Goal: Task Accomplishment & Management: Manage account settings

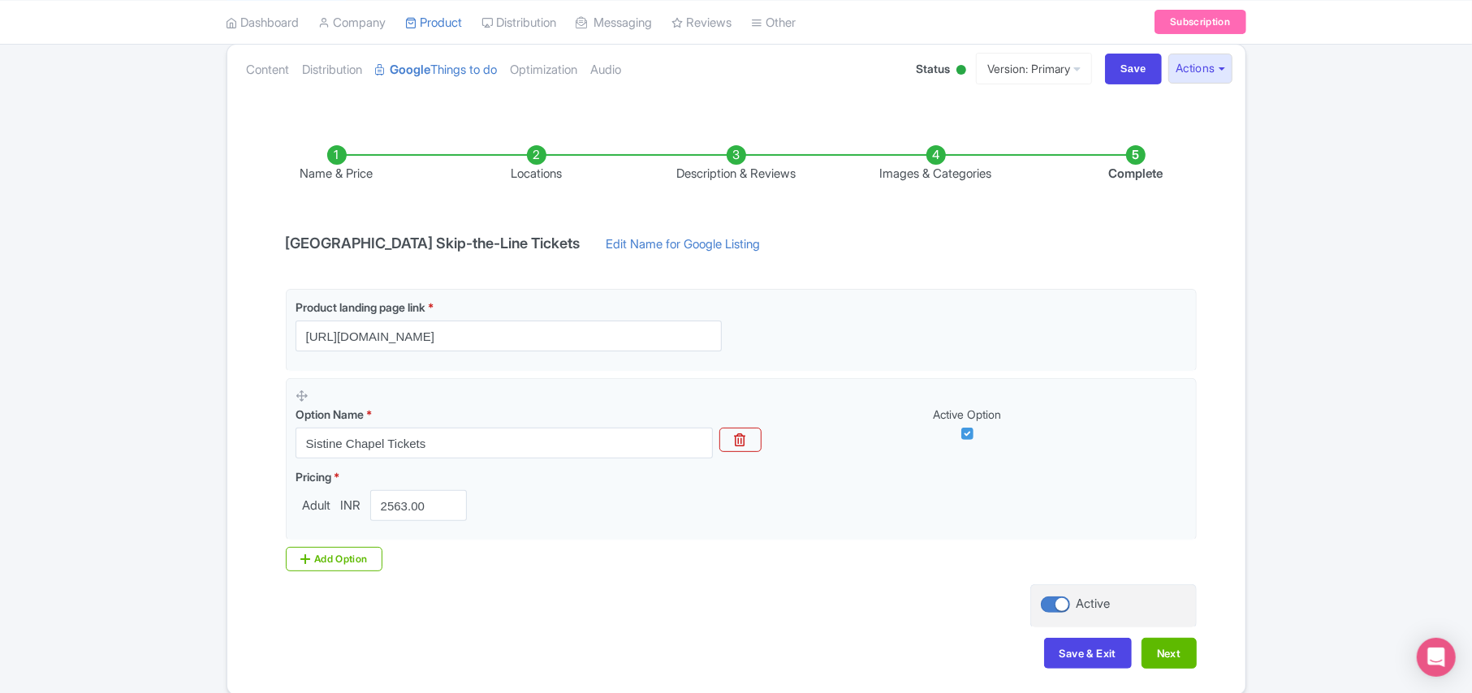
scroll to position [147, 0]
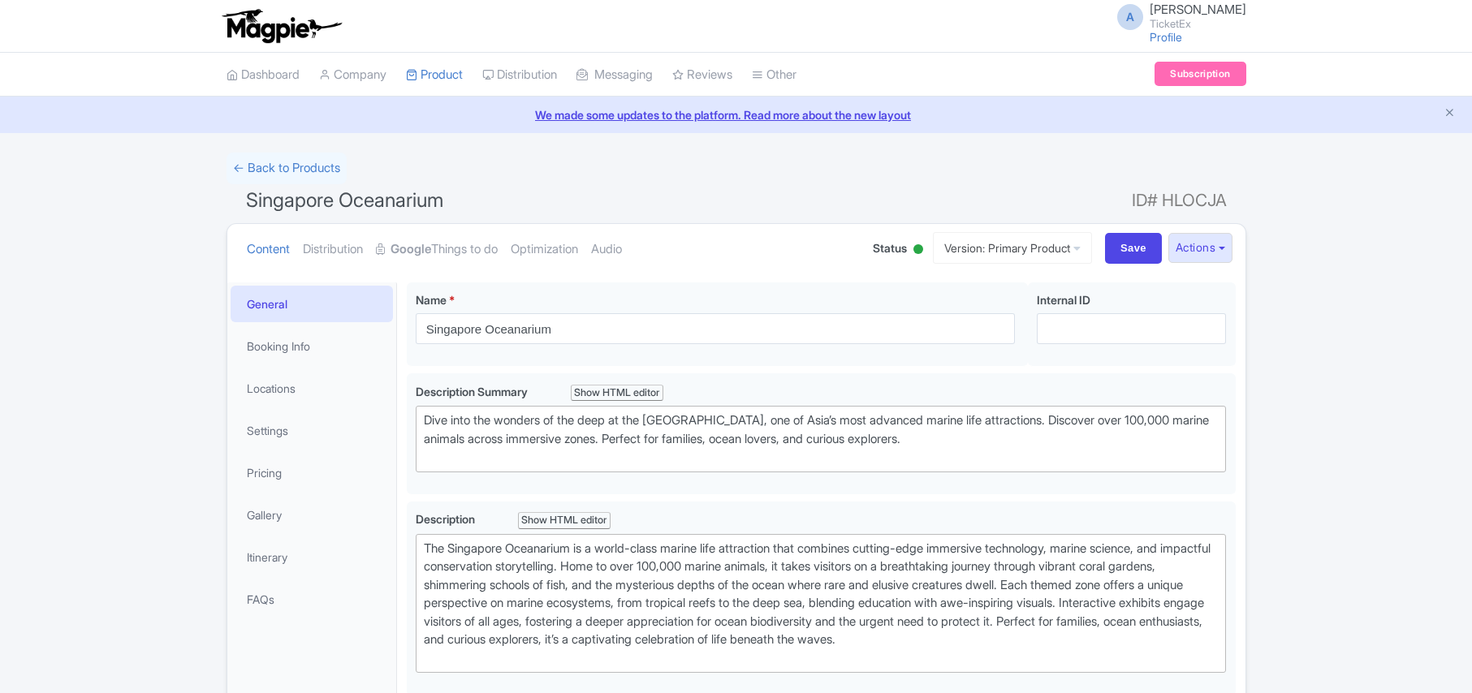
scroll to position [31, 0]
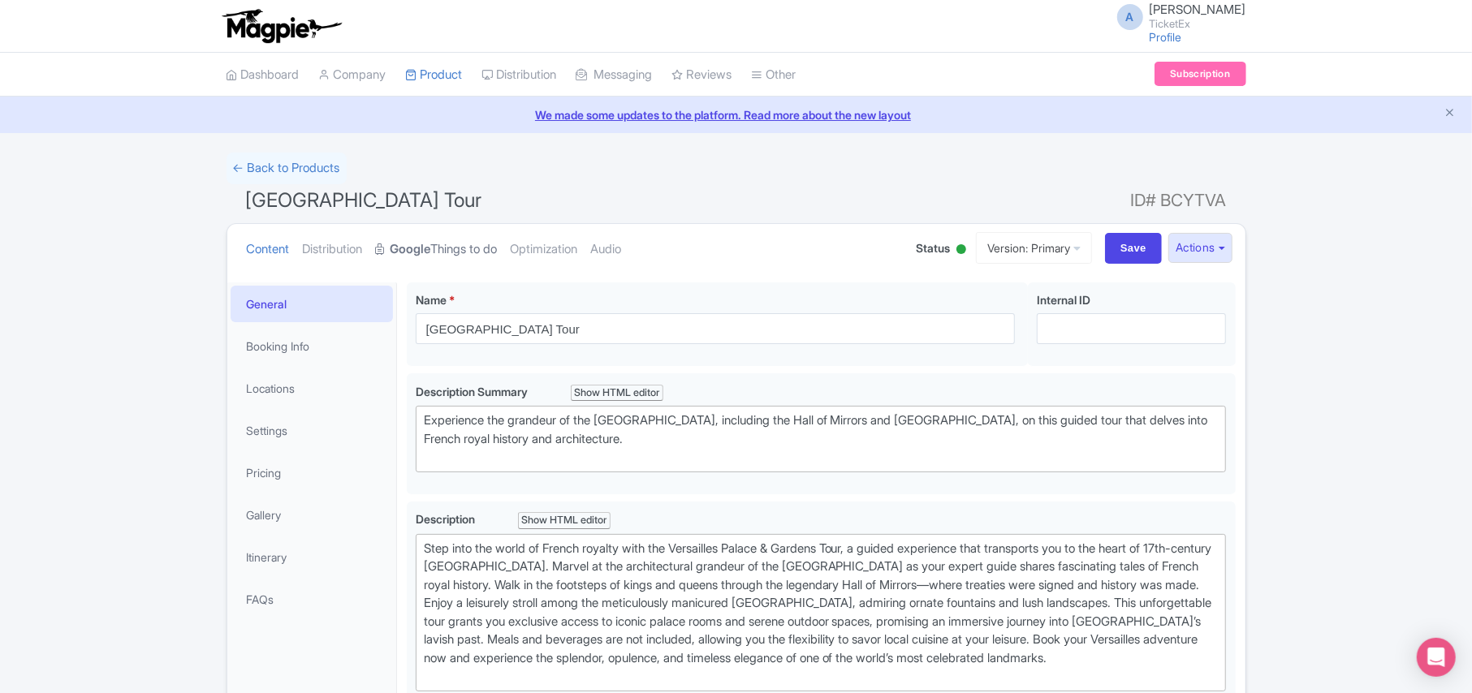
click at [430, 248] on strong "Google" at bounding box center [410, 249] width 41 height 19
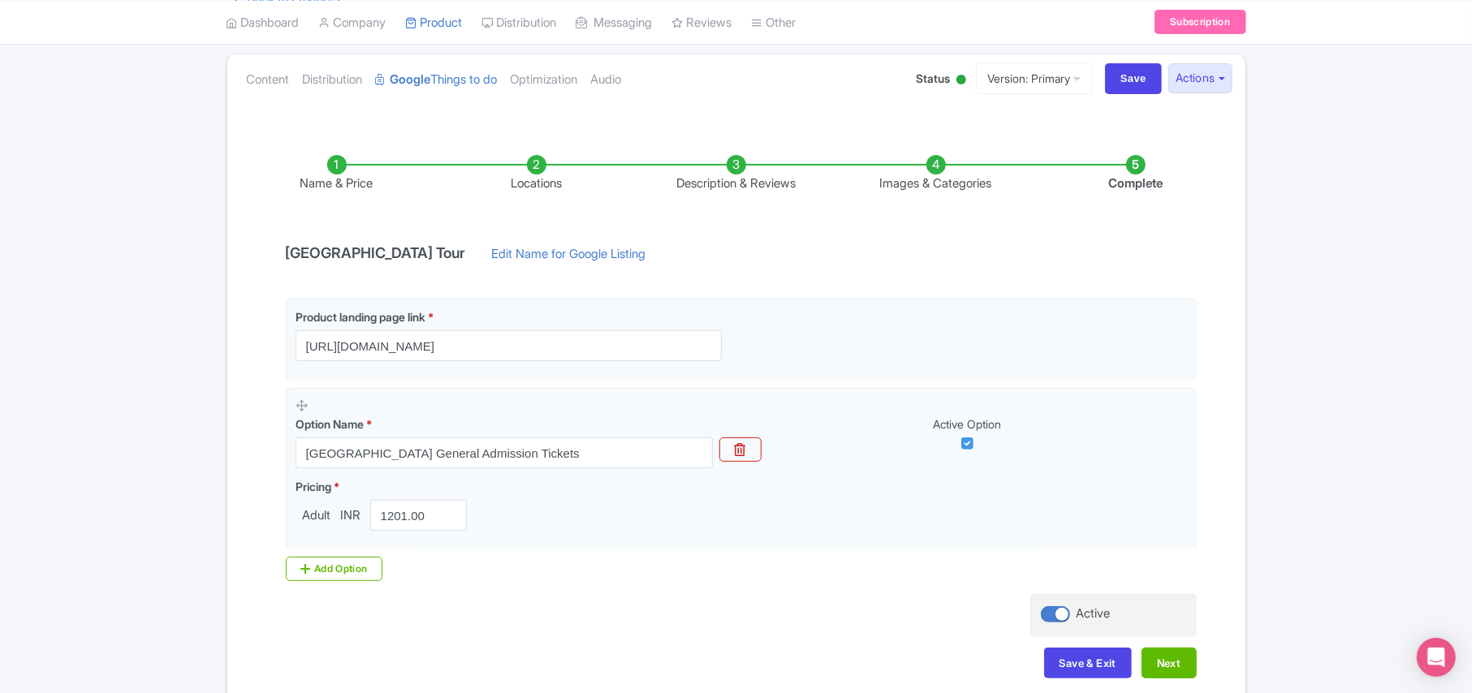
scroll to position [255, 0]
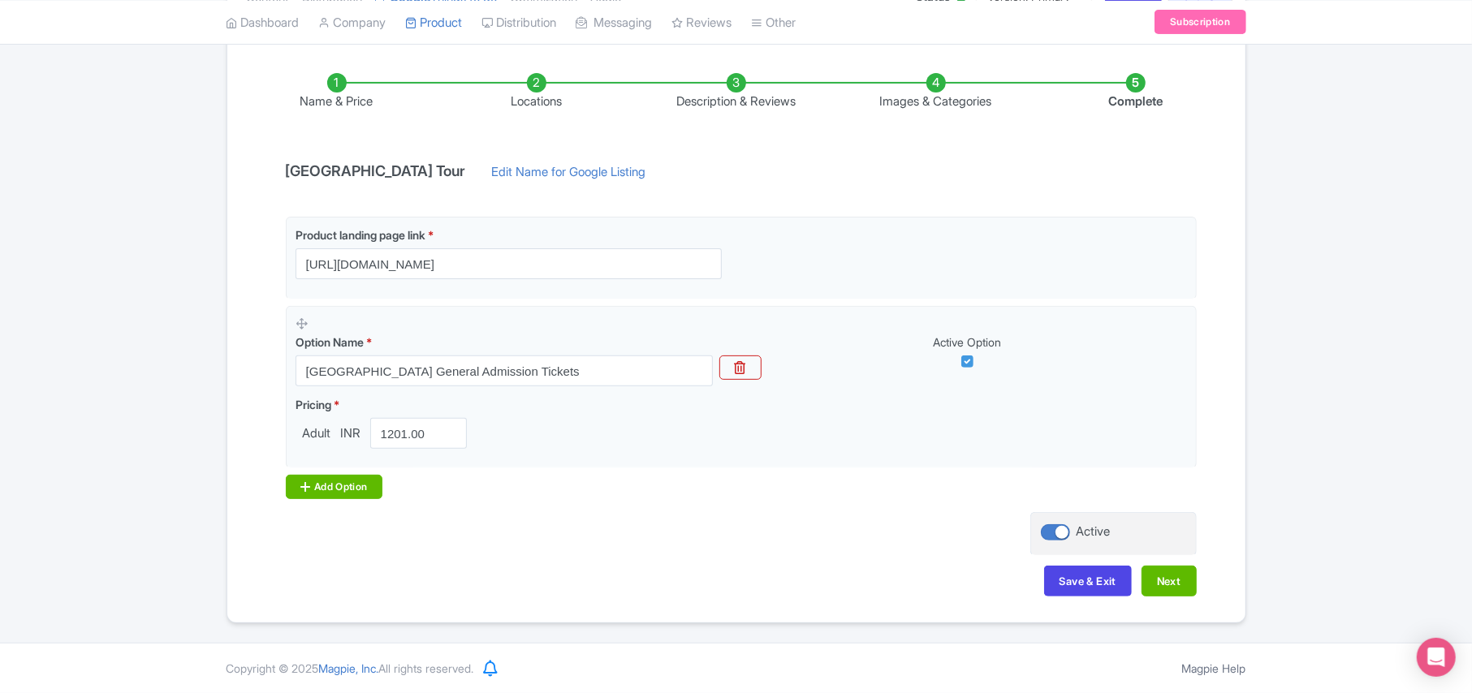
click at [333, 481] on div "Add Option" at bounding box center [334, 487] width 97 height 24
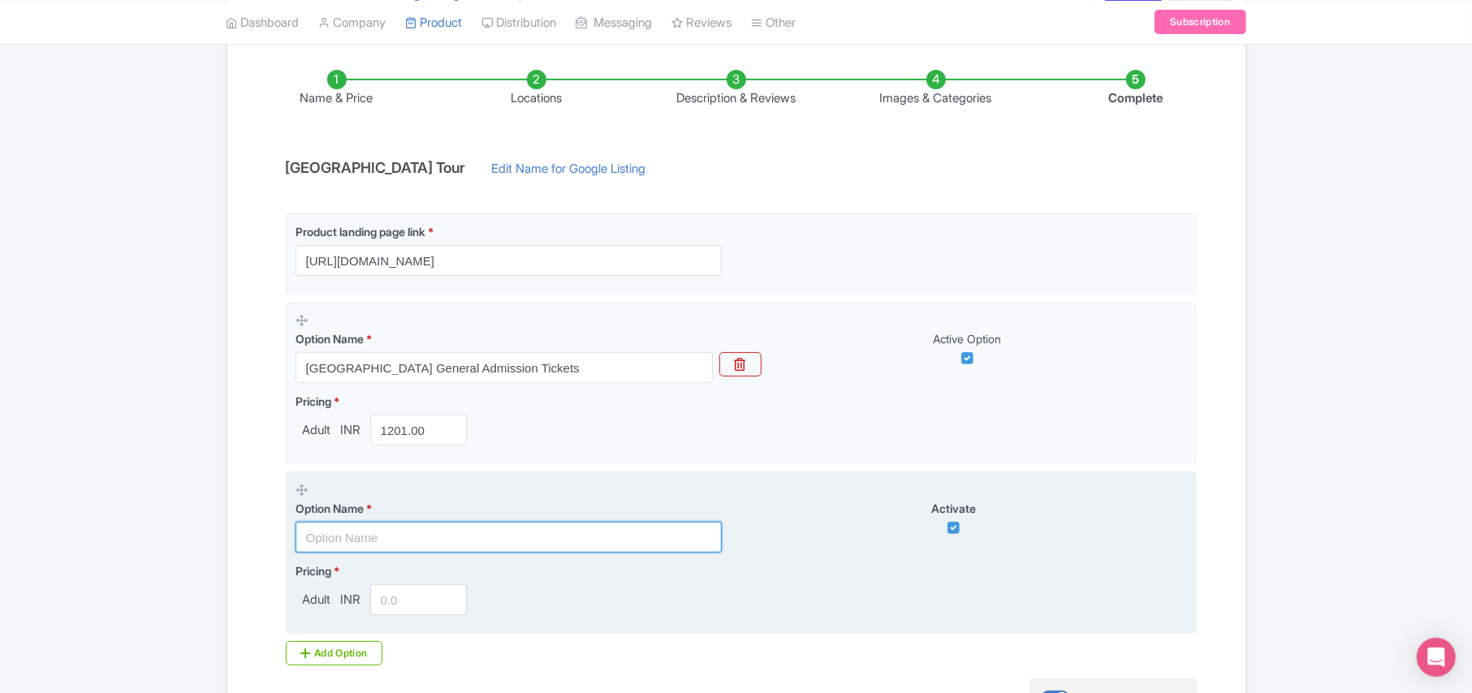
click at [342, 537] on input "text" at bounding box center [508, 537] width 426 height 31
paste input "[GEOGRAPHIC_DATA] Full Access Ticket"
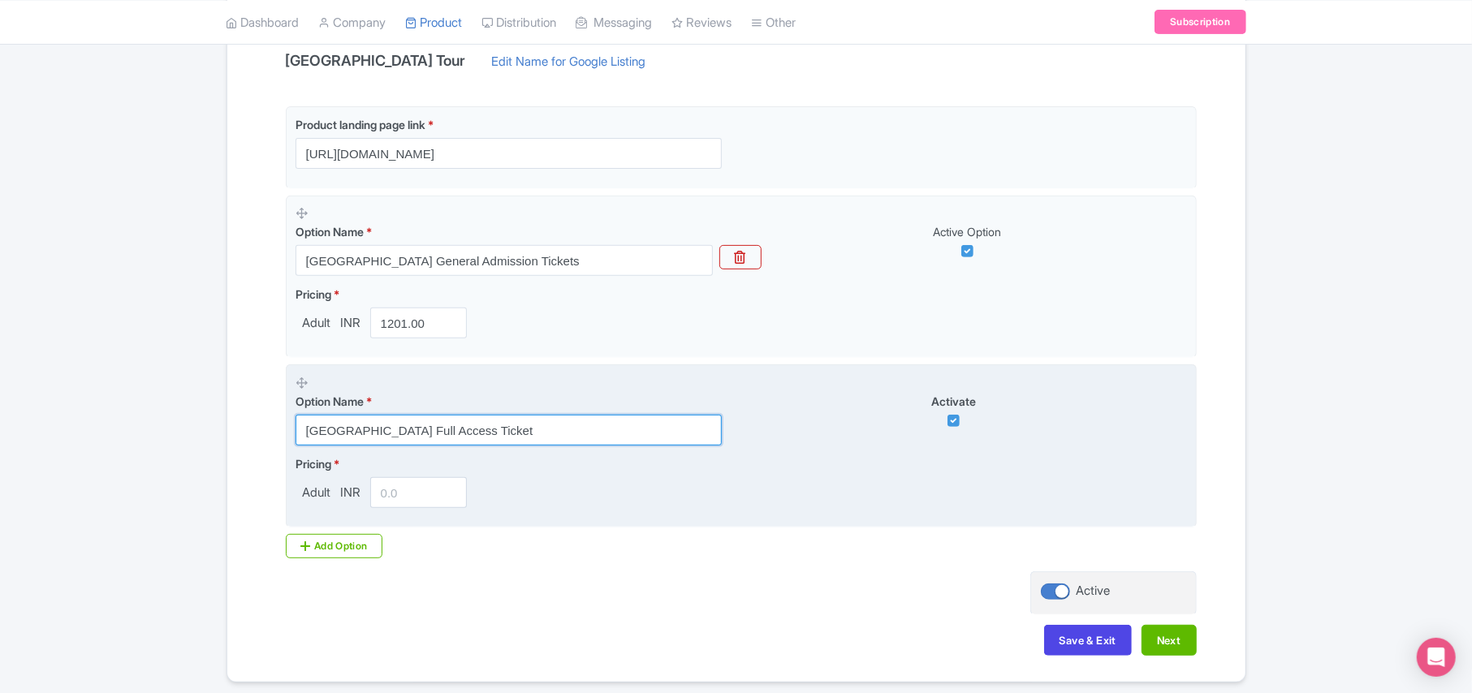
scroll to position [364, 0]
type input "[GEOGRAPHIC_DATA] Full Access Ticket"
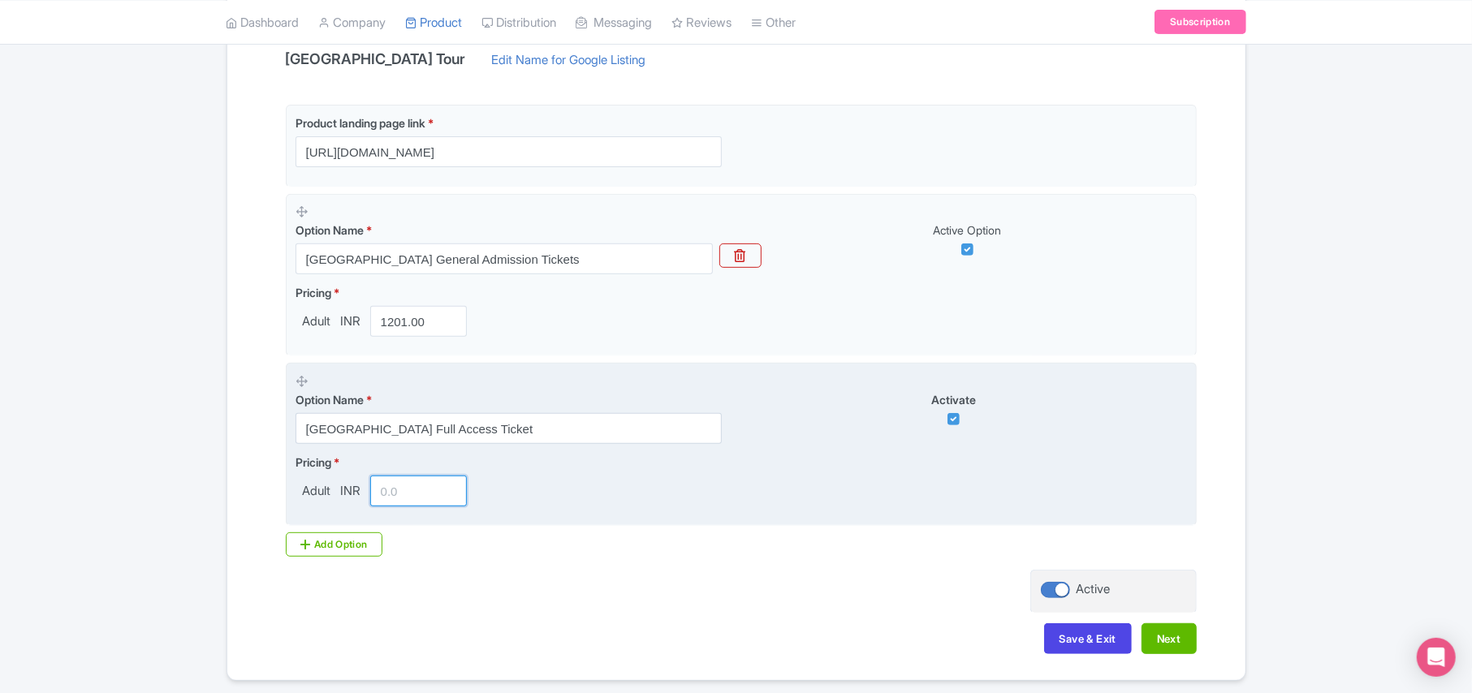
click at [394, 494] on input "number" at bounding box center [418, 491] width 97 height 31
paste input "3569.00"
type input "3569.00"
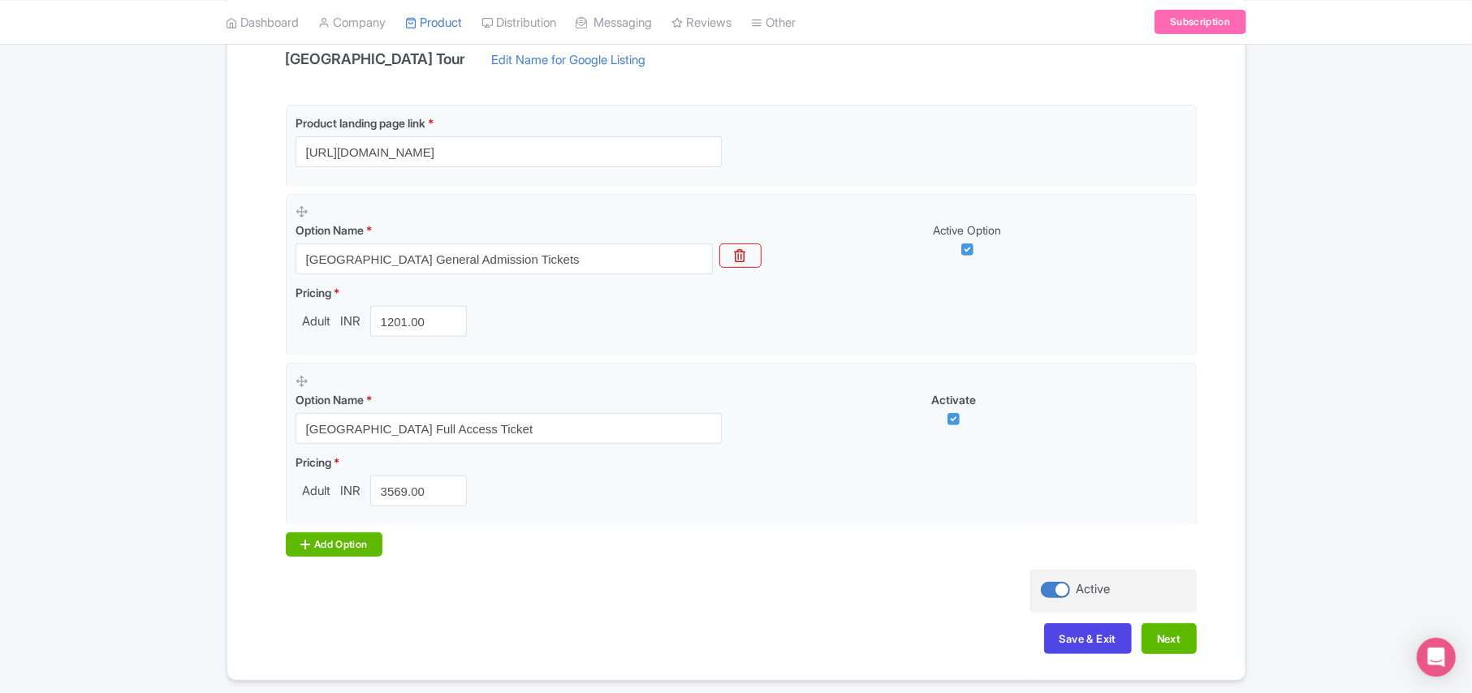
click at [343, 556] on div "Add Option" at bounding box center [334, 544] width 97 height 24
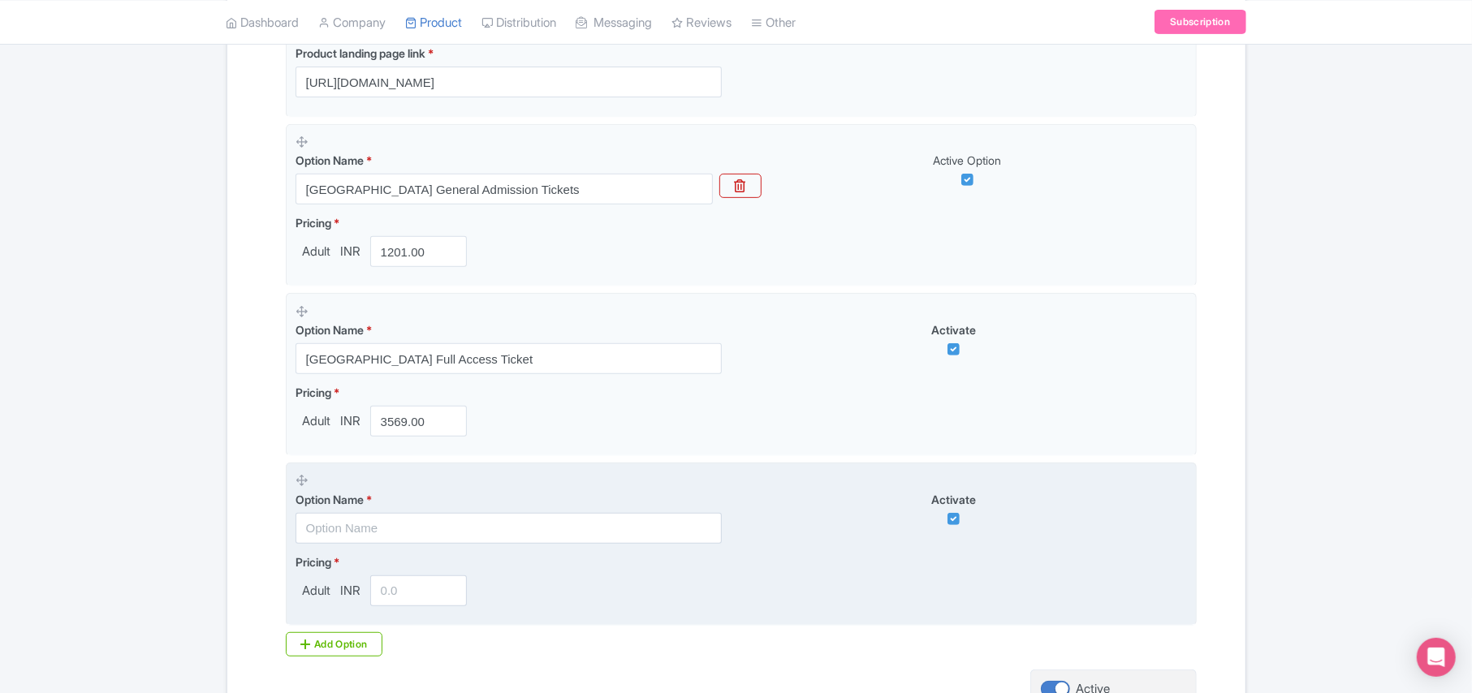
scroll to position [472, 0]
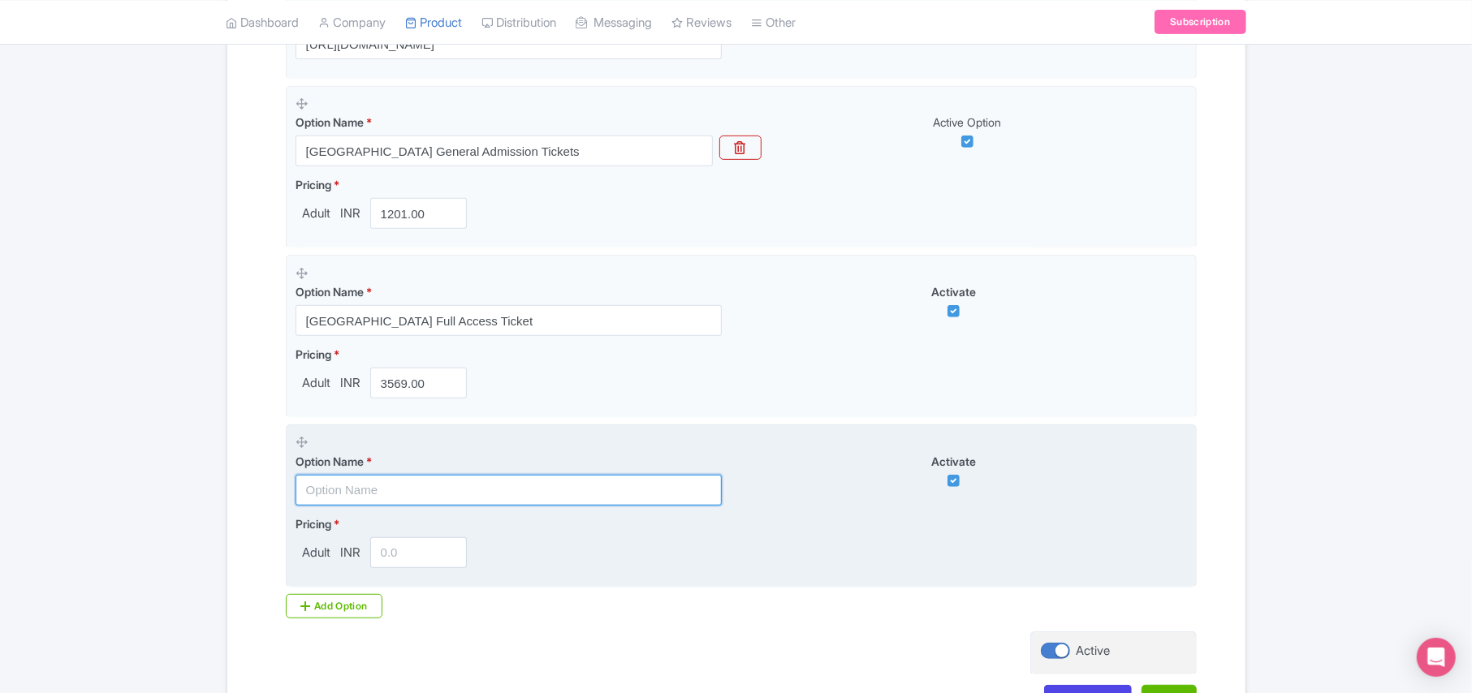
click at [344, 491] on input "text" at bounding box center [508, 490] width 426 height 31
paste input "Palace of Versailles Skip the cashdesk line Entry Ticket"
type input "Palace of Versailles Skip the cashdesk line Entry Ticket"
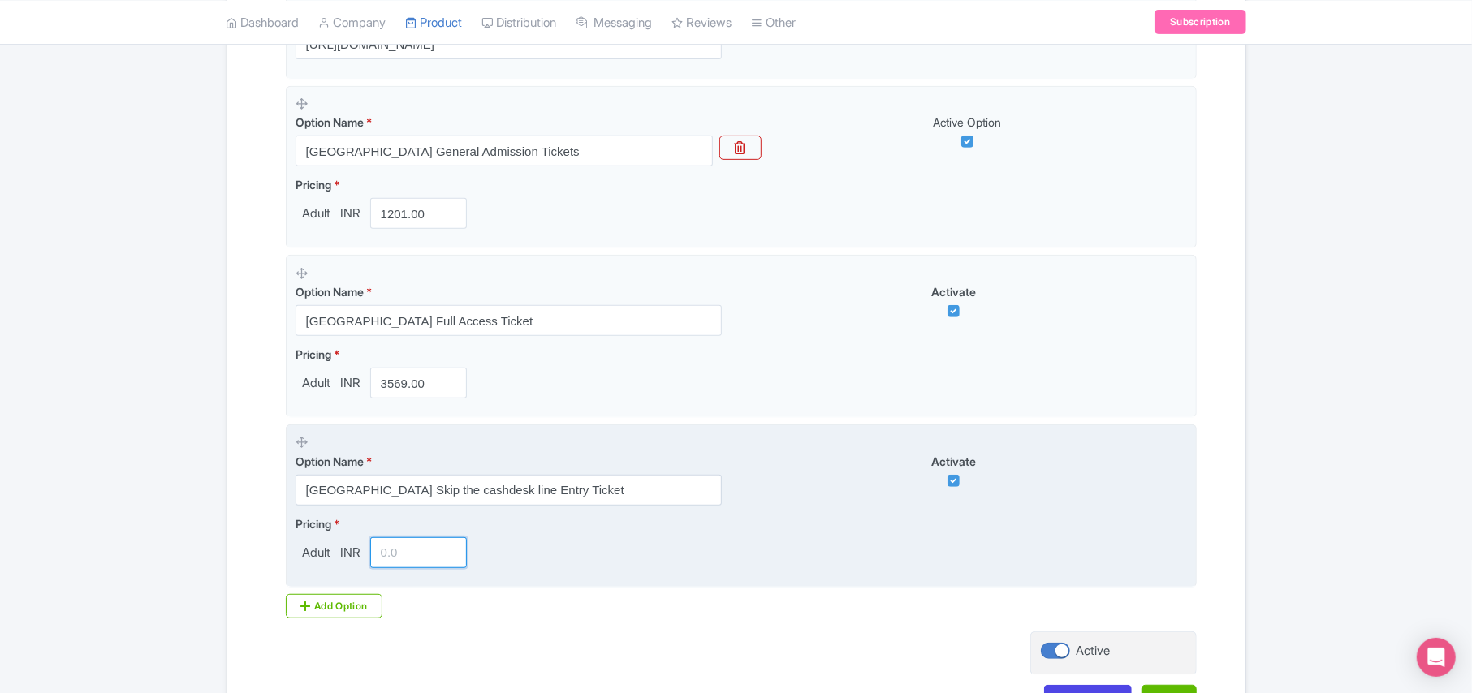
click at [396, 554] on input "number" at bounding box center [418, 552] width 97 height 31
paste input "2569.00"
click at [397, 554] on input "2569.00" at bounding box center [418, 552] width 97 height 31
type input "2569.00"
drag, startPoint x: 342, startPoint y: 619, endPoint x: 373, endPoint y: 474, distance: 147.9
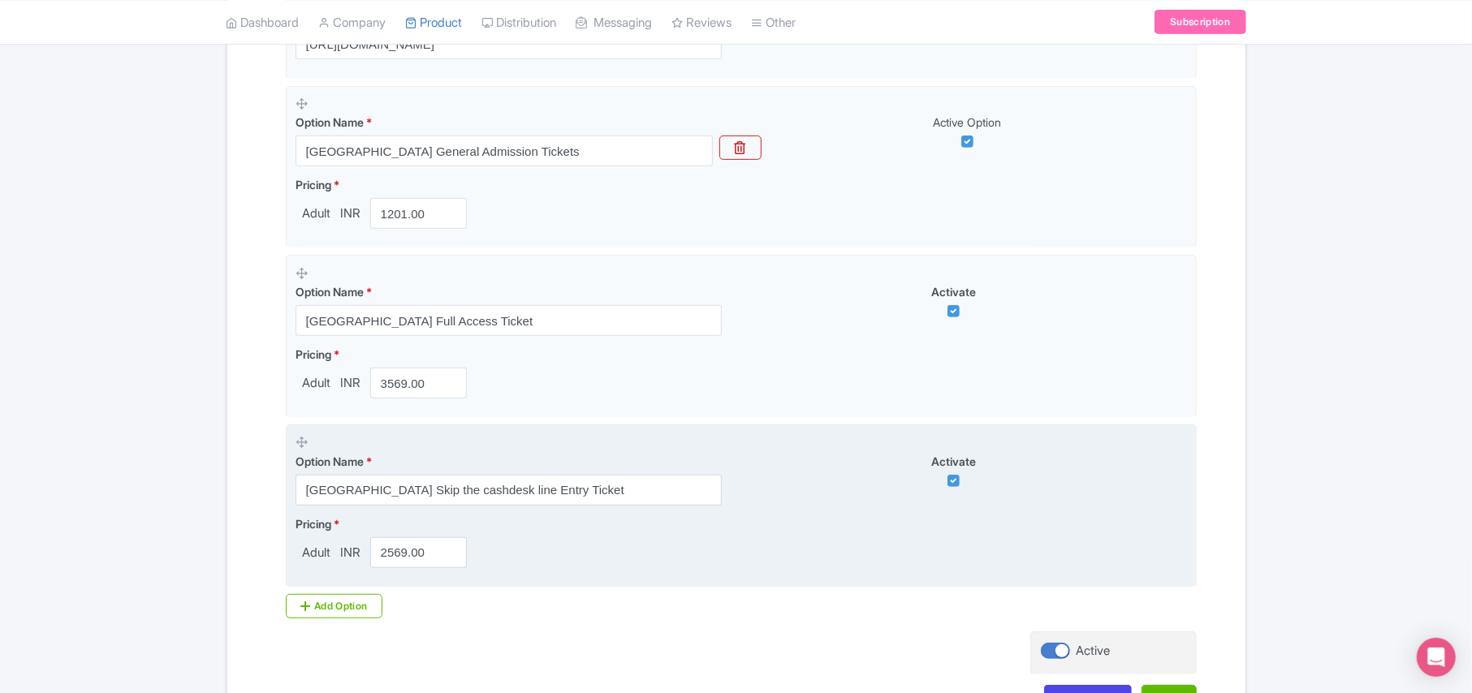
click at [344, 614] on div "Add Option" at bounding box center [334, 606] width 97 height 24
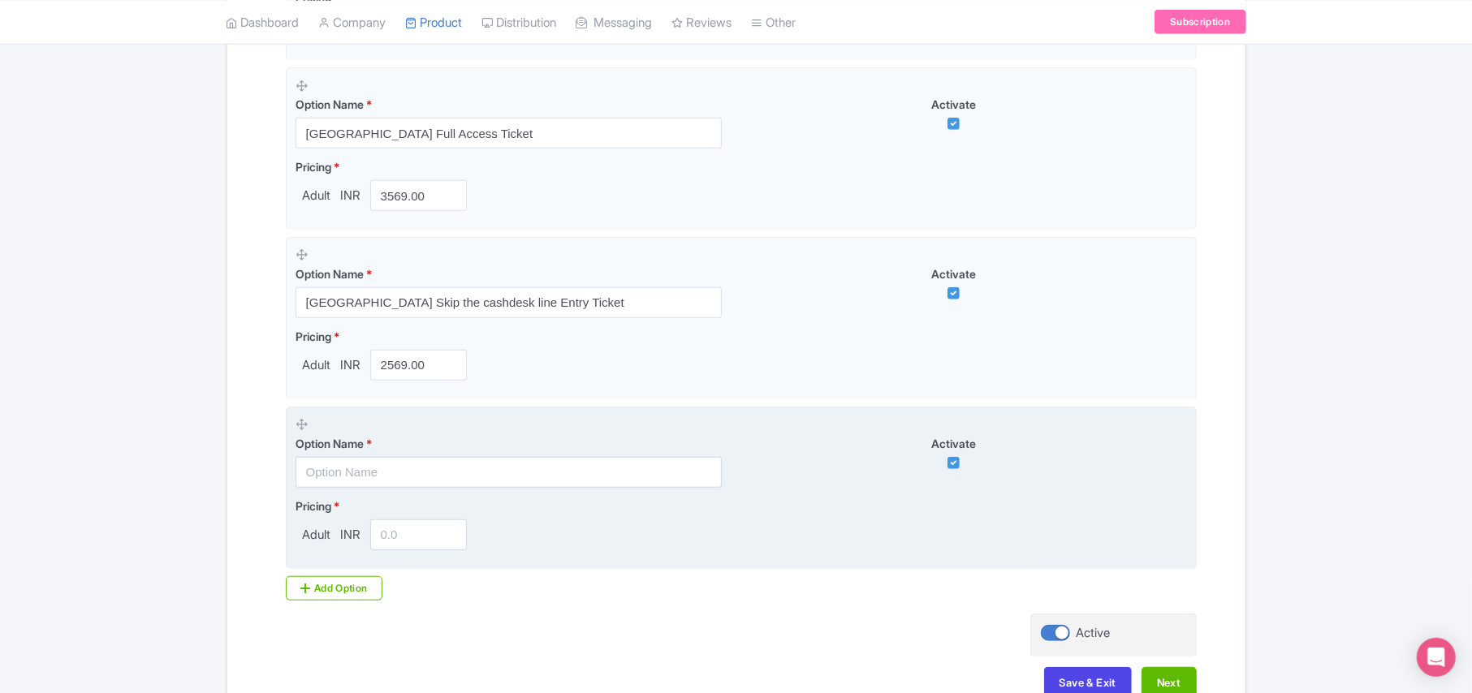
scroll to position [688, 0]
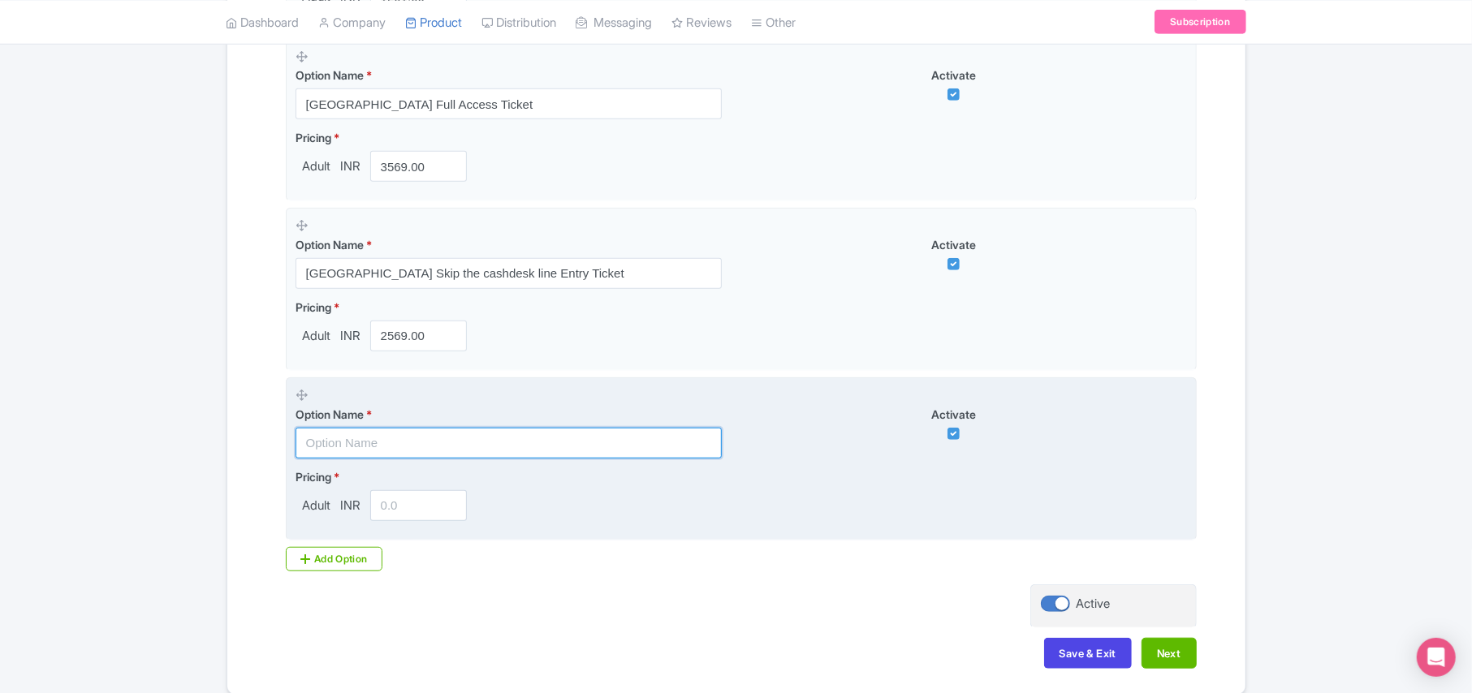
click at [355, 450] on input "text" at bounding box center [508, 443] width 426 height 31
paste input "Versailles Gardens Night Show – Musical Fountains Entry"
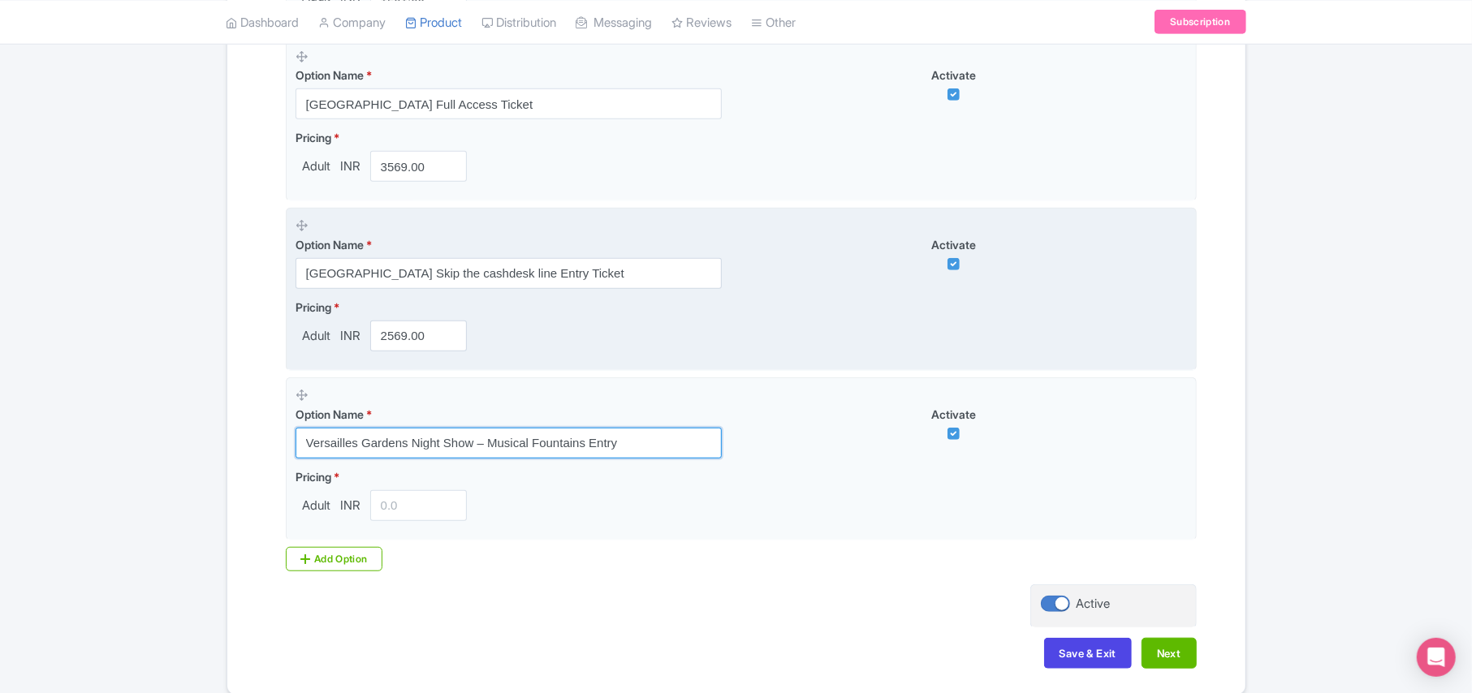
type input "Versailles Gardens Night Show – Musical Fountains Entry"
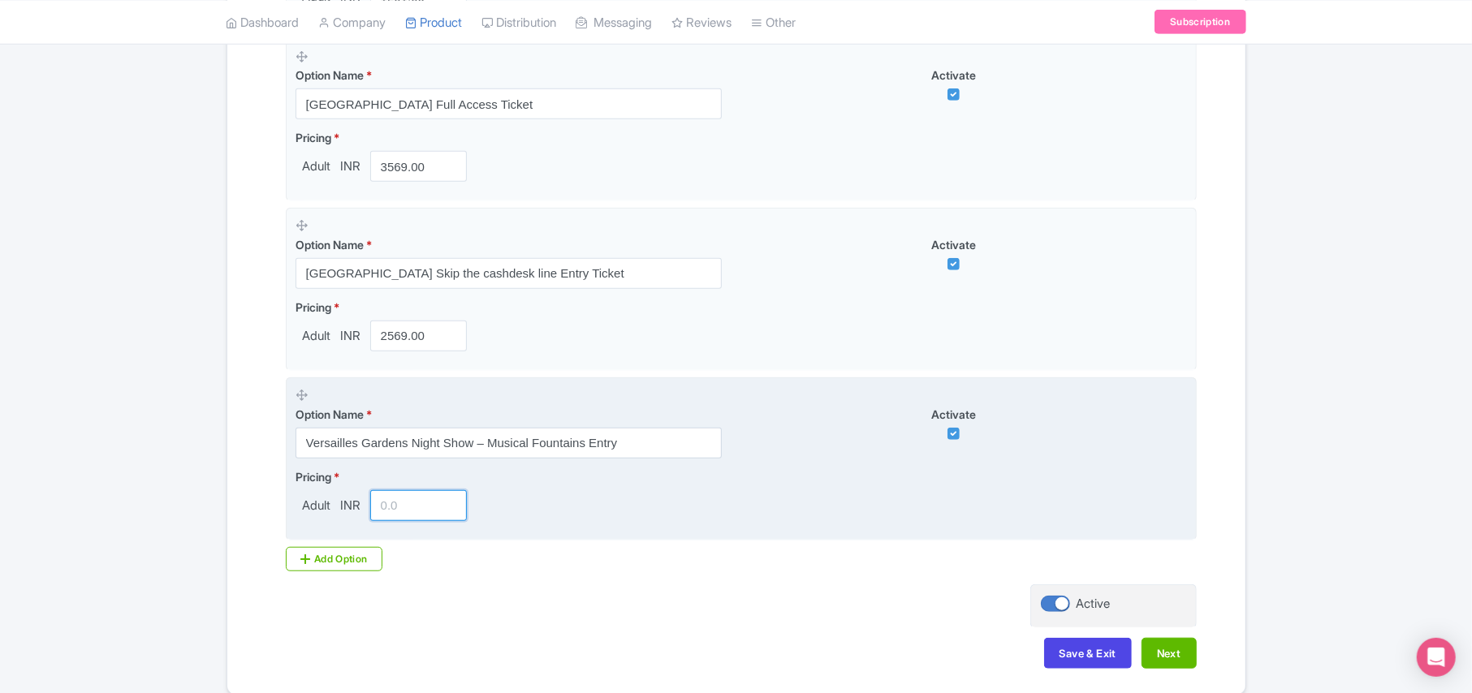
click at [403, 511] on input "number" at bounding box center [418, 505] width 97 height 31
paste input "45559.00"
click at [403, 511] on input "45559.00" at bounding box center [418, 505] width 97 height 31
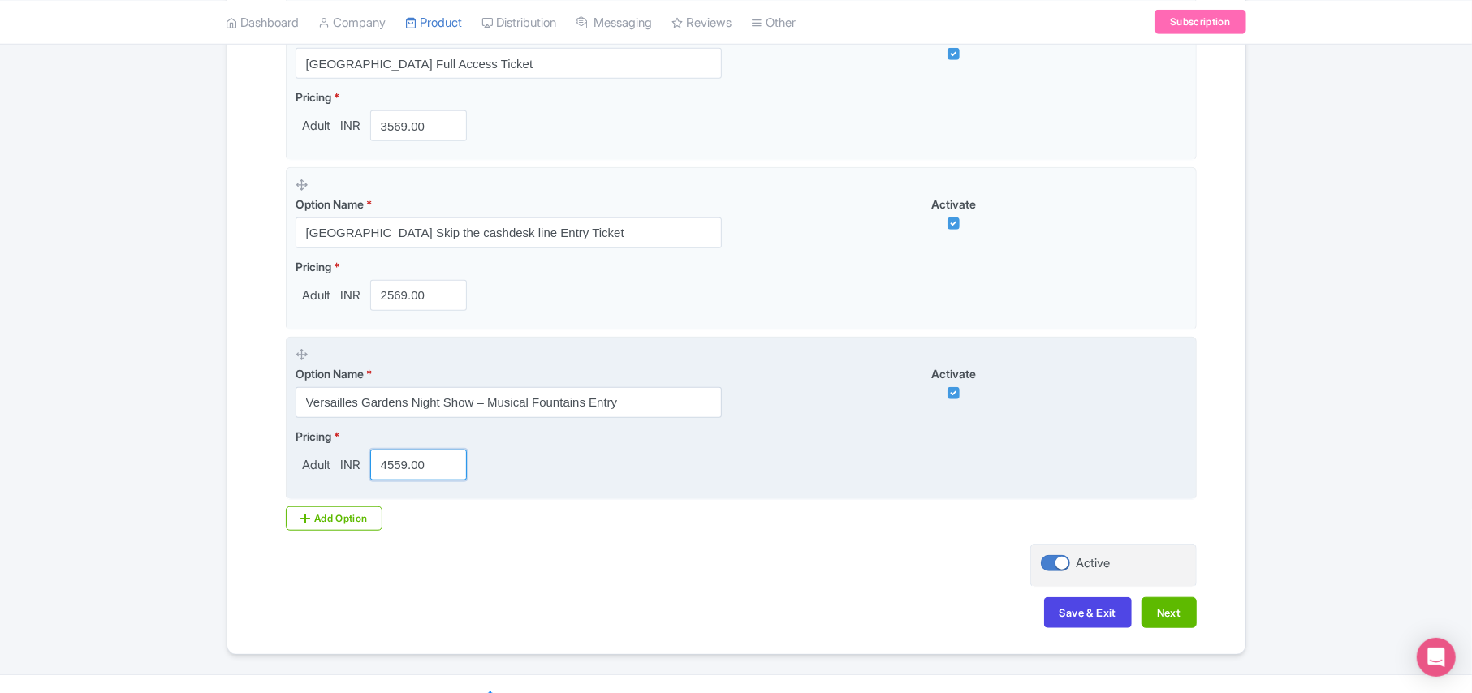
scroll to position [766, 0]
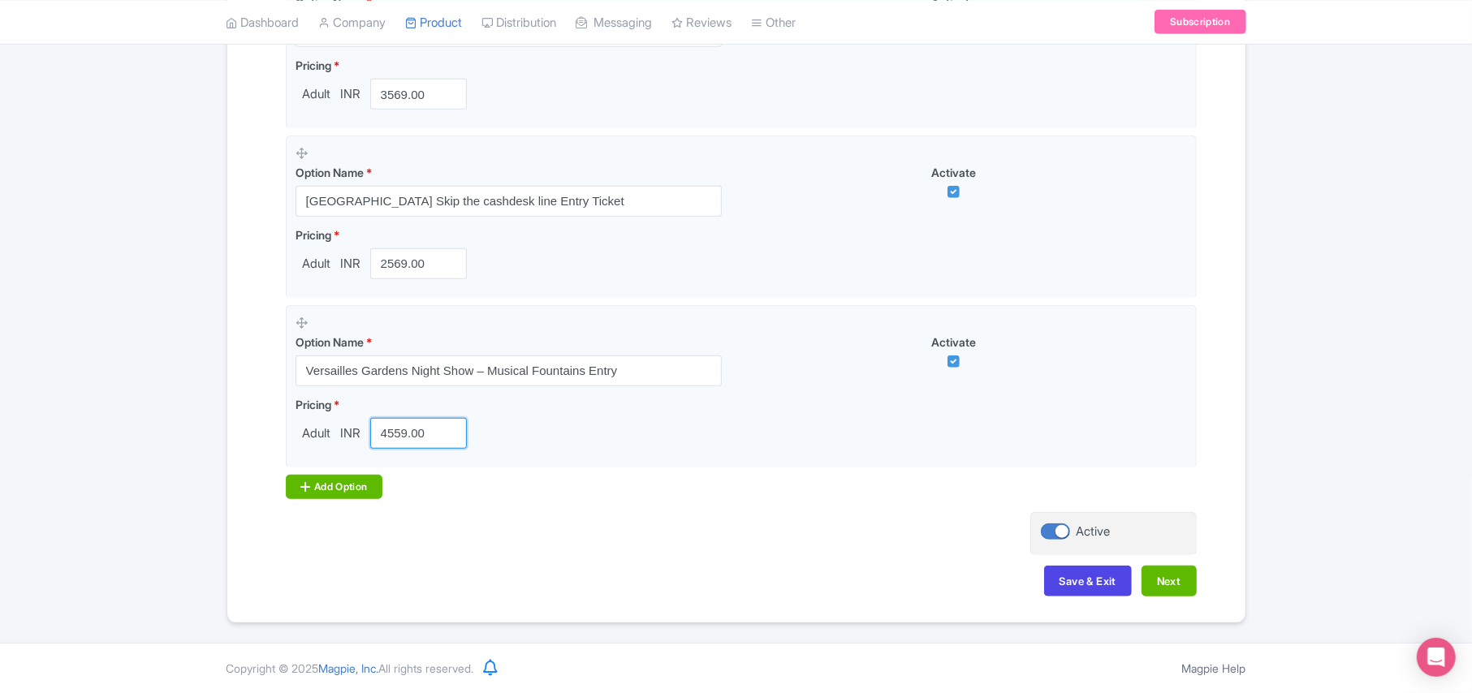
type input "4559.00"
click at [344, 492] on div "Add Option" at bounding box center [334, 487] width 97 height 24
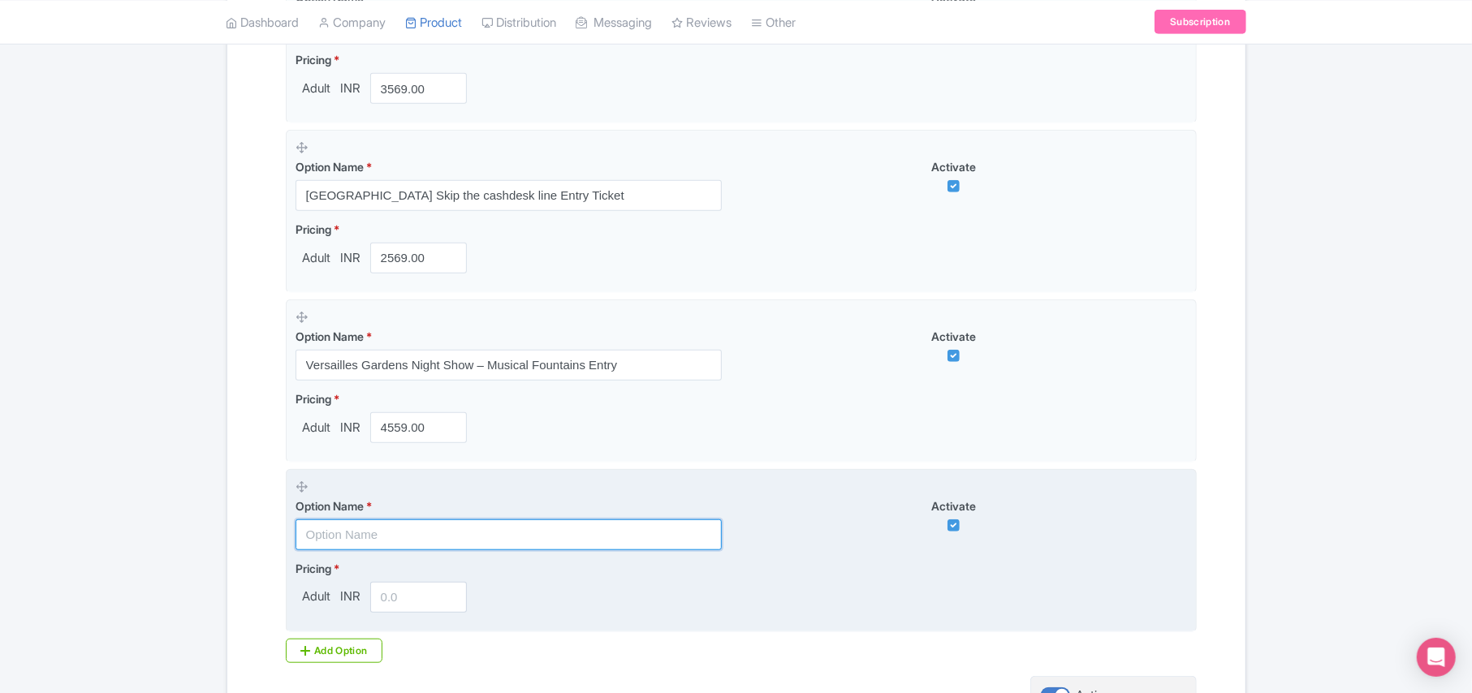
click at [356, 546] on input "text" at bounding box center [508, 534] width 426 height 31
paste input "Palace of Versailles: Night Fountains Show Ticket"
drag, startPoint x: 356, startPoint y: 546, endPoint x: 381, endPoint y: 478, distance: 73.0
click at [356, 543] on input "Palace of Versailles: Night Fountains Show Ticket" at bounding box center [508, 534] width 426 height 31
type input "Palace of Versailles: Night Fountains Show Ticket"
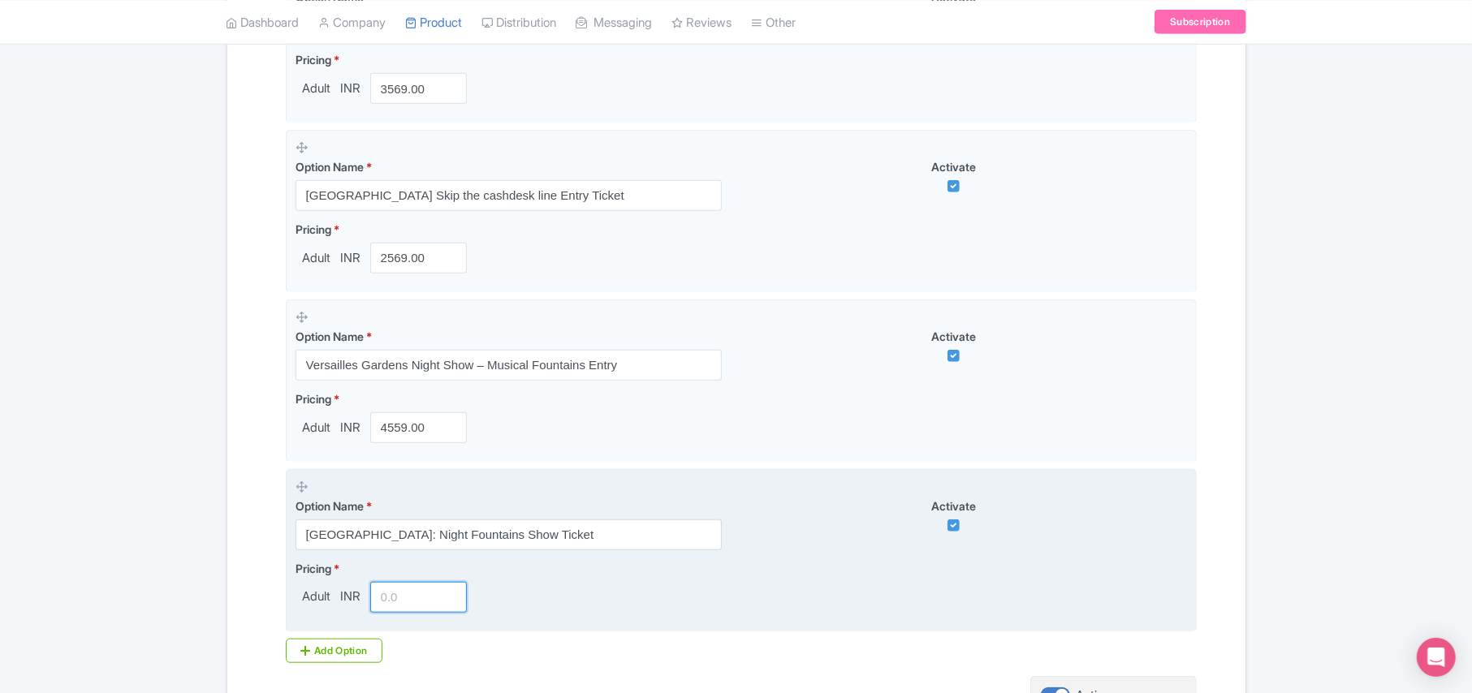
click at [391, 596] on input "number" at bounding box center [418, 597] width 97 height 31
paste input "4859.00"
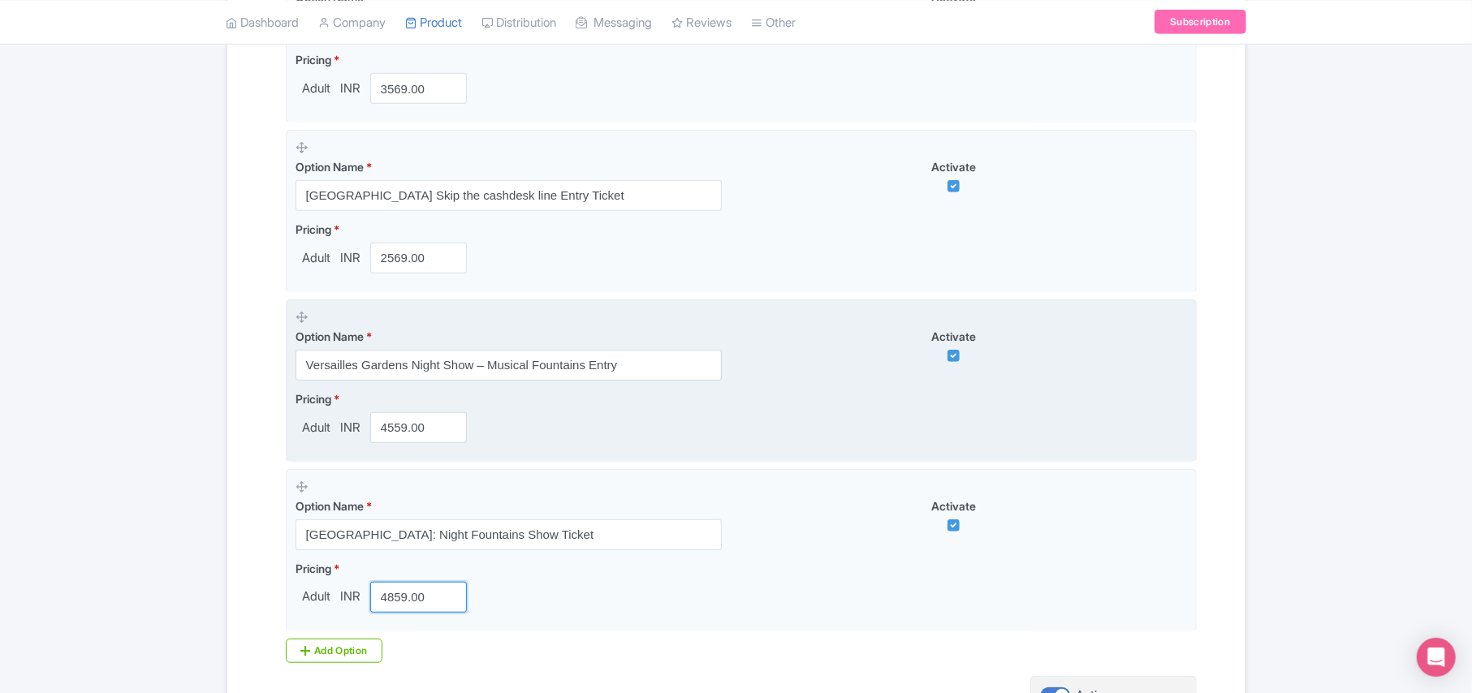
type input "4859.00"
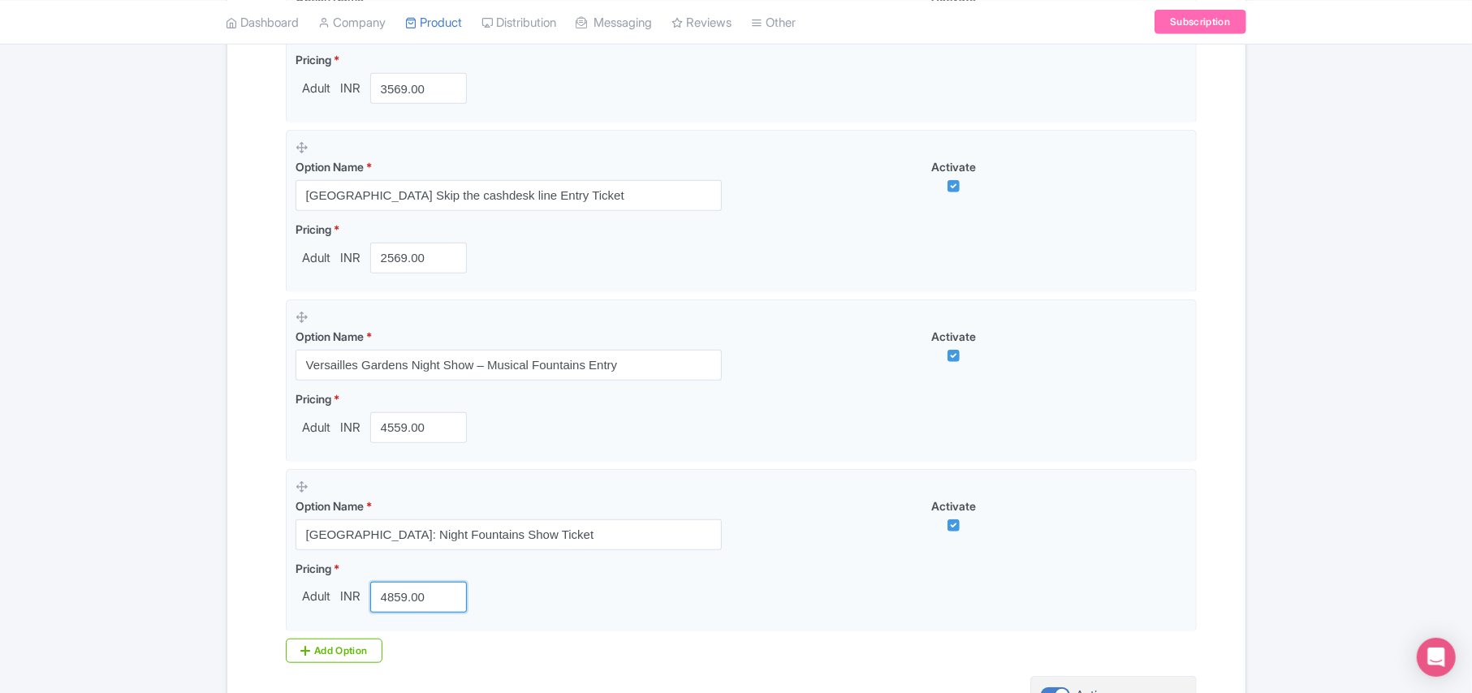
scroll to position [936, 0]
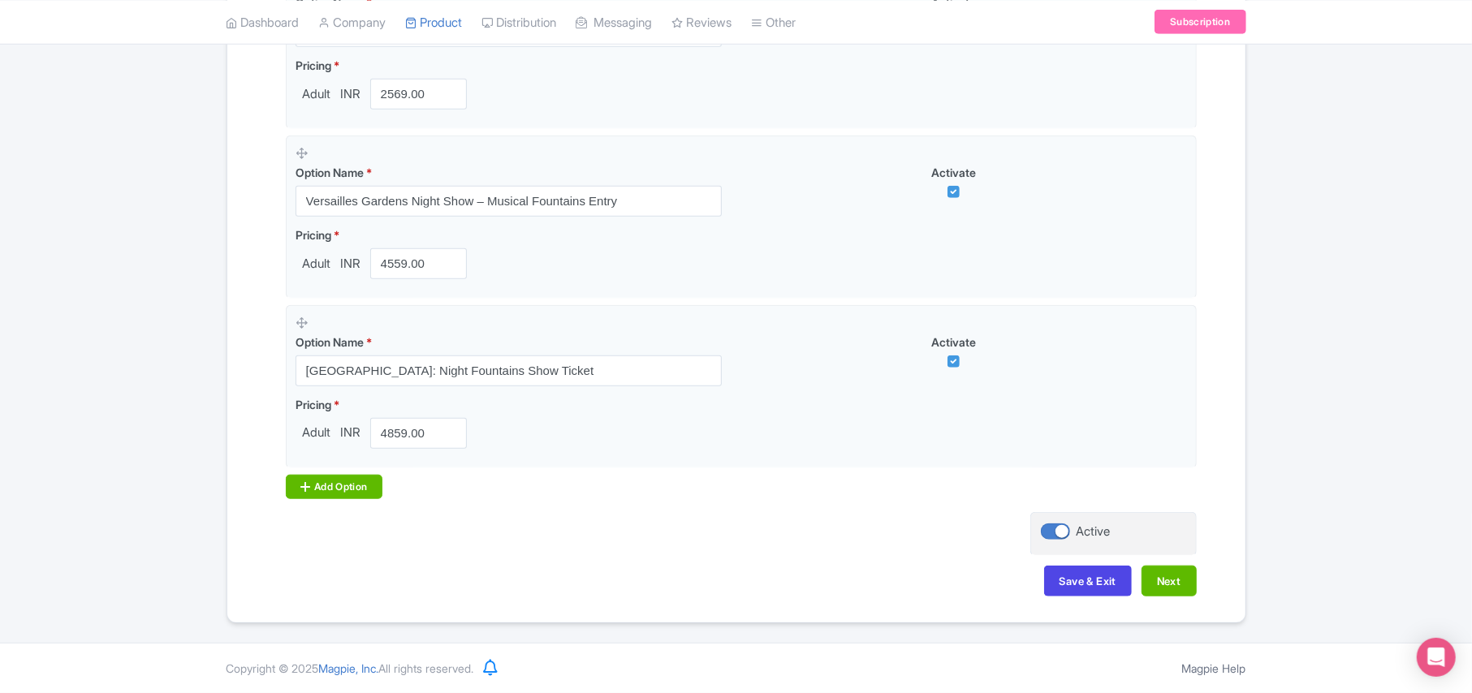
click at [351, 485] on div "Add Option" at bounding box center [334, 487] width 97 height 24
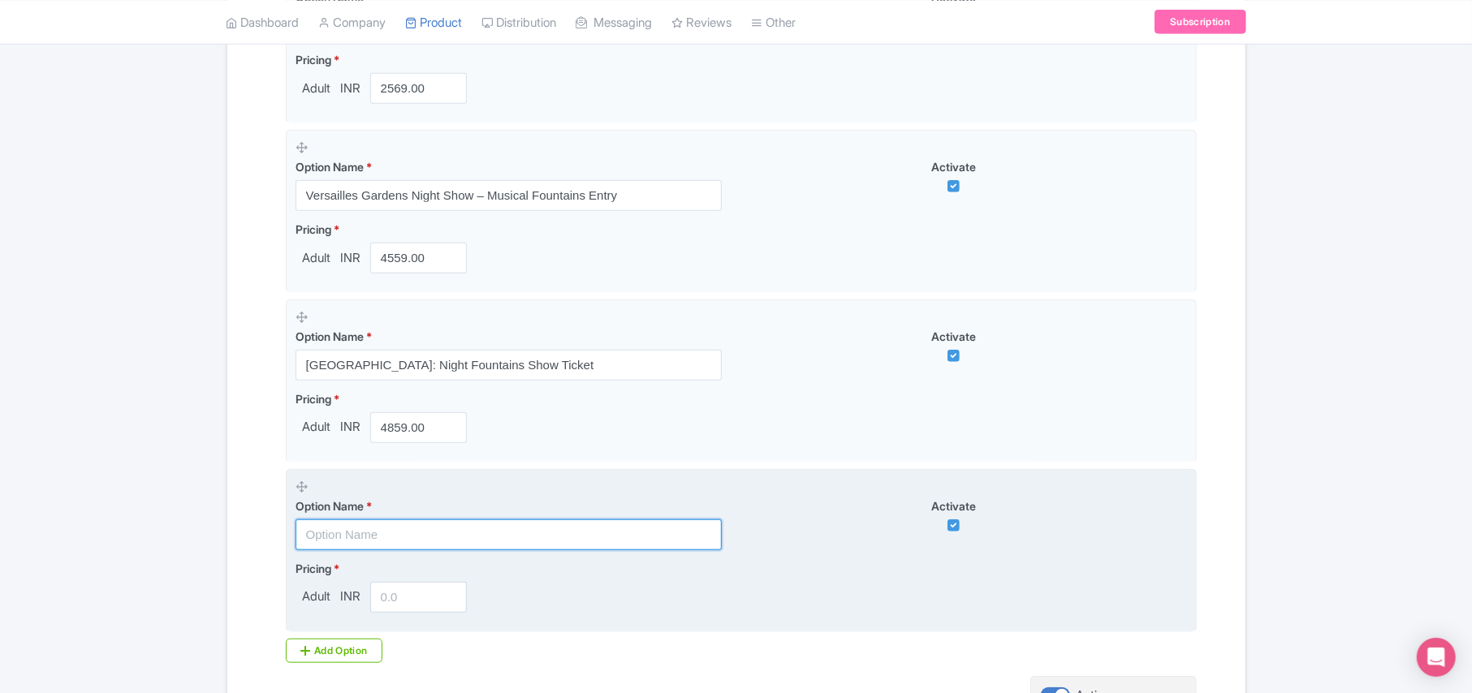
click at [377, 545] on input "text" at bounding box center [508, 534] width 426 height 31
paste input "Palace Ticket With the estate of Trianon"
type input "Palace Ticket With the estate of Trianon"
click at [396, 601] on input "number" at bounding box center [418, 597] width 97 height 31
paste input "2700.00"
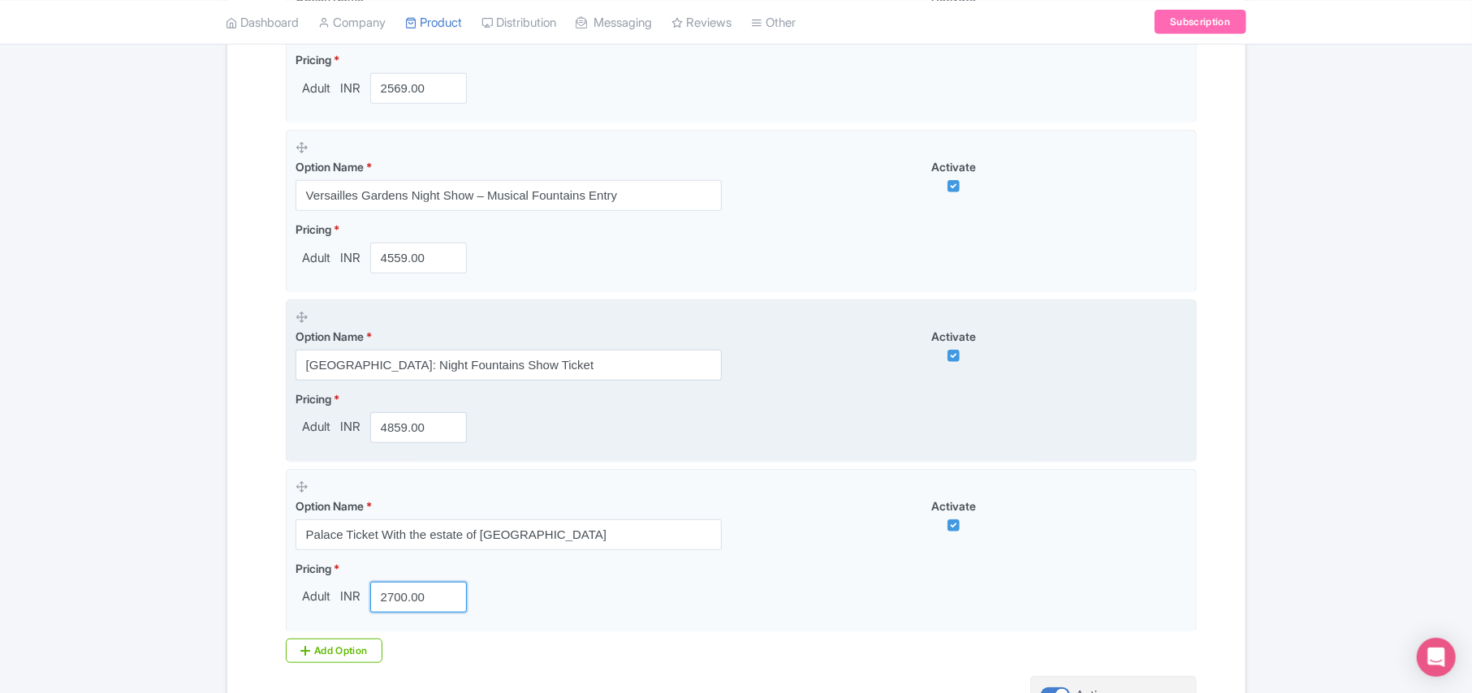
type input "2700.00"
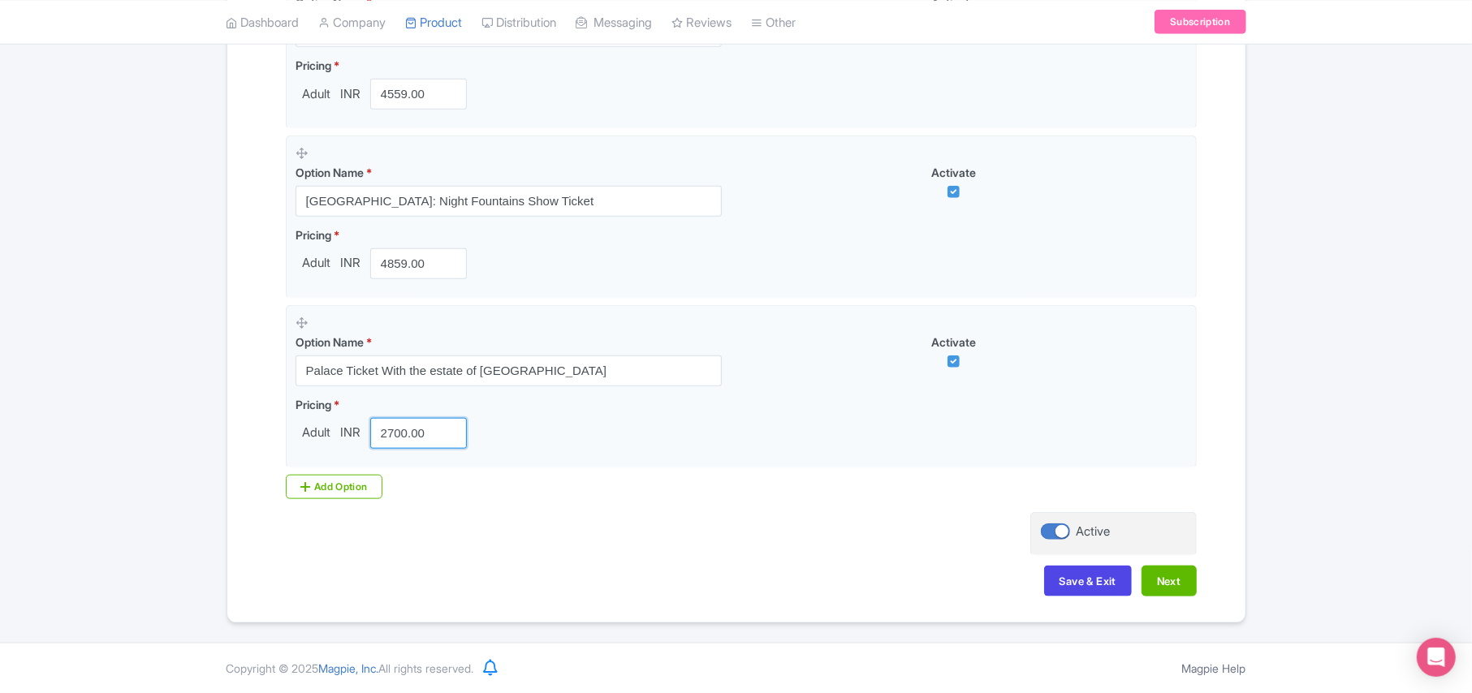
scroll to position [1106, 0]
click at [336, 475] on div "Add Option" at bounding box center [334, 487] width 97 height 24
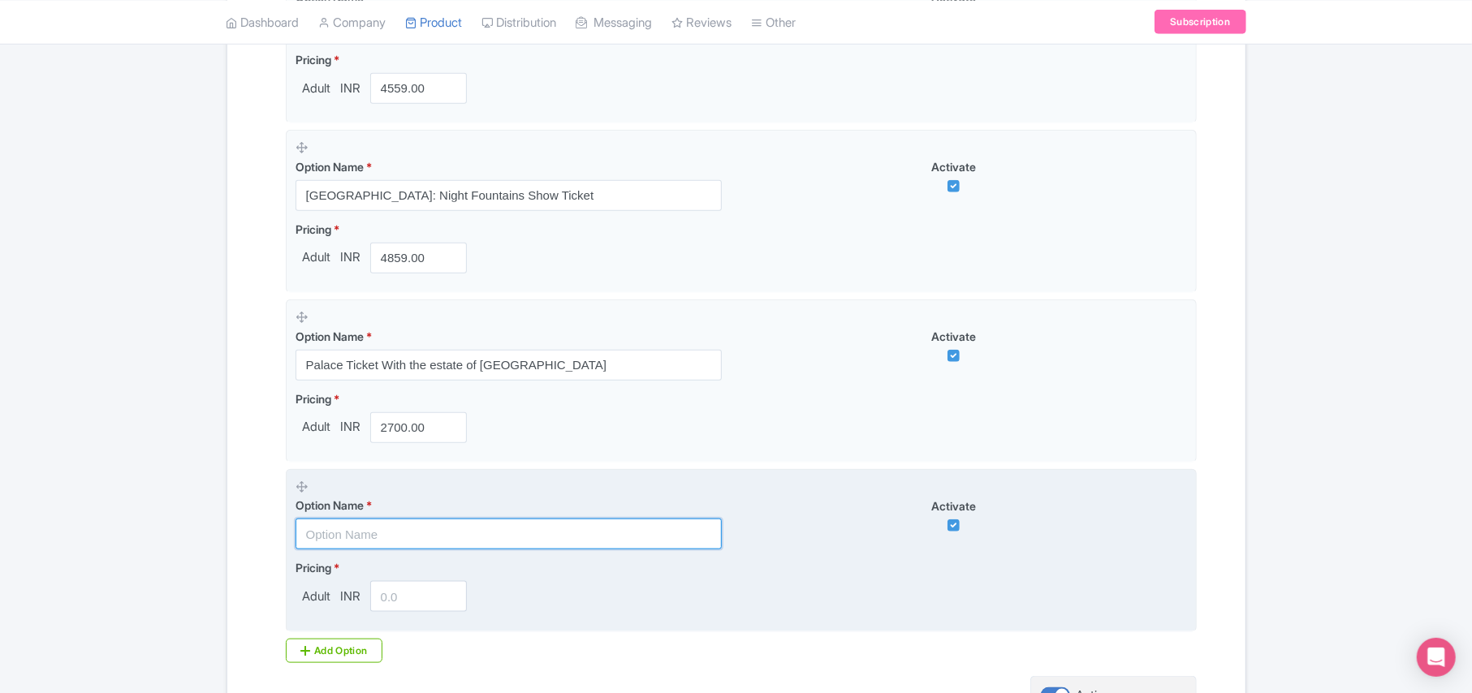
click at [364, 546] on input "text" at bounding box center [508, 534] width 426 height 31
paste input "Versailles Palace Ticket with Audio Guide"
type input "Versailles Palace Ticket with Audio Guide"
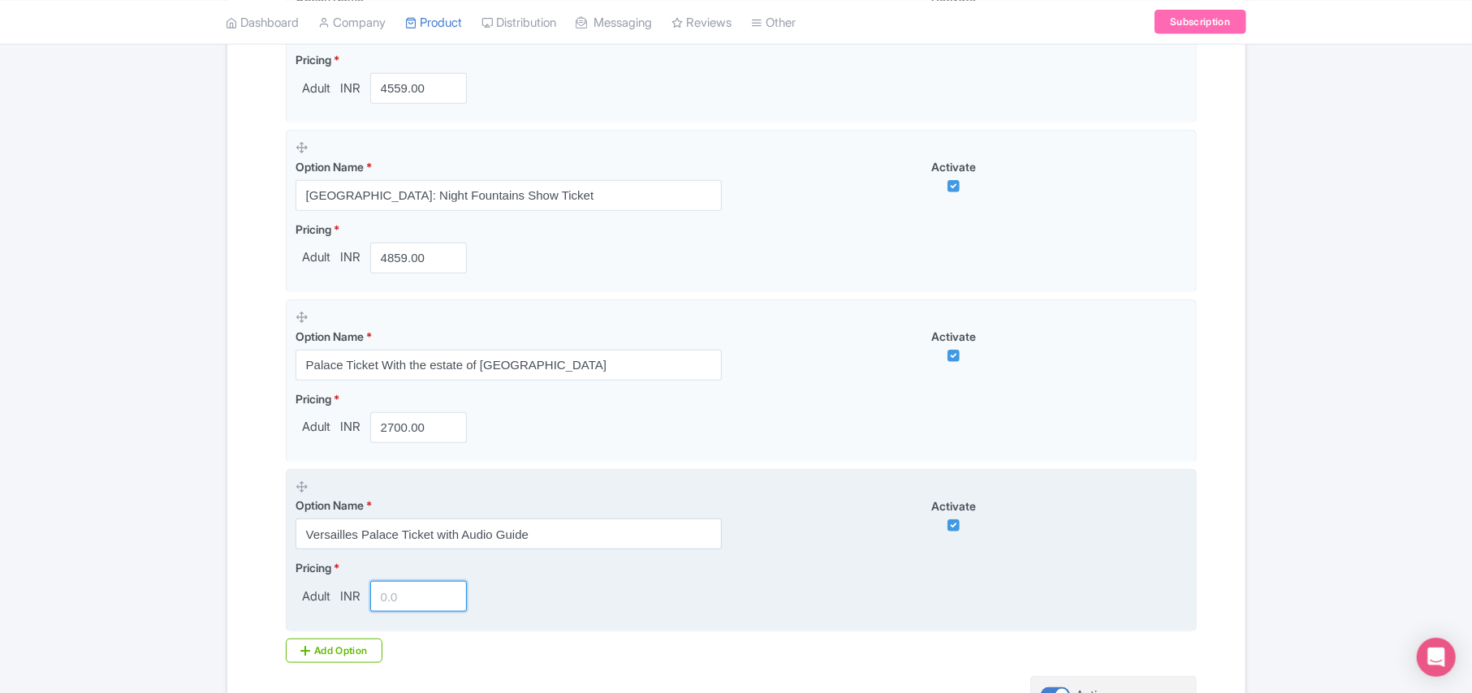
click at [378, 602] on input "number" at bounding box center [418, 596] width 97 height 31
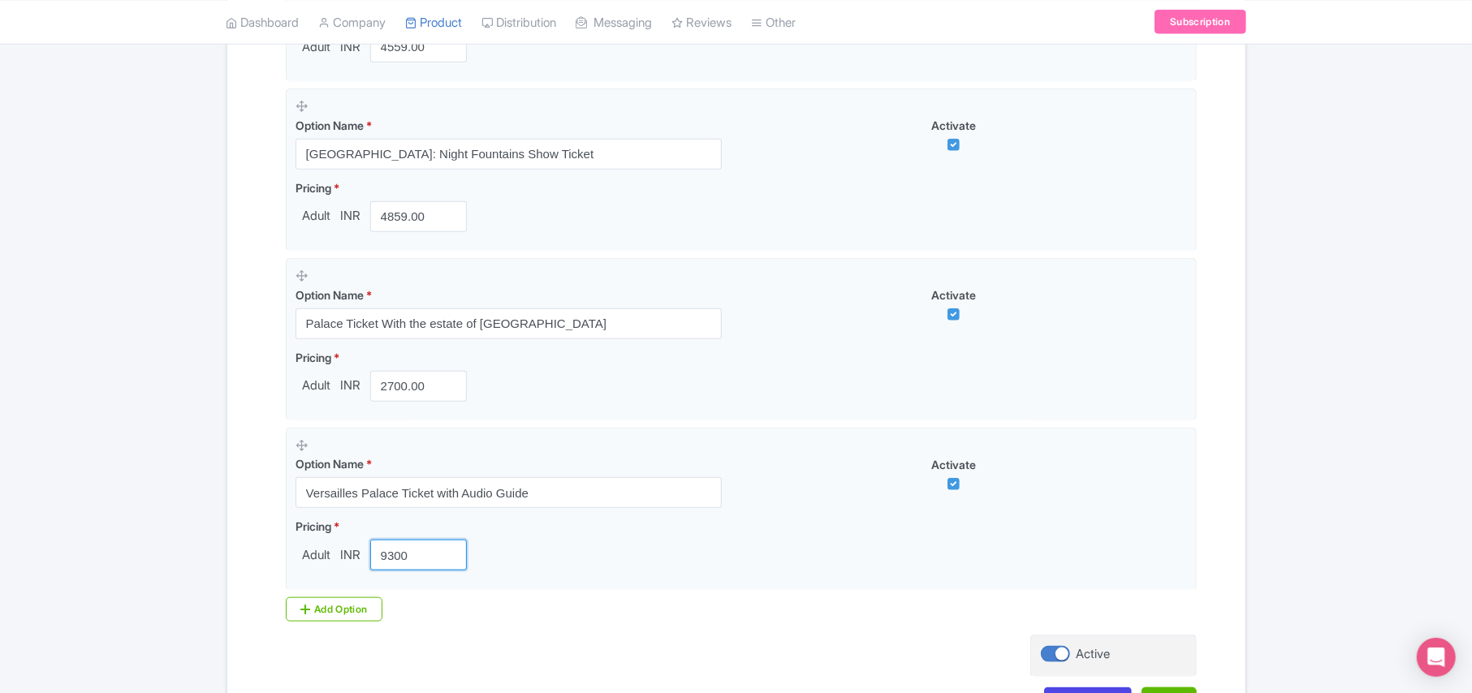
scroll to position [1276, 0]
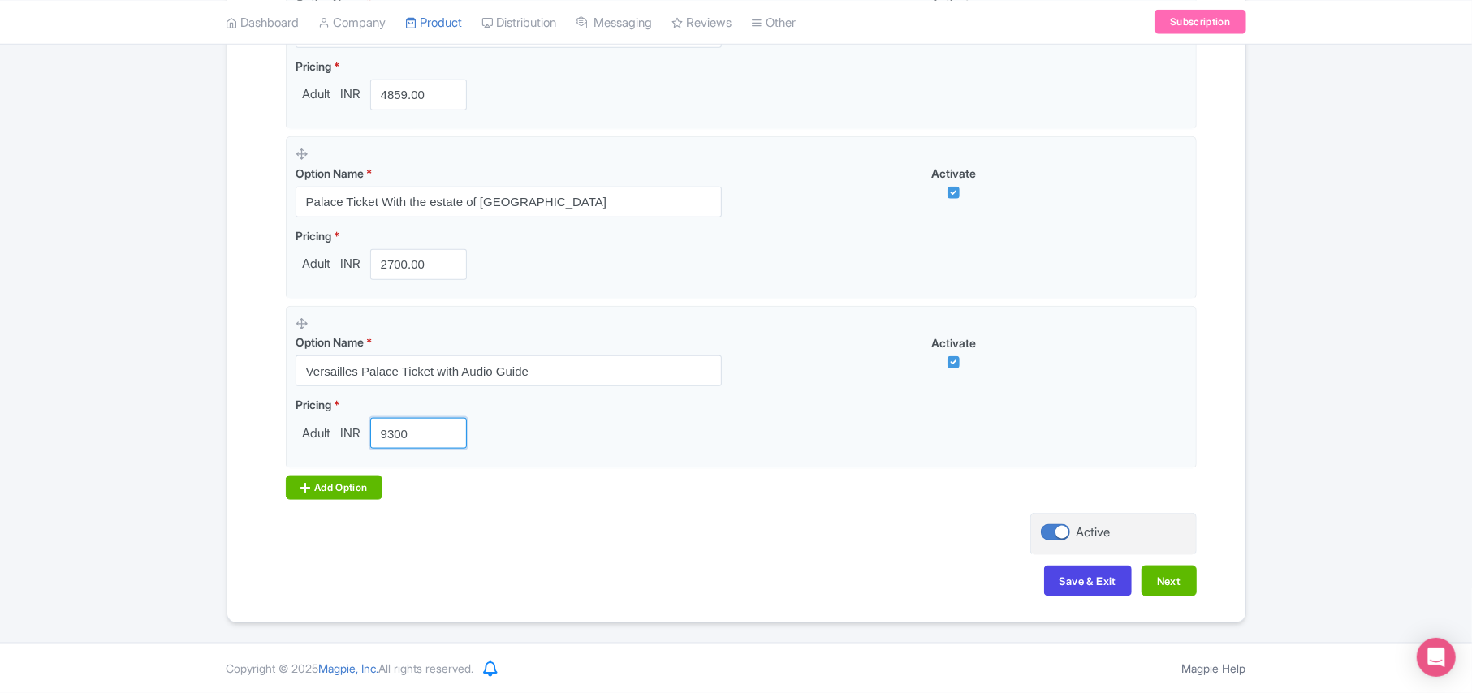
type input "9300"
click at [332, 490] on div "Add Option" at bounding box center [334, 488] width 97 height 24
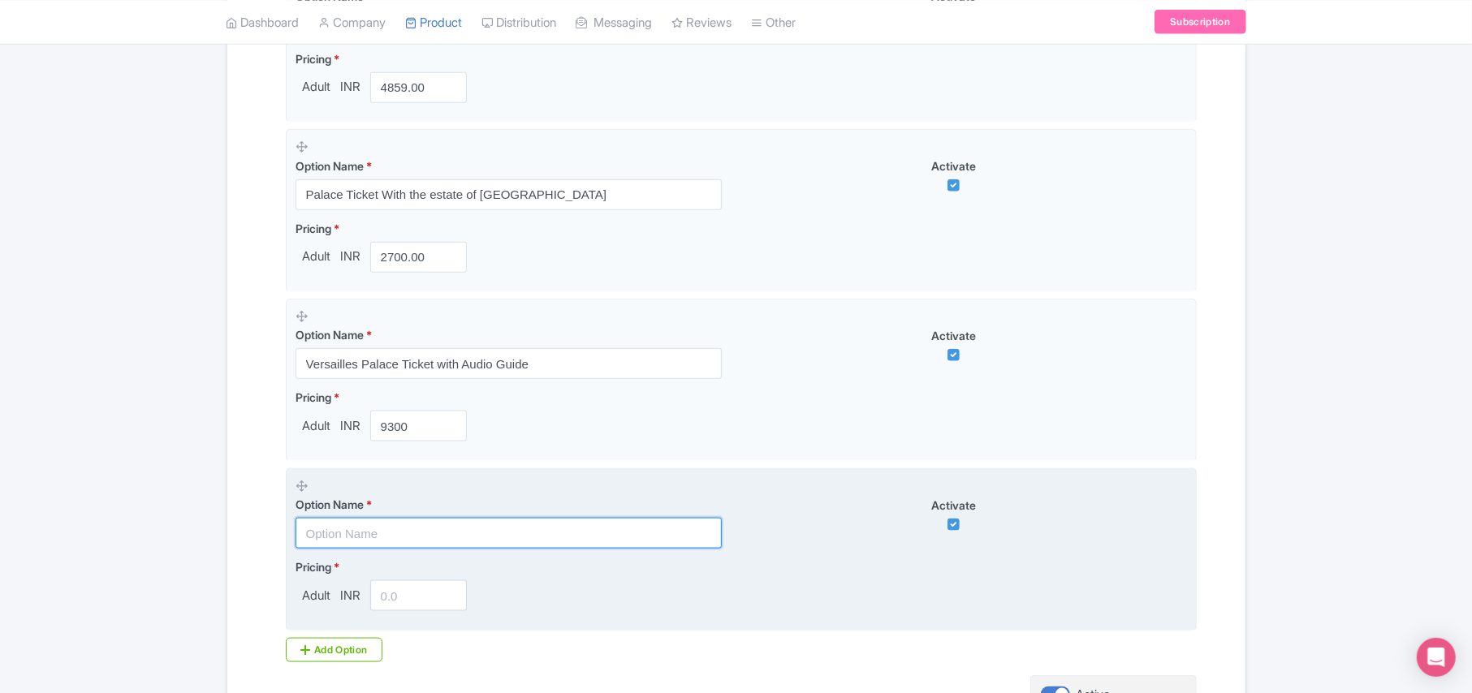
click at [377, 544] on input "text" at bounding box center [508, 533] width 426 height 31
paste input "Versailles Palace Entry tickets from Eiffel Tower (Round-trip transfers to and …"
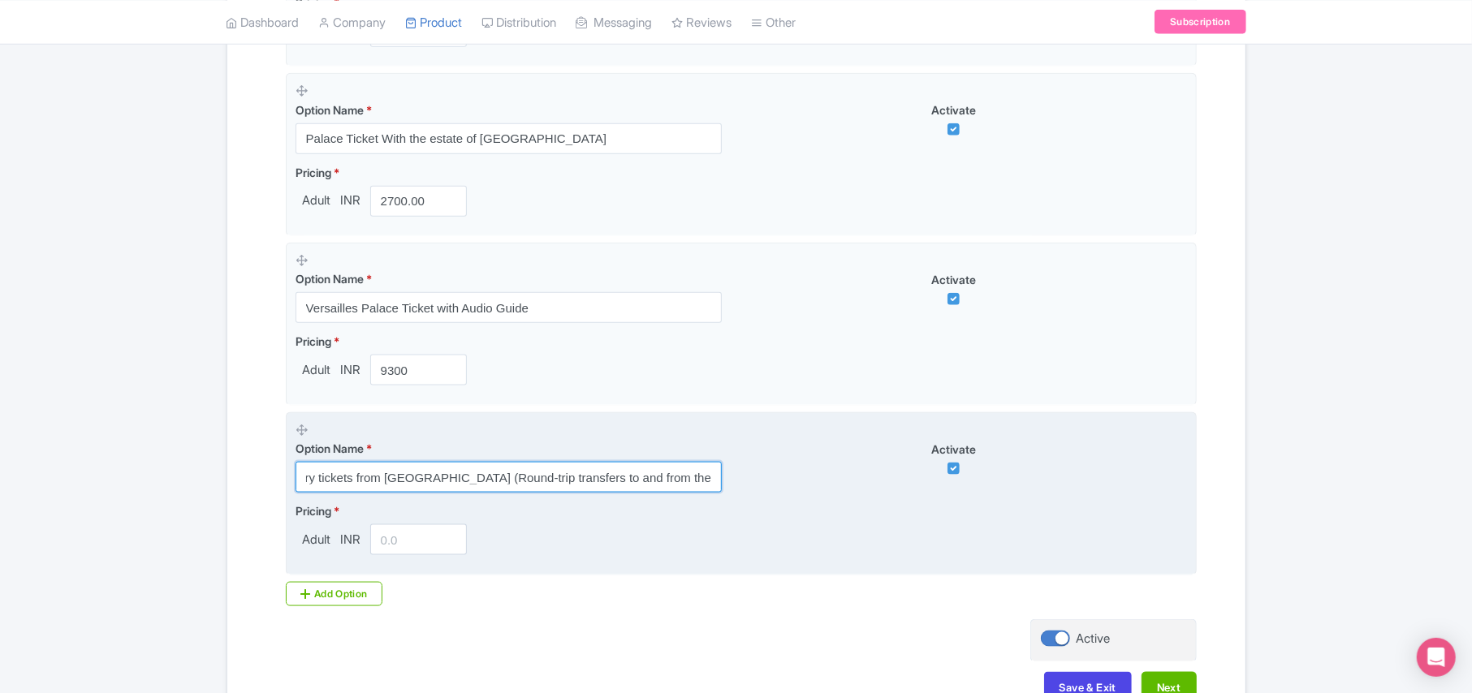
scroll to position [1384, 0]
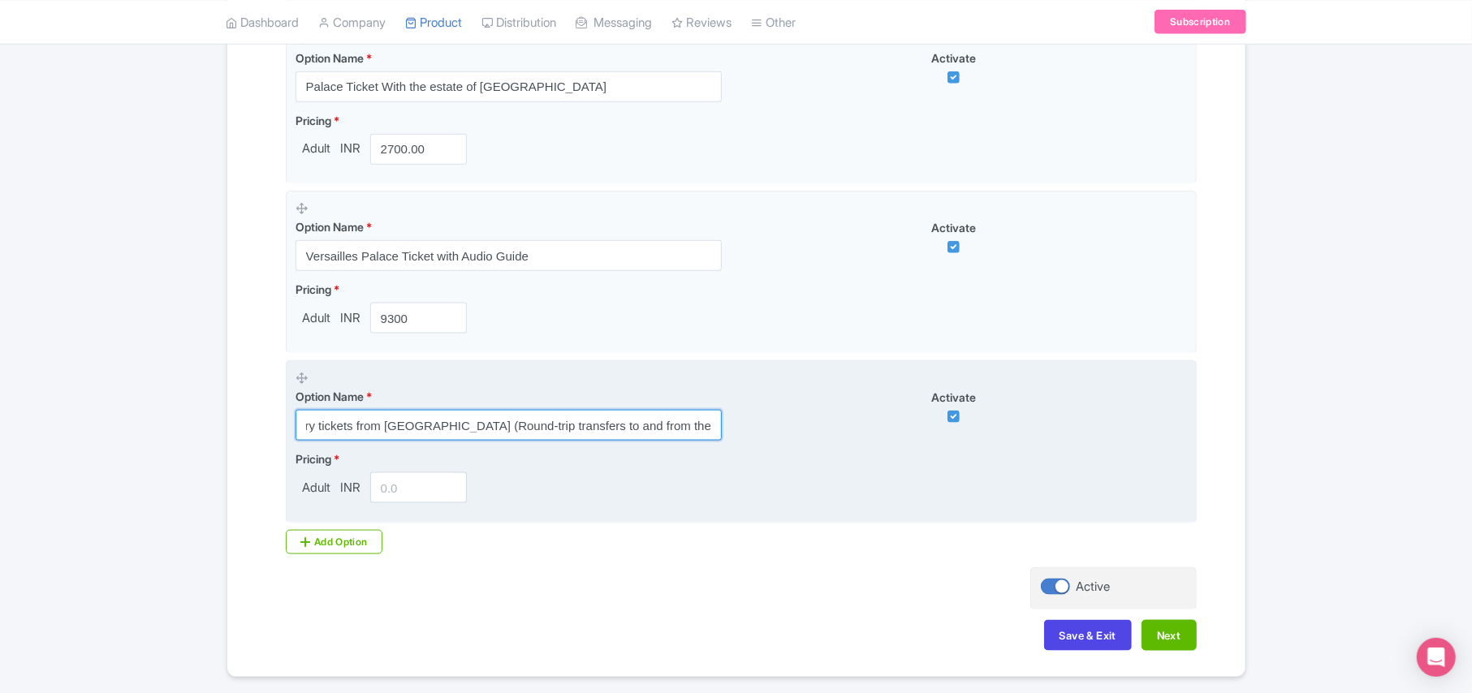
type input "Versailles Palace Entry tickets from Eiffel Tower (Round-trip transfers to and …"
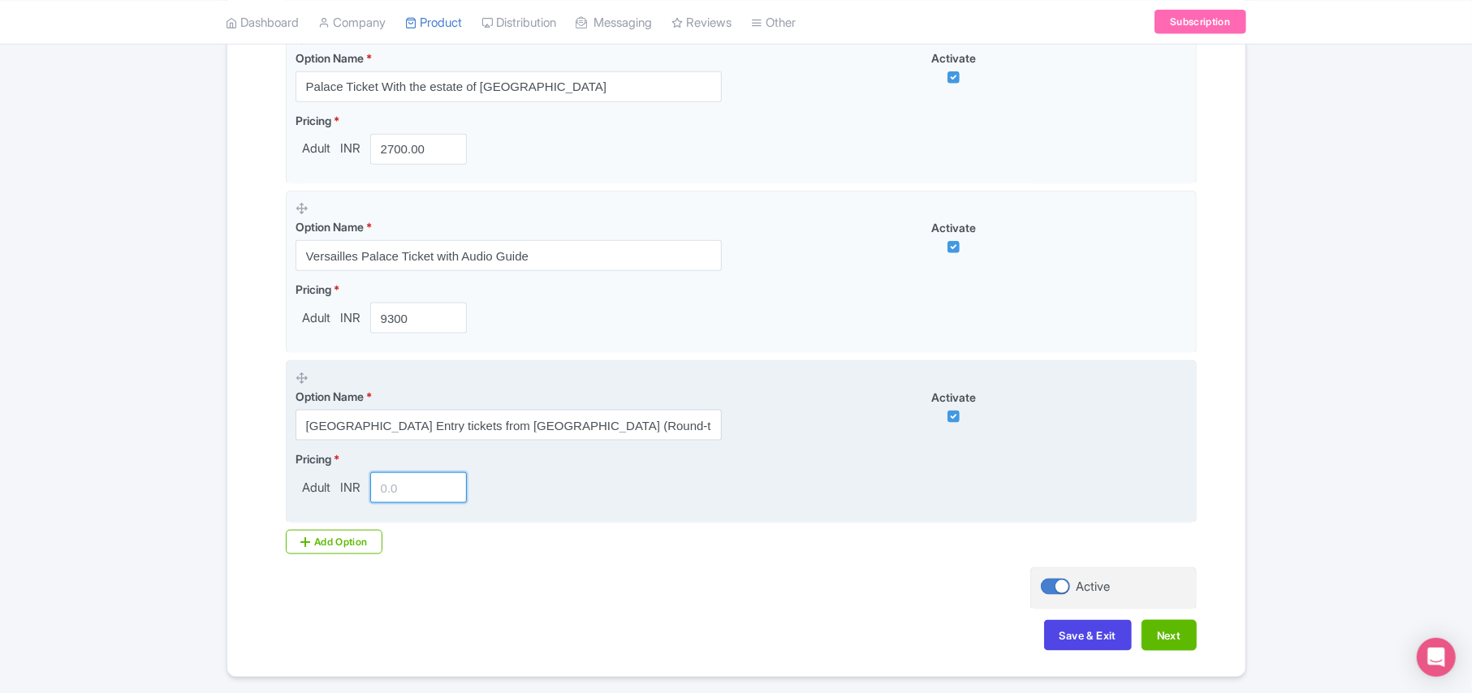
click at [390, 494] on input "number" at bounding box center [418, 487] width 97 height 31
paste input "9459.00"
drag, startPoint x: 477, startPoint y: 465, endPoint x: 506, endPoint y: 436, distance: 41.3
click at [506, 437] on fieldset "Option Name * Versailles Palace Entry tickets from Eiffel Tower (Round-trip tra…" at bounding box center [741, 441] width 911 height 163
type input "9459.00"
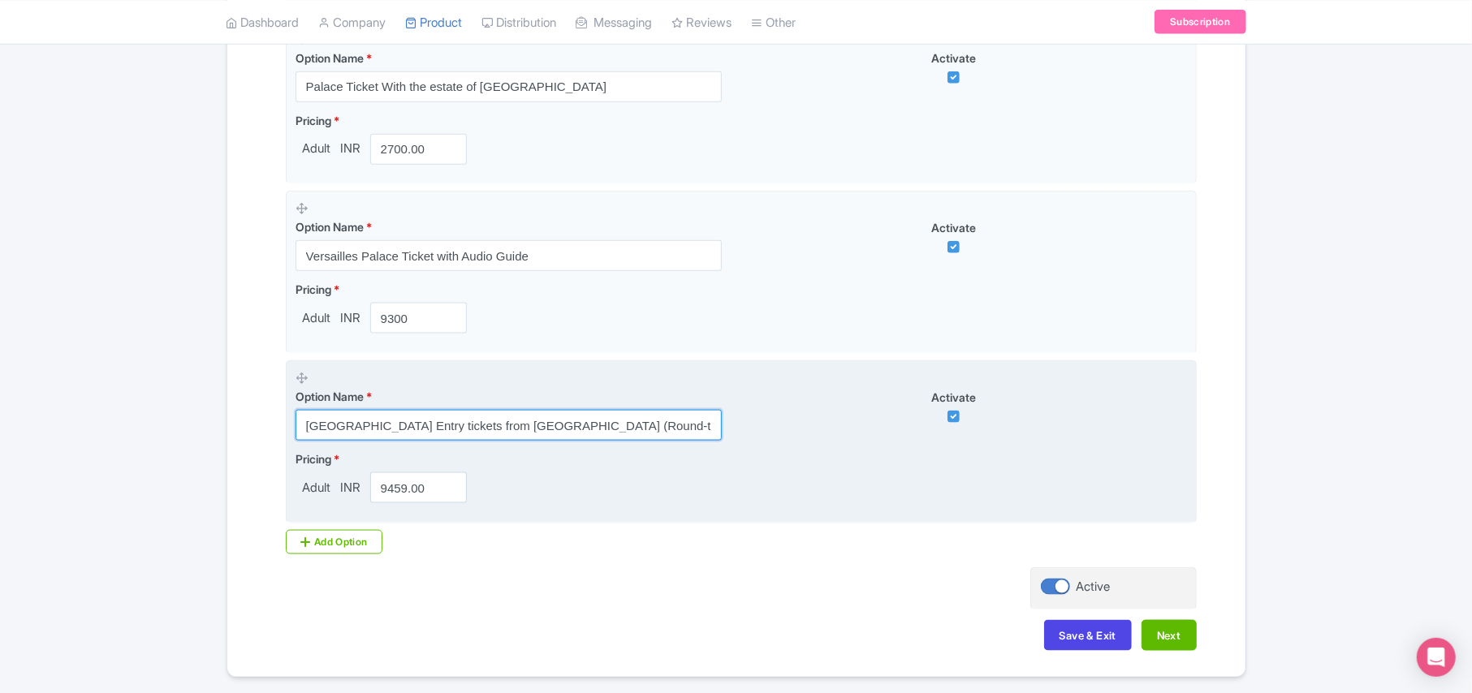
click at [506, 436] on input "Versailles Palace Entry tickets from Eiffel Tower (Round-trip transfers to and …" at bounding box center [508, 425] width 426 height 31
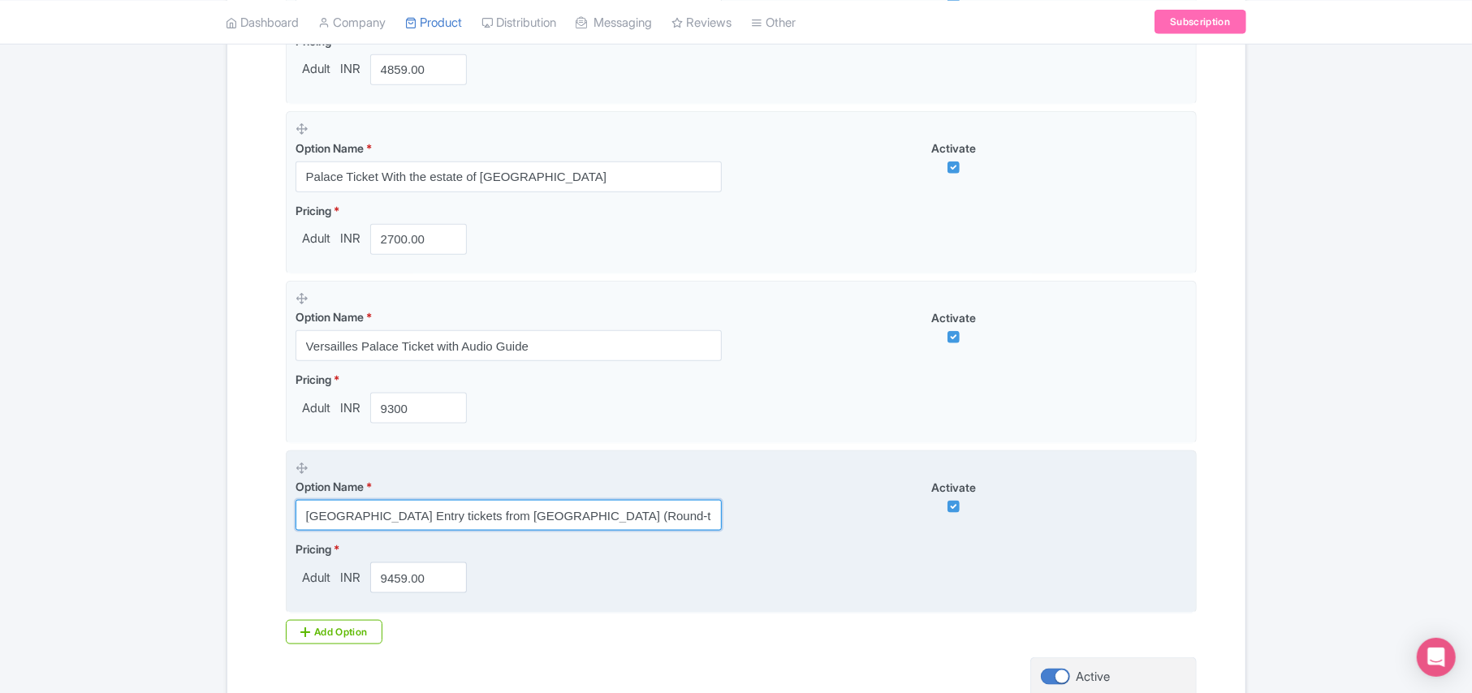
scroll to position [1446, 0]
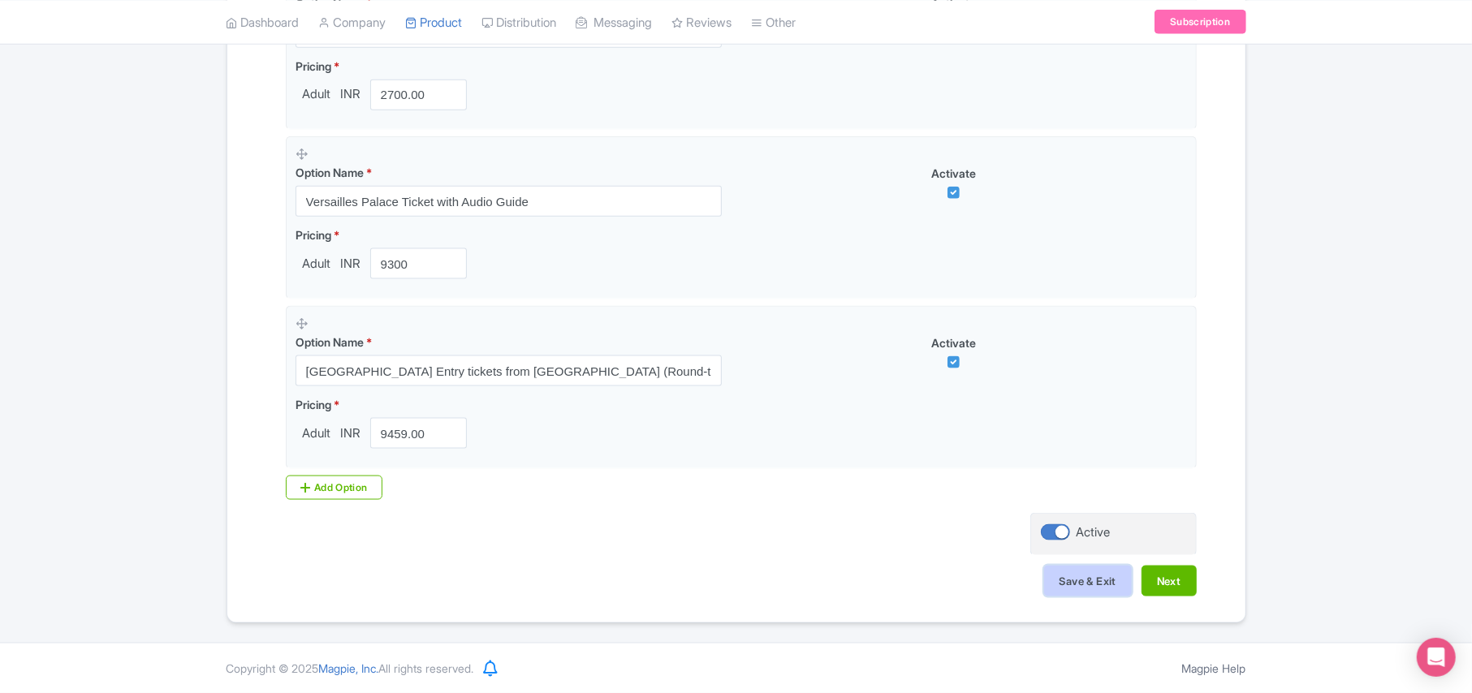
click at [1073, 581] on button "Save & Exit" at bounding box center [1088, 581] width 88 height 31
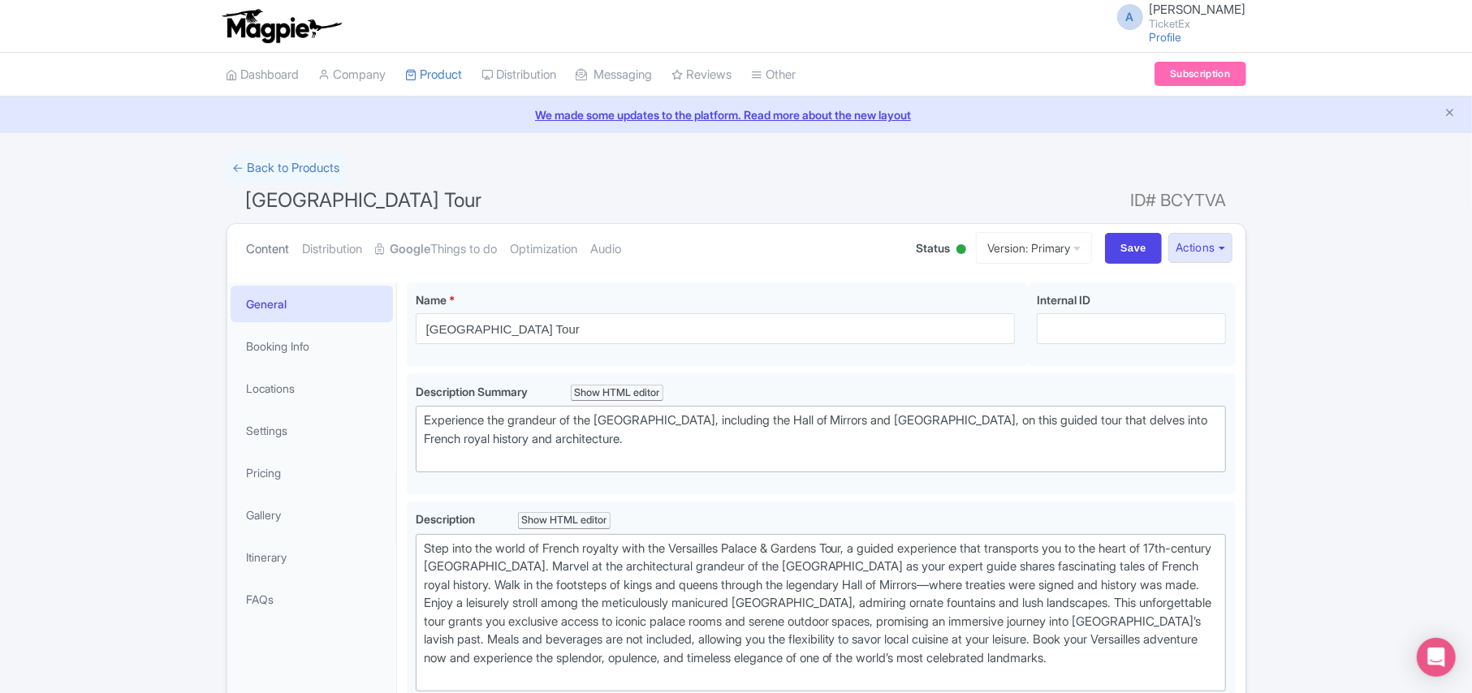
click at [274, 250] on link "Content" at bounding box center [268, 249] width 43 height 51
click at [283, 472] on link "Pricing" at bounding box center [312, 473] width 162 height 37
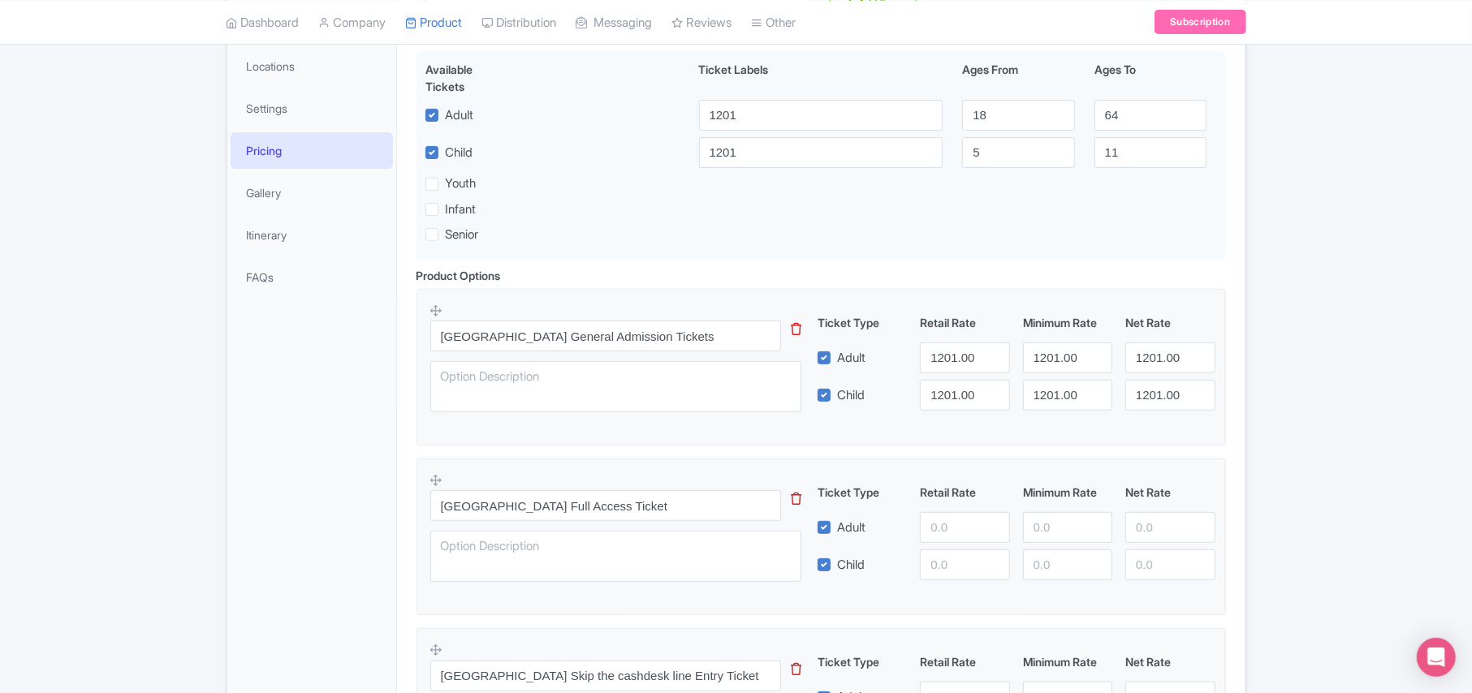
scroll to position [325, 0]
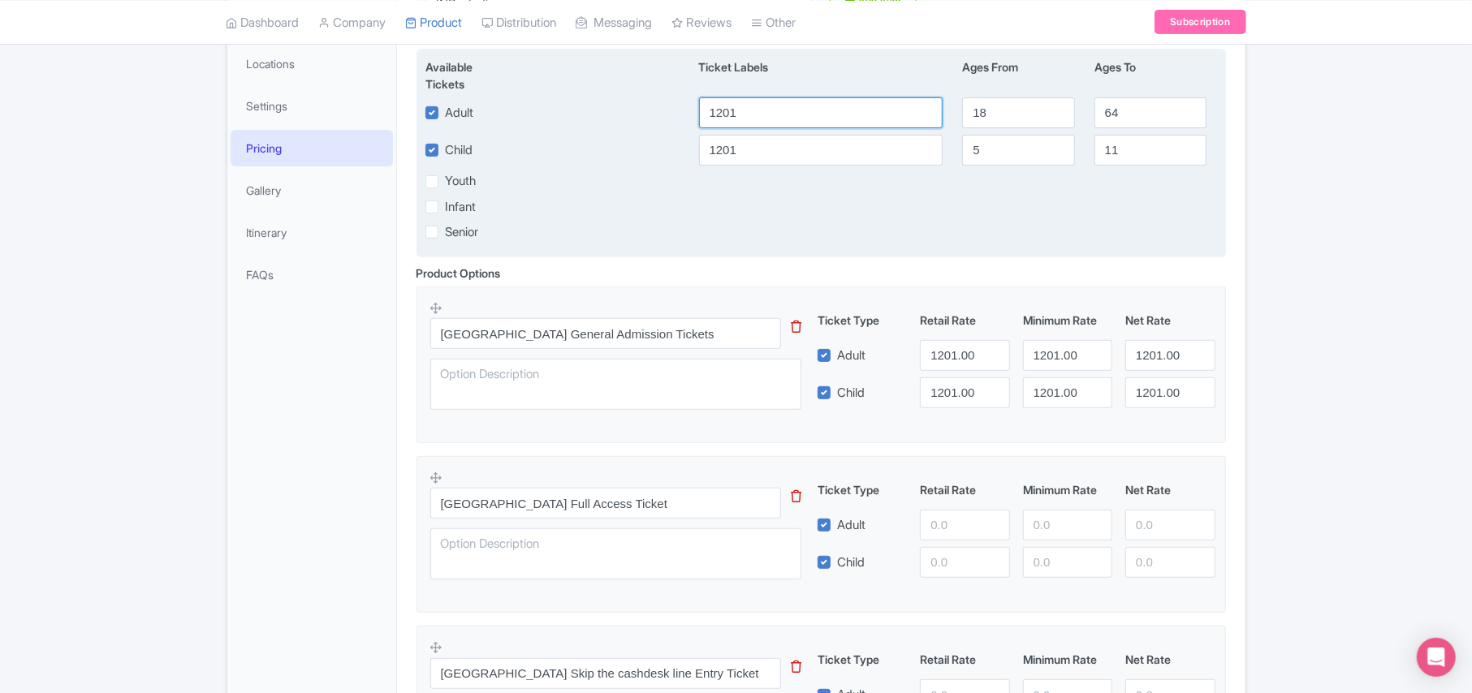
drag, startPoint x: 774, startPoint y: 123, endPoint x: 623, endPoint y: 118, distance: 151.1
click at [623, 118] on div "Adult 1201 18 64" at bounding box center [821, 112] width 811 height 31
drag, startPoint x: 751, startPoint y: 115, endPoint x: 670, endPoint y: 114, distance: 81.2
click at [670, 114] on div "Adult 2506 18 64" at bounding box center [821, 112] width 811 height 31
type input "2506"
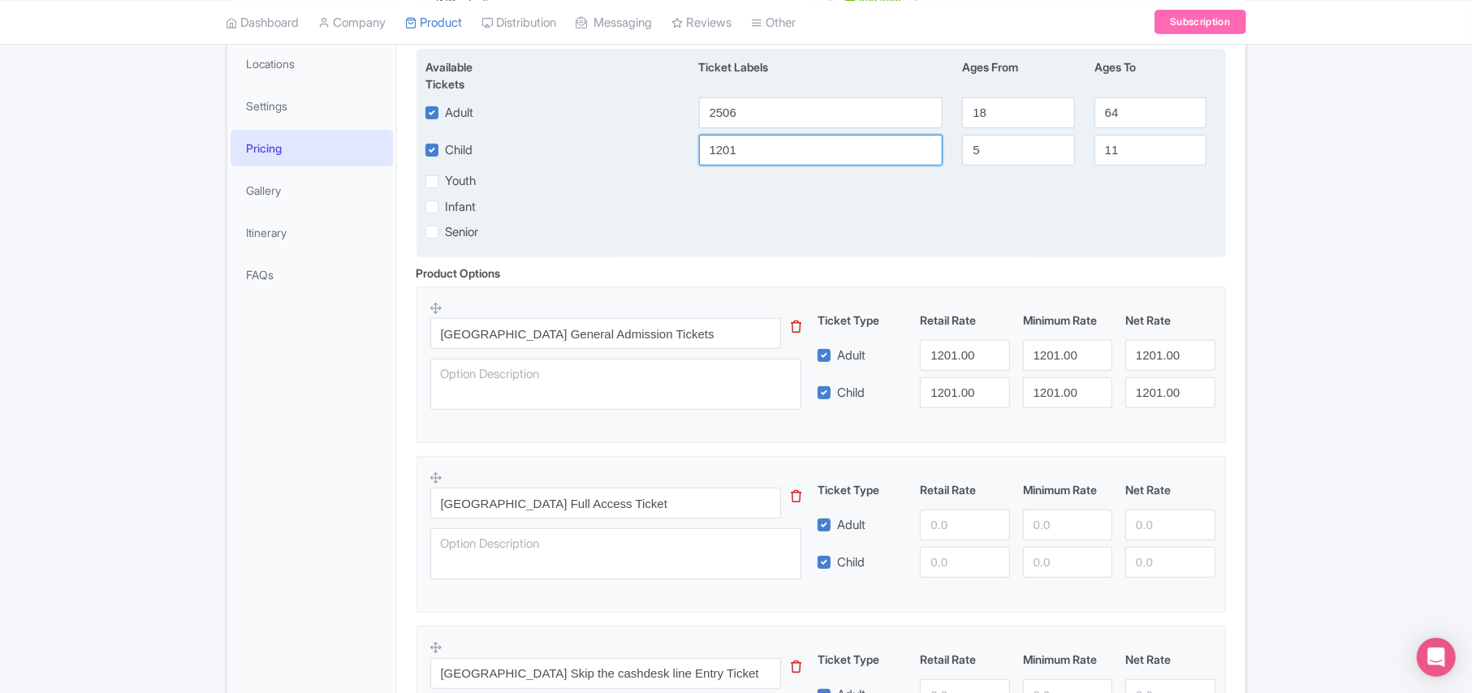
drag, startPoint x: 754, startPoint y: 151, endPoint x: 647, endPoint y: 151, distance: 107.1
click at [647, 151] on div "Child 1201 5 11" at bounding box center [821, 150] width 811 height 31
paste input "2506"
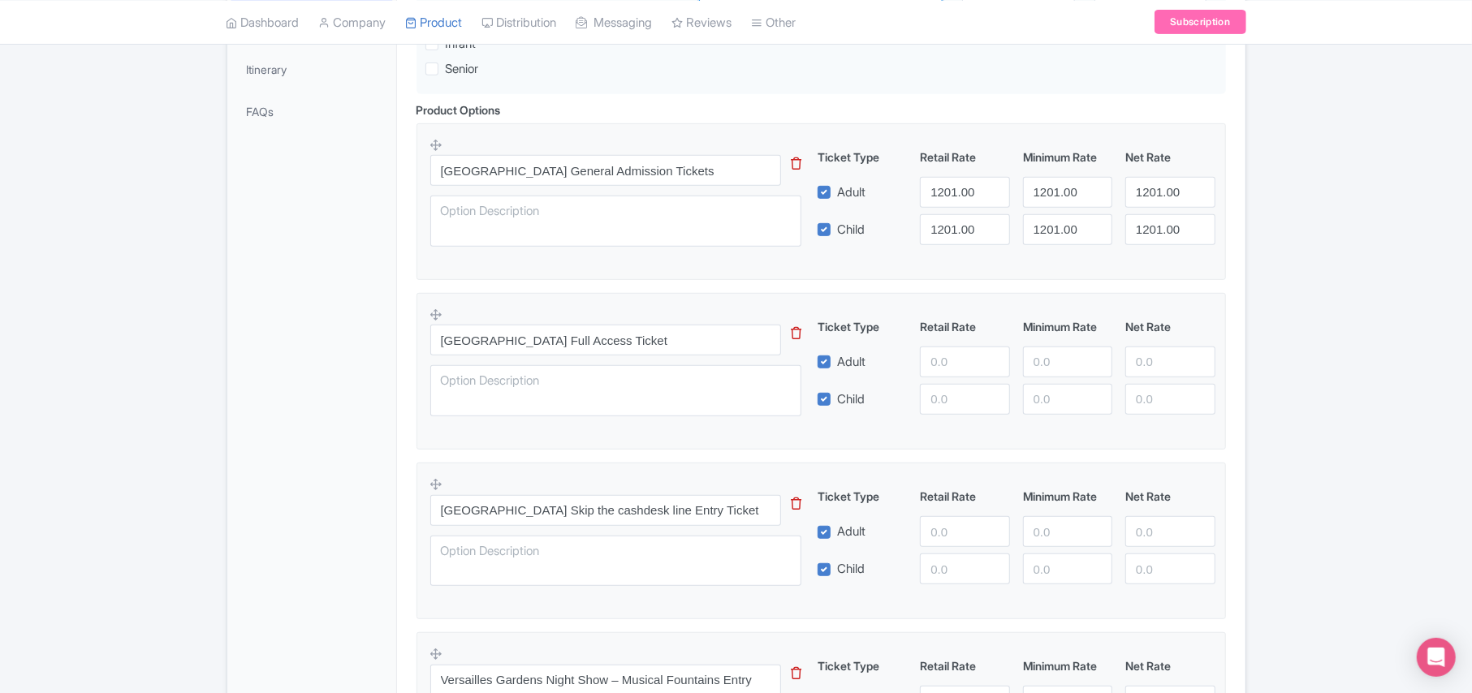
scroll to position [541, 0]
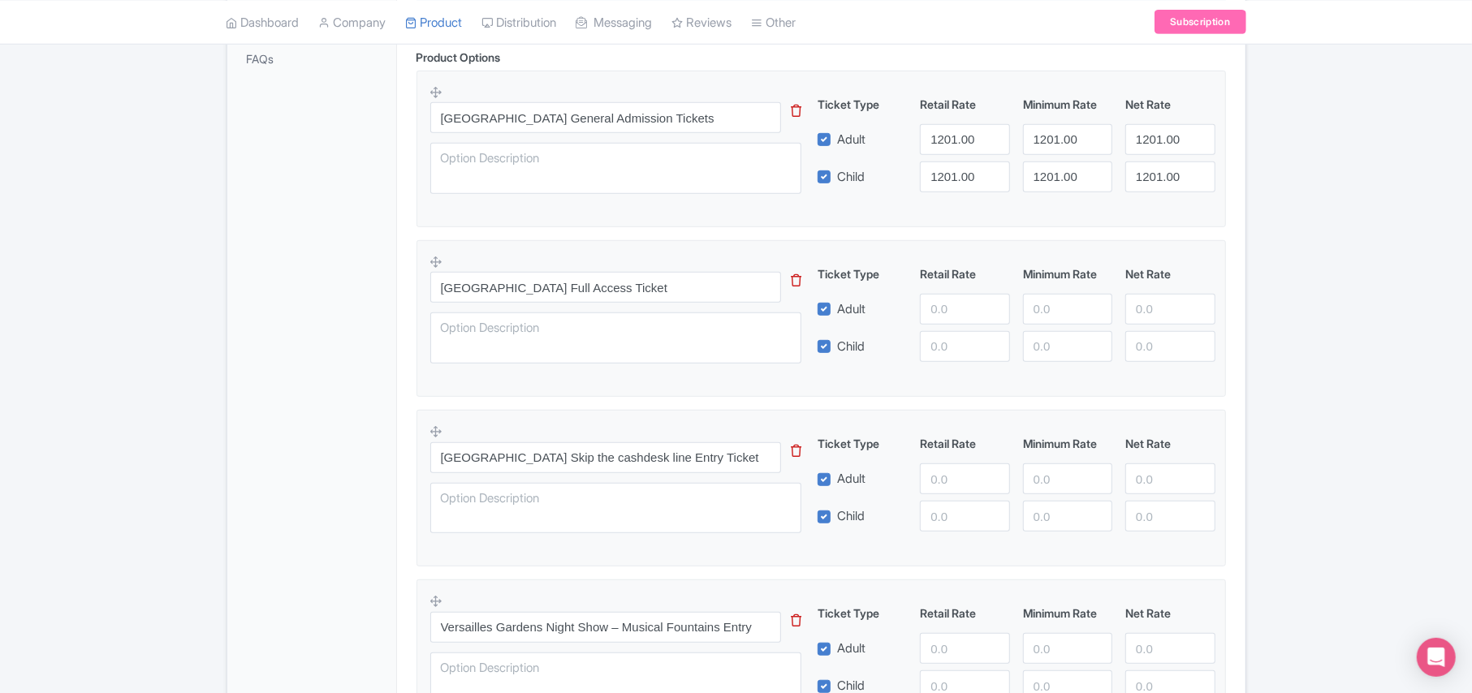
type input "2506"
click at [961, 316] on input "number" at bounding box center [964, 309] width 89 height 31
paste input "3569.00"
type input "3569.00"
paste input "3569.00"
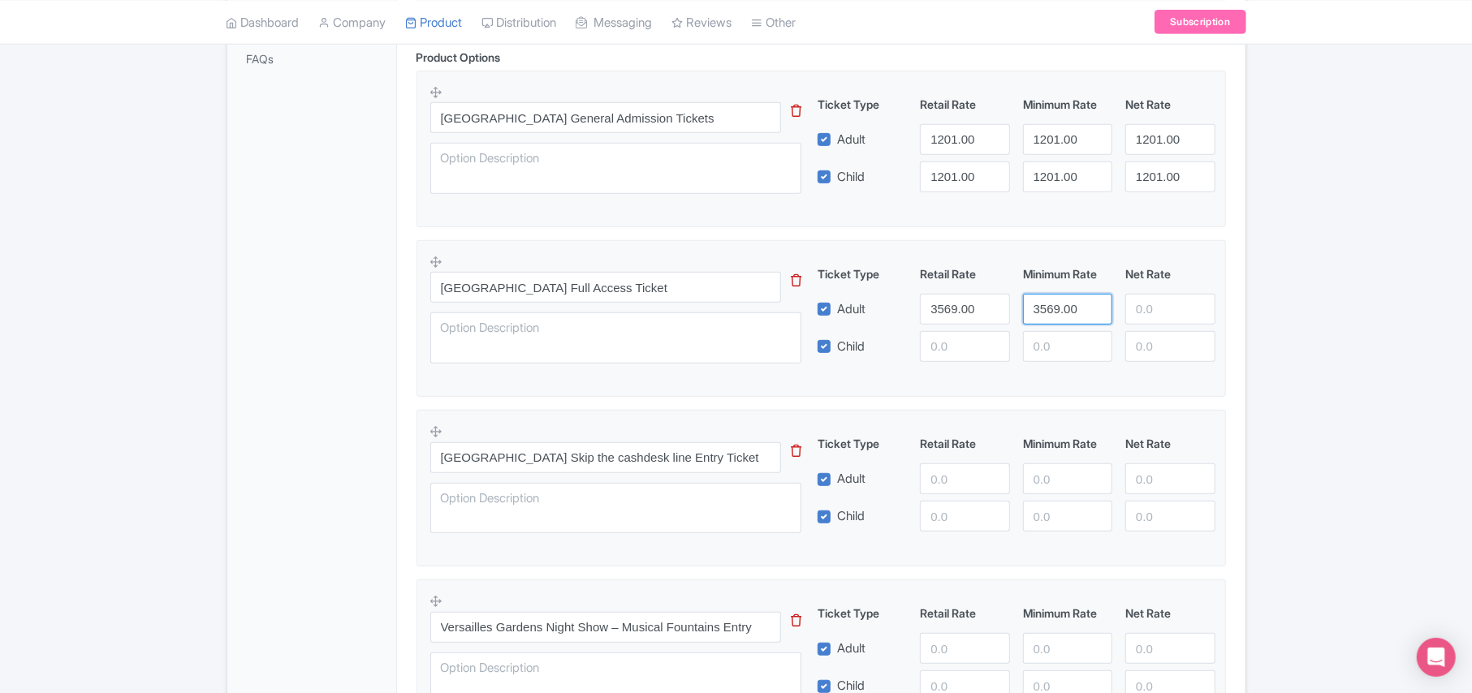
type input "3569.00"
paste input "3569.00"
type input "3569.00"
paste input "3569.00"
type input "3569.00"
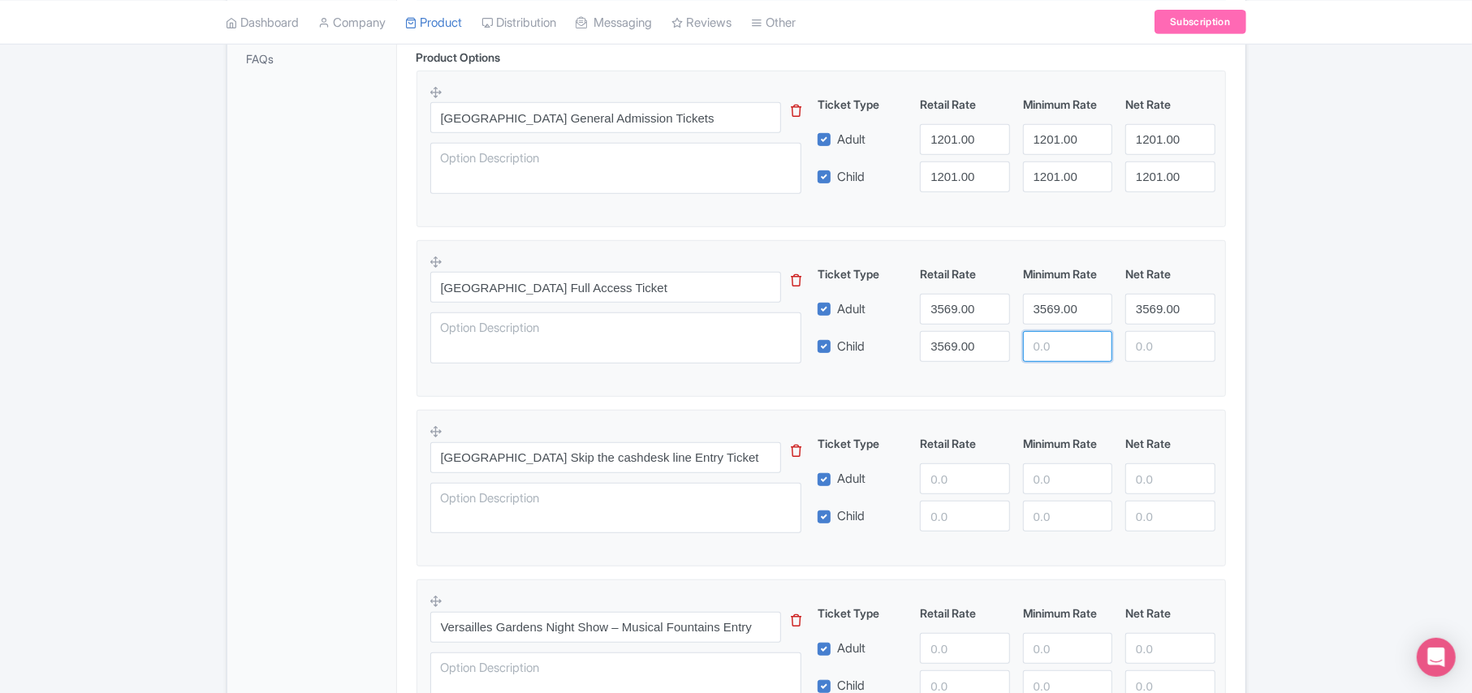
paste input "3569.00"
type input "3569.00"
paste input "3569.00"
type input "3569.00"
click at [950, 481] on input "number" at bounding box center [964, 478] width 89 height 31
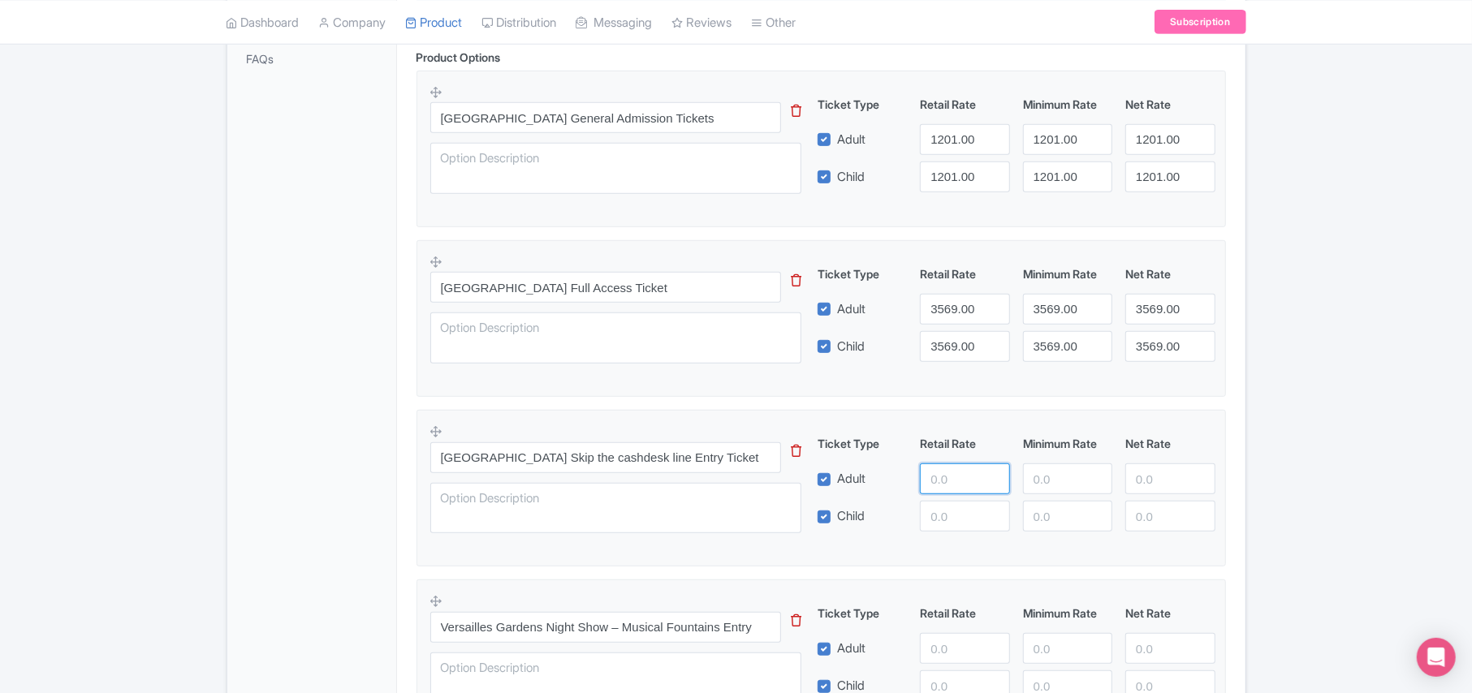
paste input "2569.00"
type input "2569.00"
paste input "2569.00"
type input "2569.00"
paste input "2569.00"
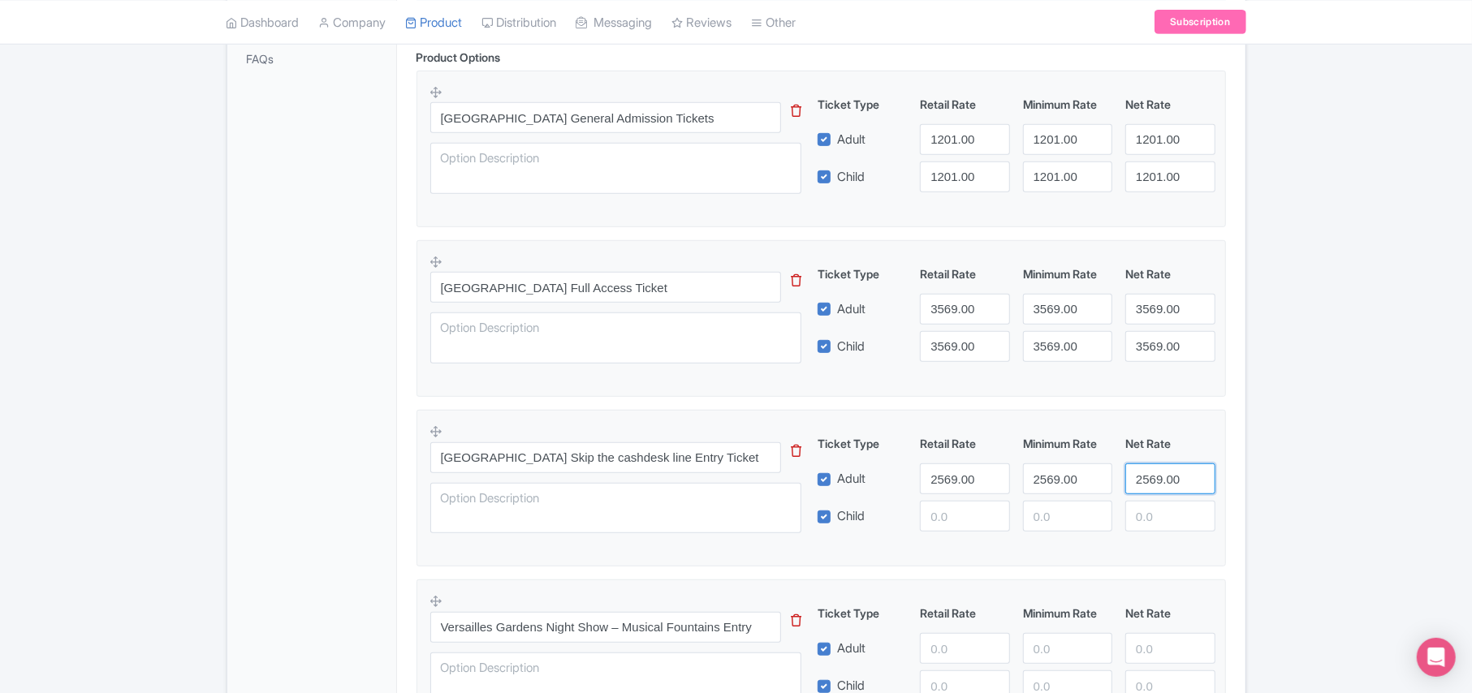
type input "2569.00"
paste input "2569.00"
type input "2569.00"
paste input "2569.00"
type input "2569.00"
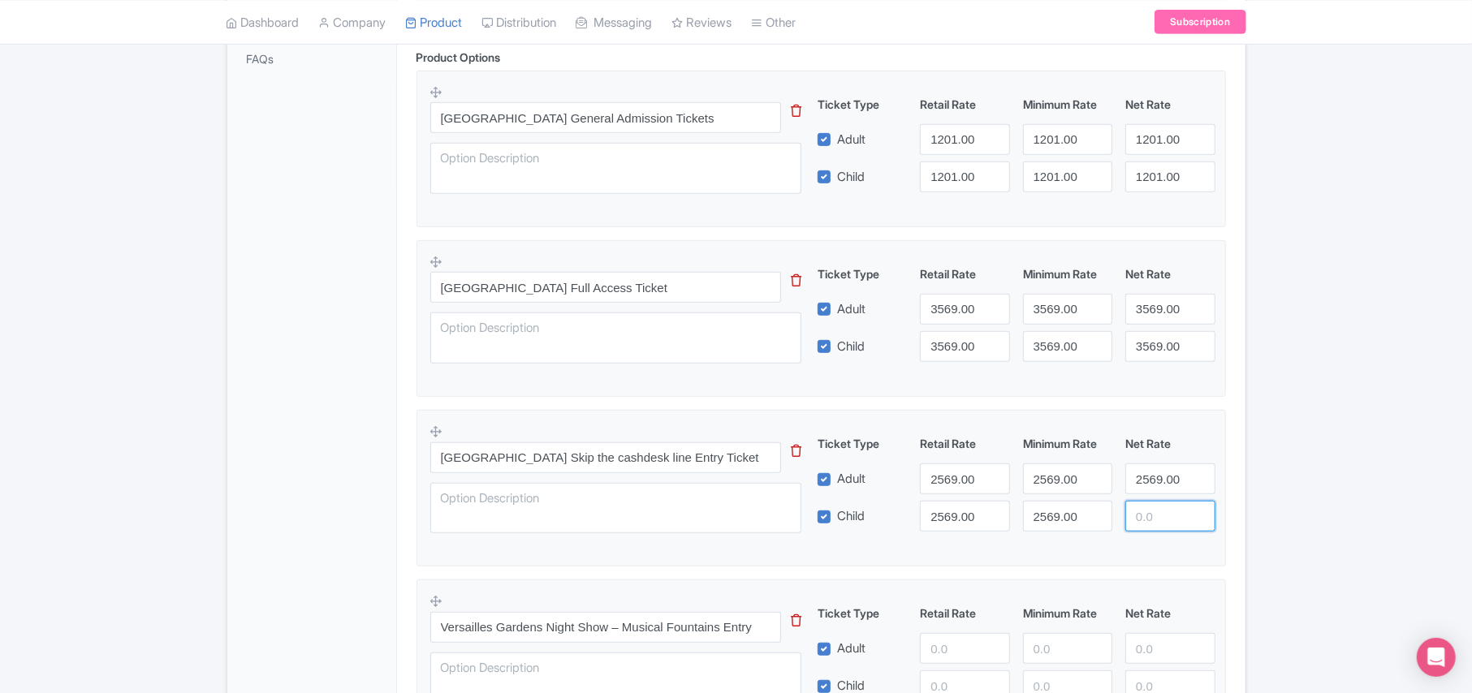
paste input "2569.00"
type input "2569.00"
click at [948, 651] on input "number" at bounding box center [964, 648] width 89 height 31
paste input "45559.00"
click at [946, 651] on input "45559.00" at bounding box center [964, 648] width 89 height 31
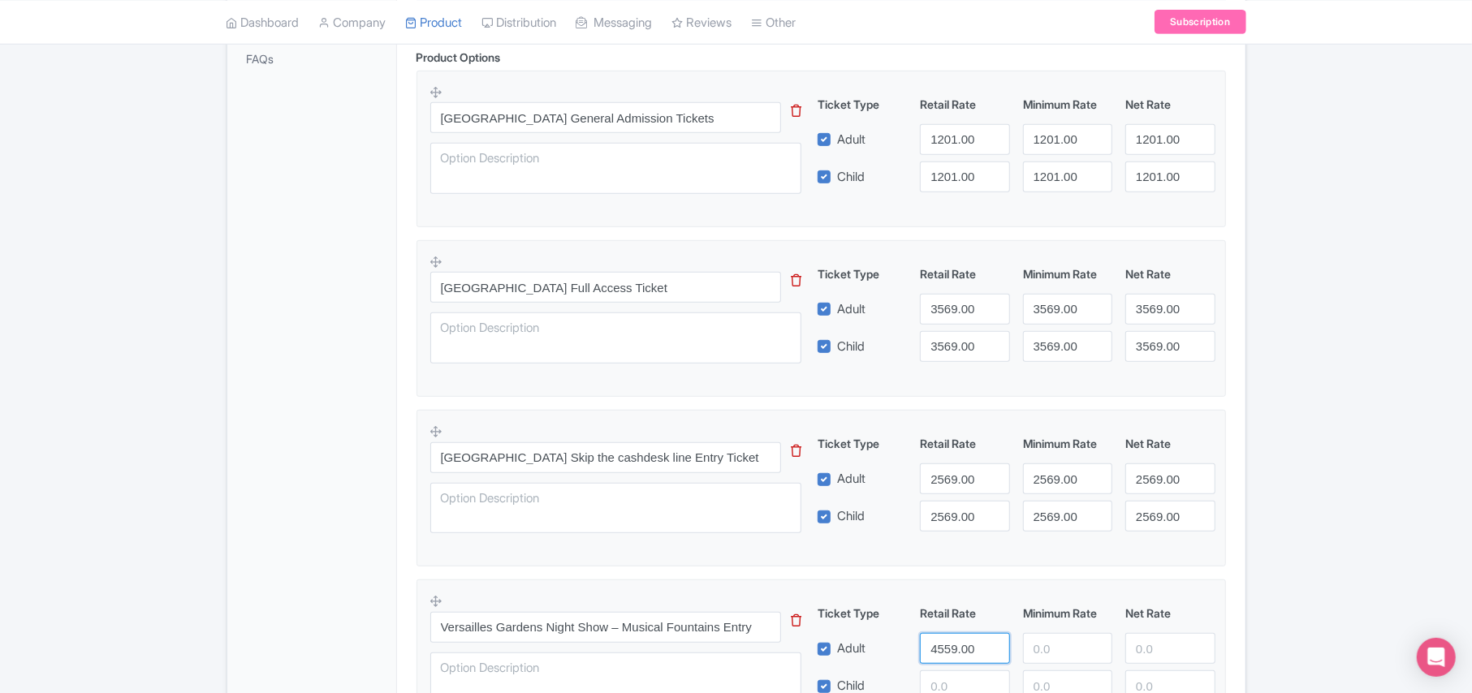
type input "4559.00"
paste input "4559.00"
type input "4559.00"
paste input "4559.00"
type input "4559.00"
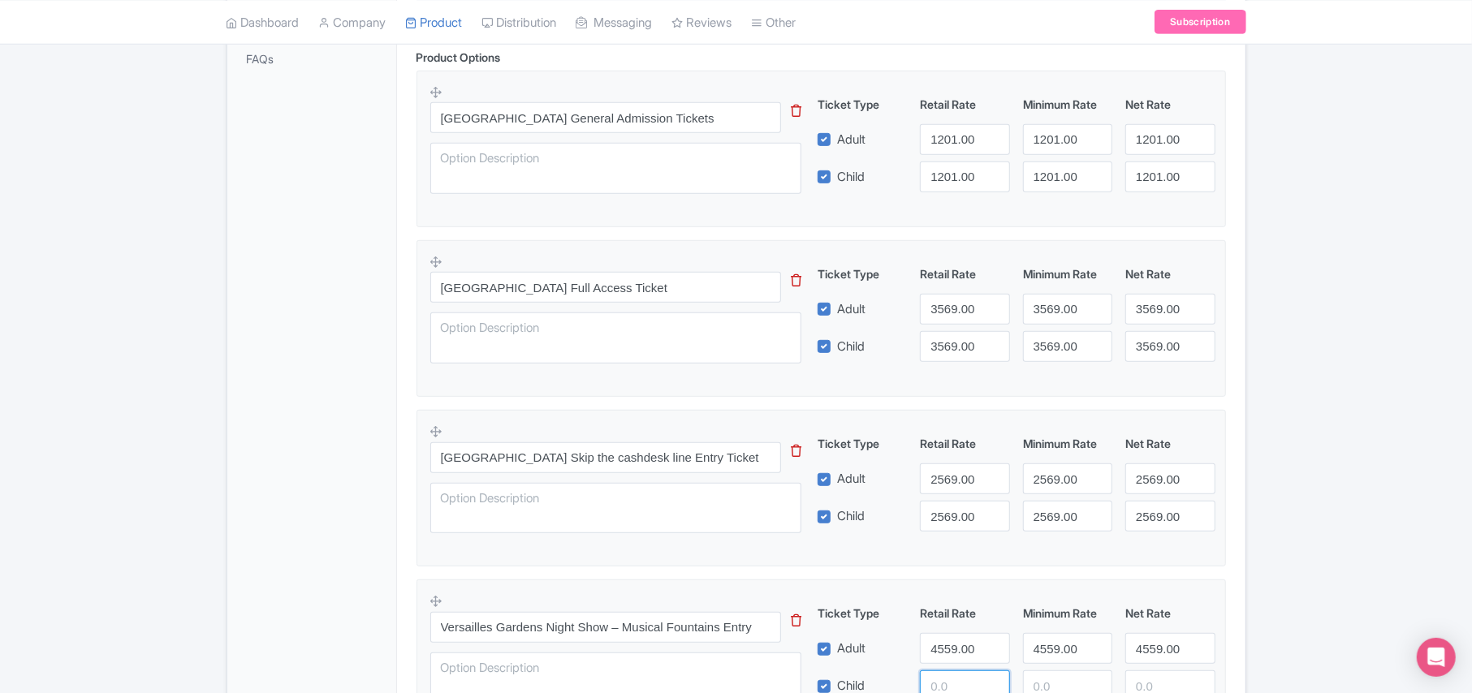
scroll to position [554, 0]
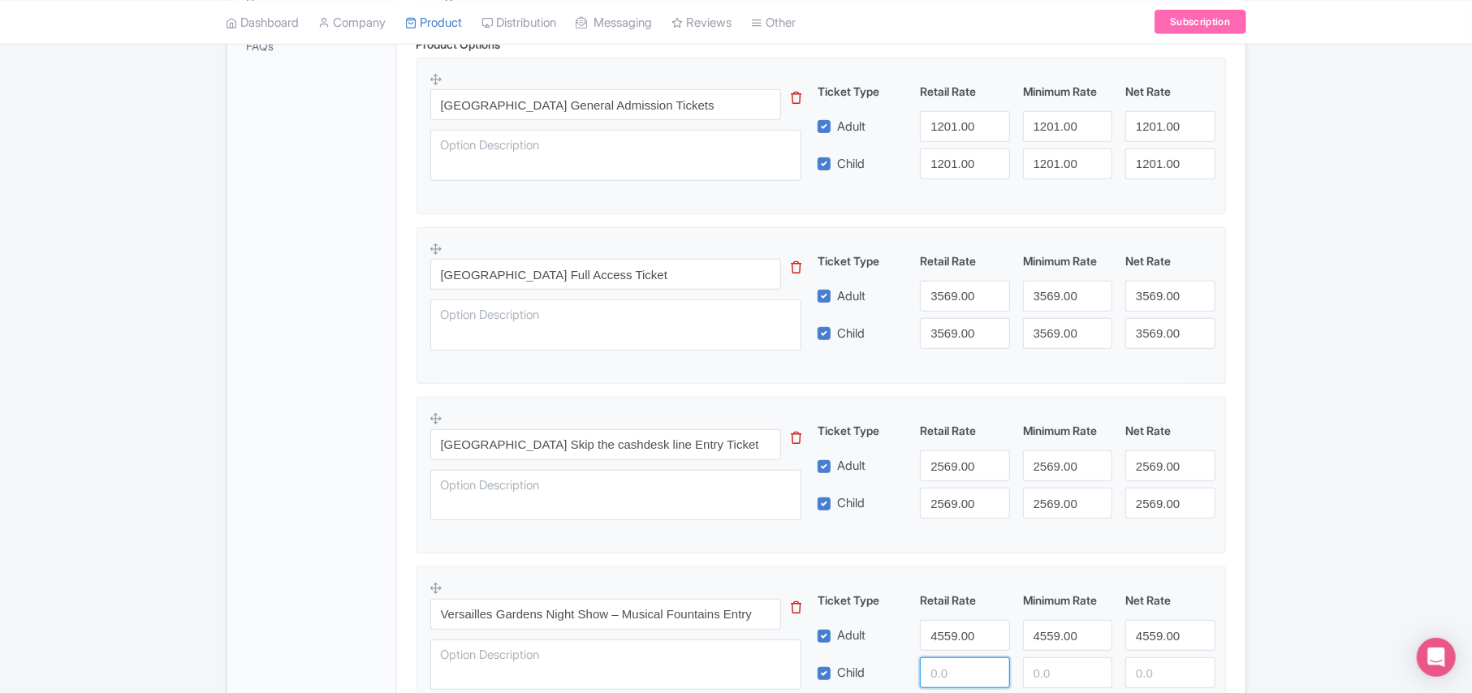
paste input "4559.00"
type input "4559.00"
paste input "4559.00"
type input "4559.00"
paste input "4559.00"
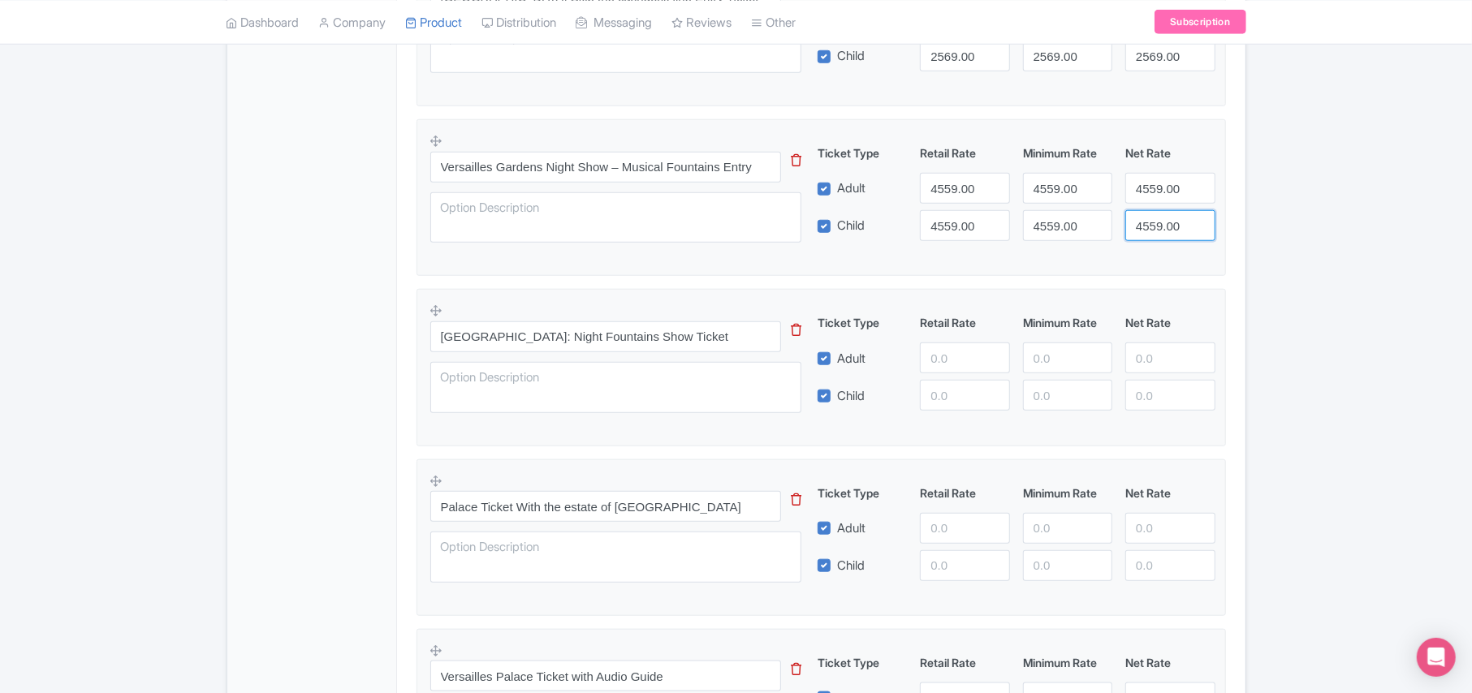
scroll to position [1095, 0]
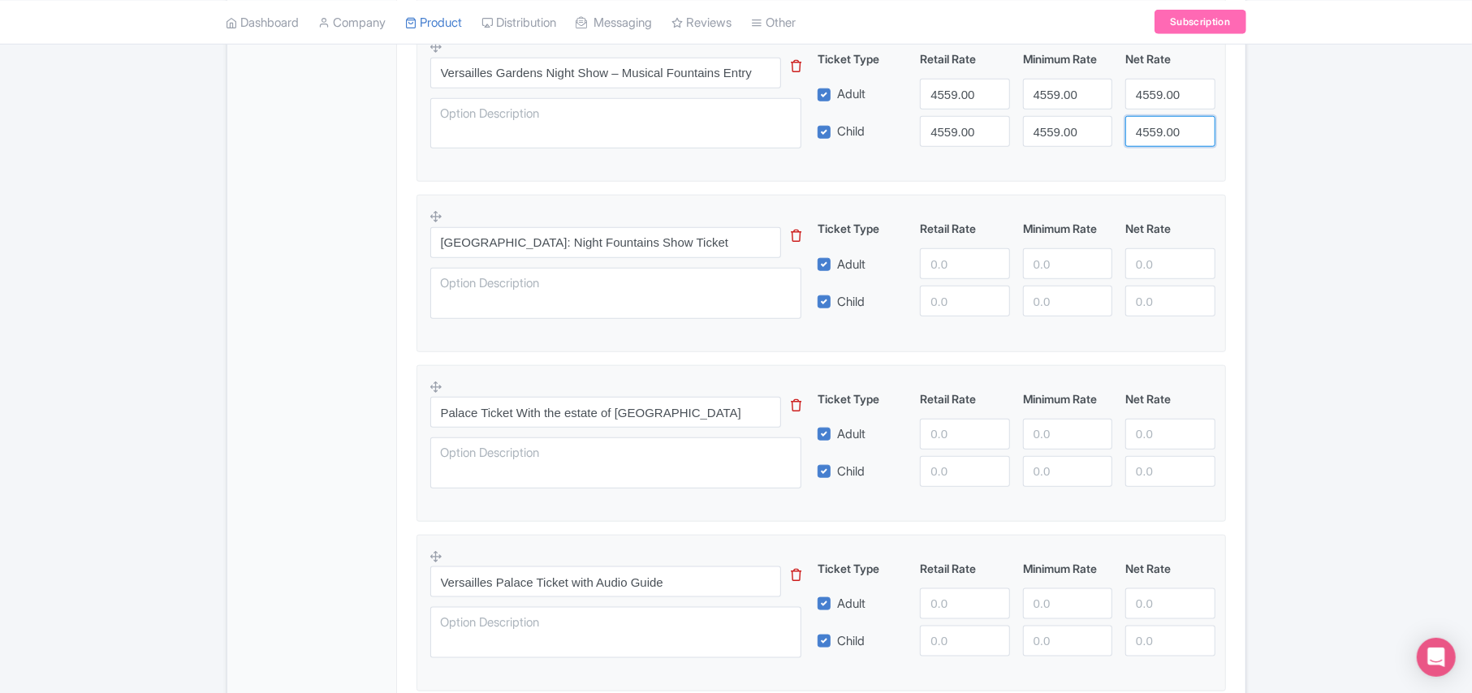
type input "4559.00"
click at [935, 270] on input "number" at bounding box center [964, 263] width 89 height 31
paste input "4859.00"
type input "4859.00"
paste input "4859.00"
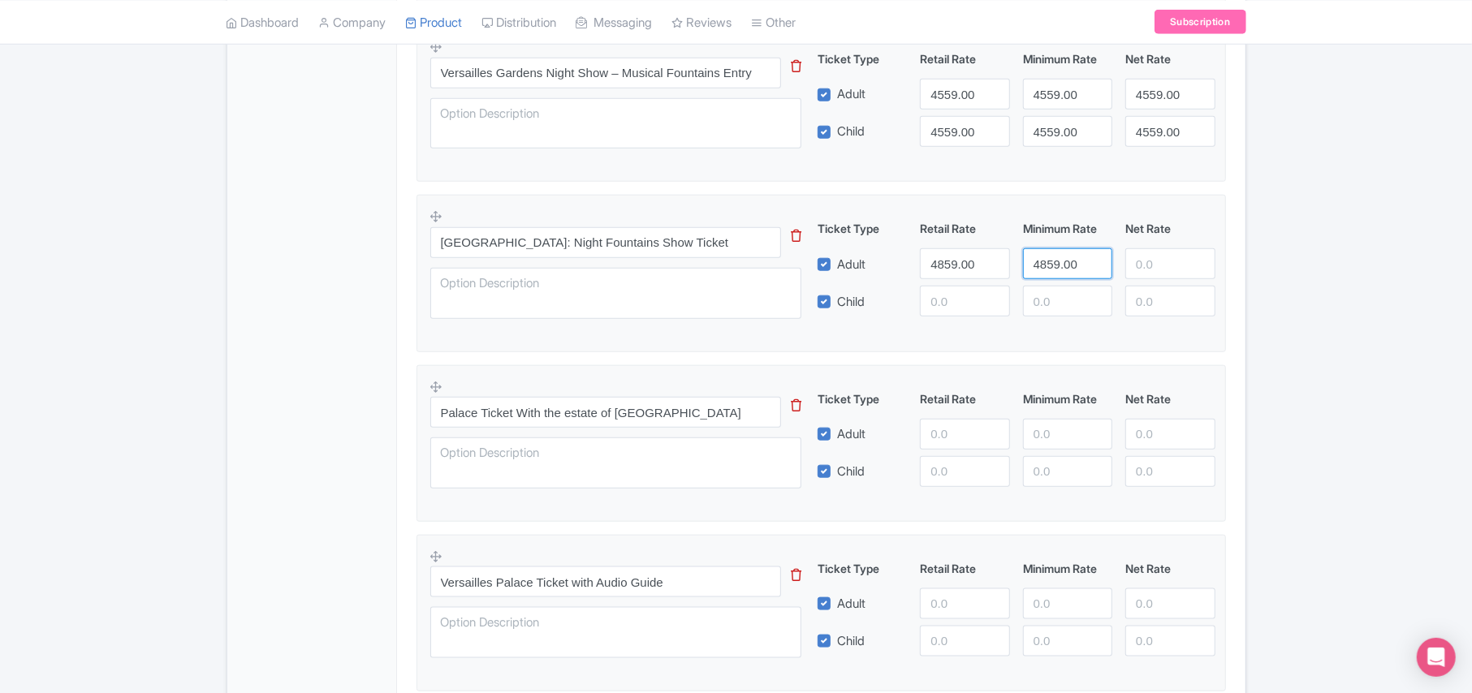
type input "4859.00"
paste input "4859.00"
type input "4859.00"
paste input "4859.00"
type input "4859.00"
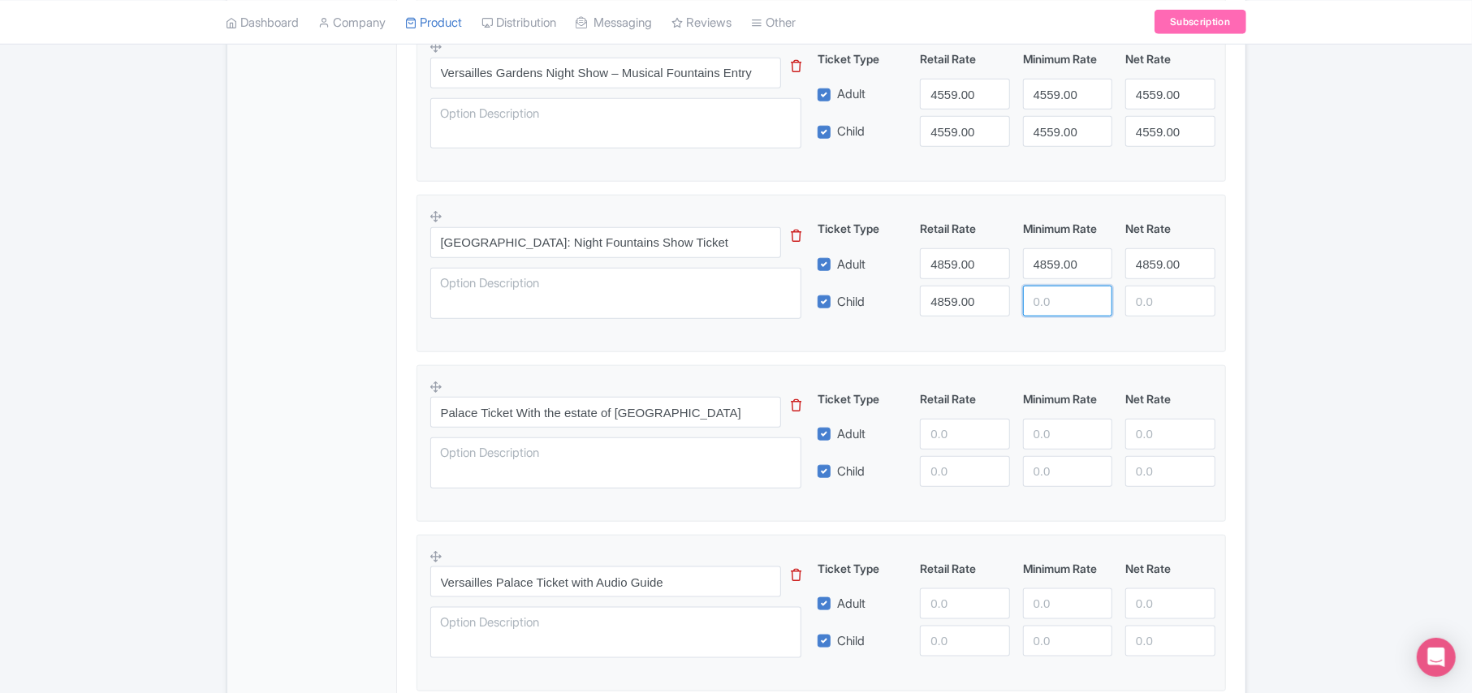
paste input "4859.00"
type input "4859.00"
paste input "4859.00"
type input "4859.00"
click at [943, 439] on input "number" at bounding box center [964, 434] width 89 height 31
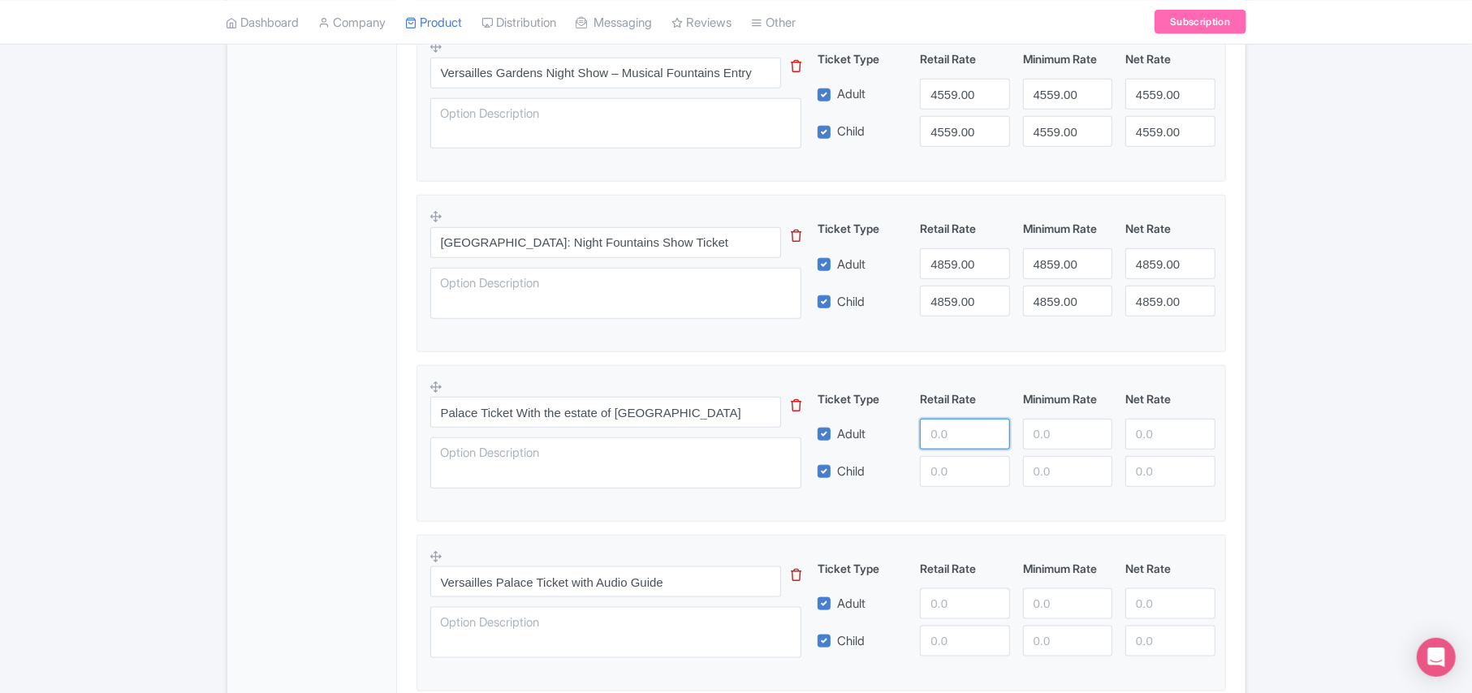
paste input "2700.00"
type input "2700.00"
paste input "2700.00"
type input "2700.00"
paste input "2700.00"
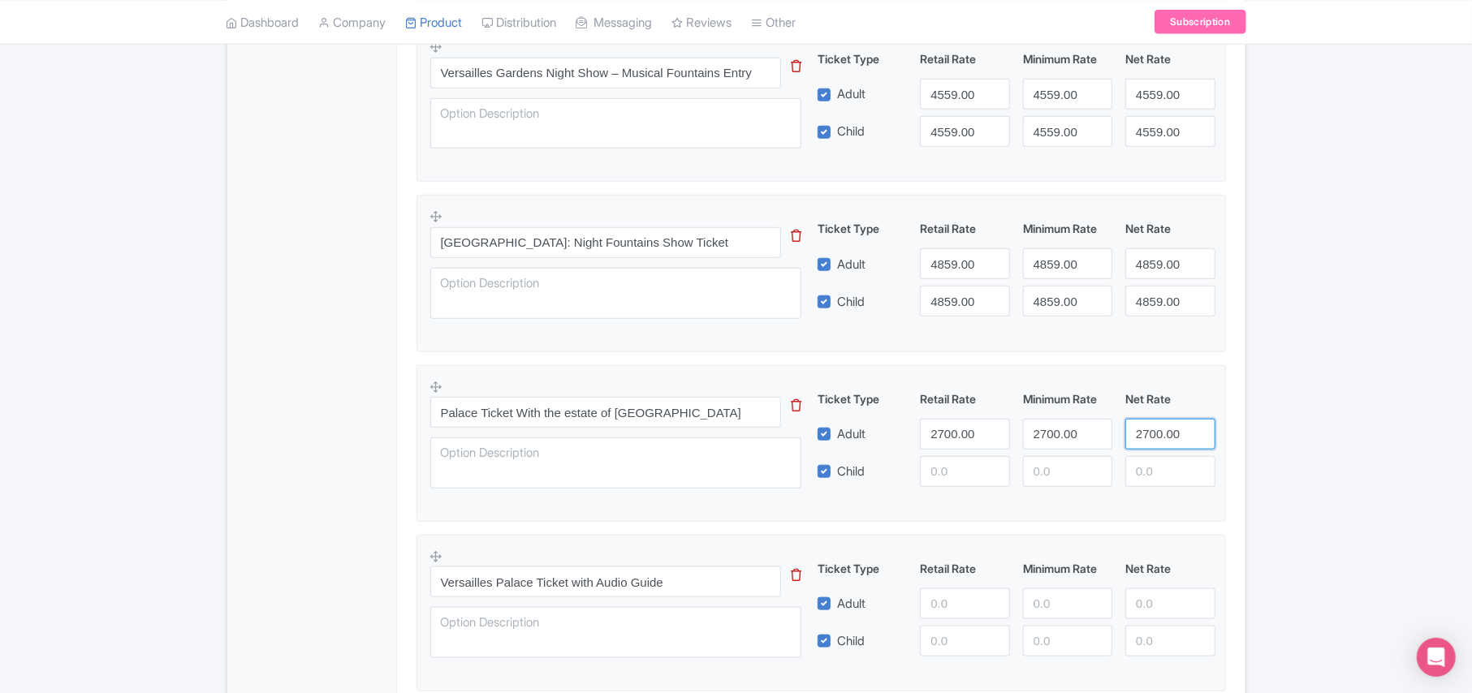
type input "2700.00"
paste input "2700.00"
type input "2700.00"
paste input "2700.00"
type input "2700.00"
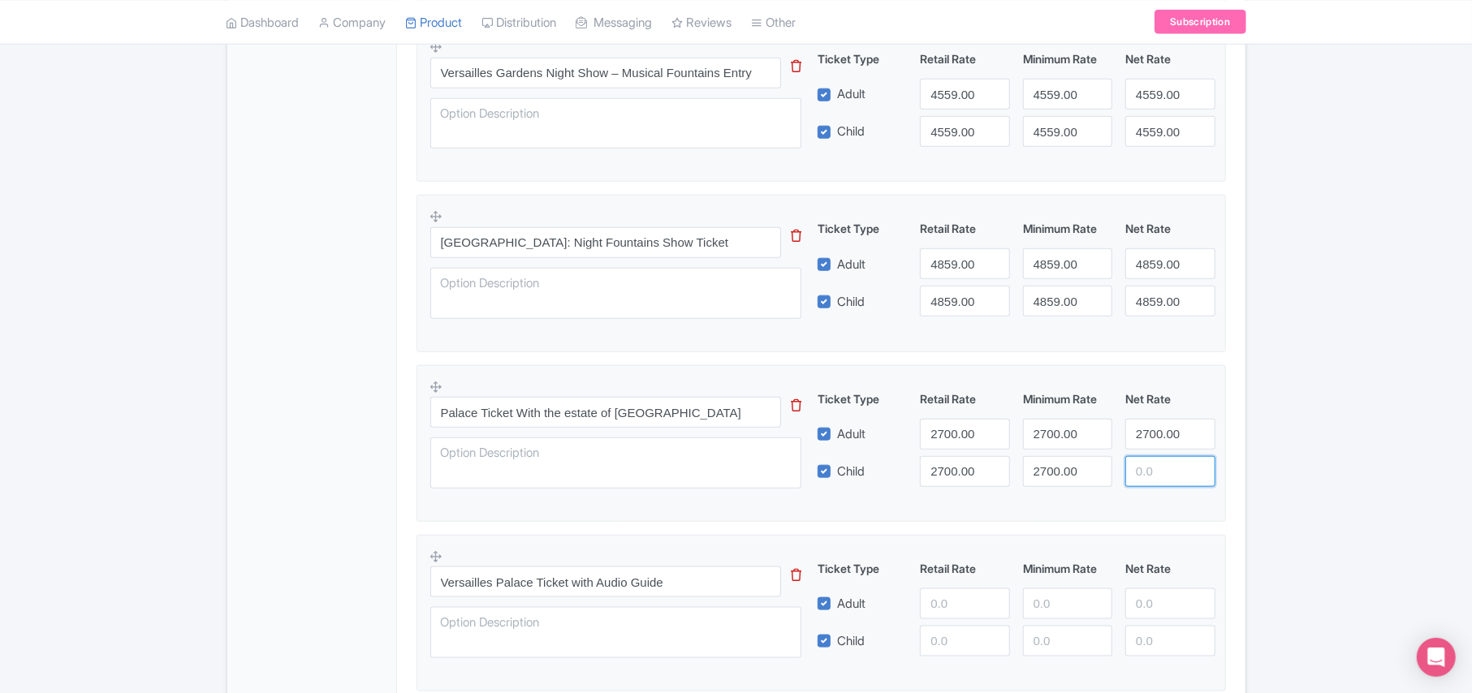
paste input "2700.00"
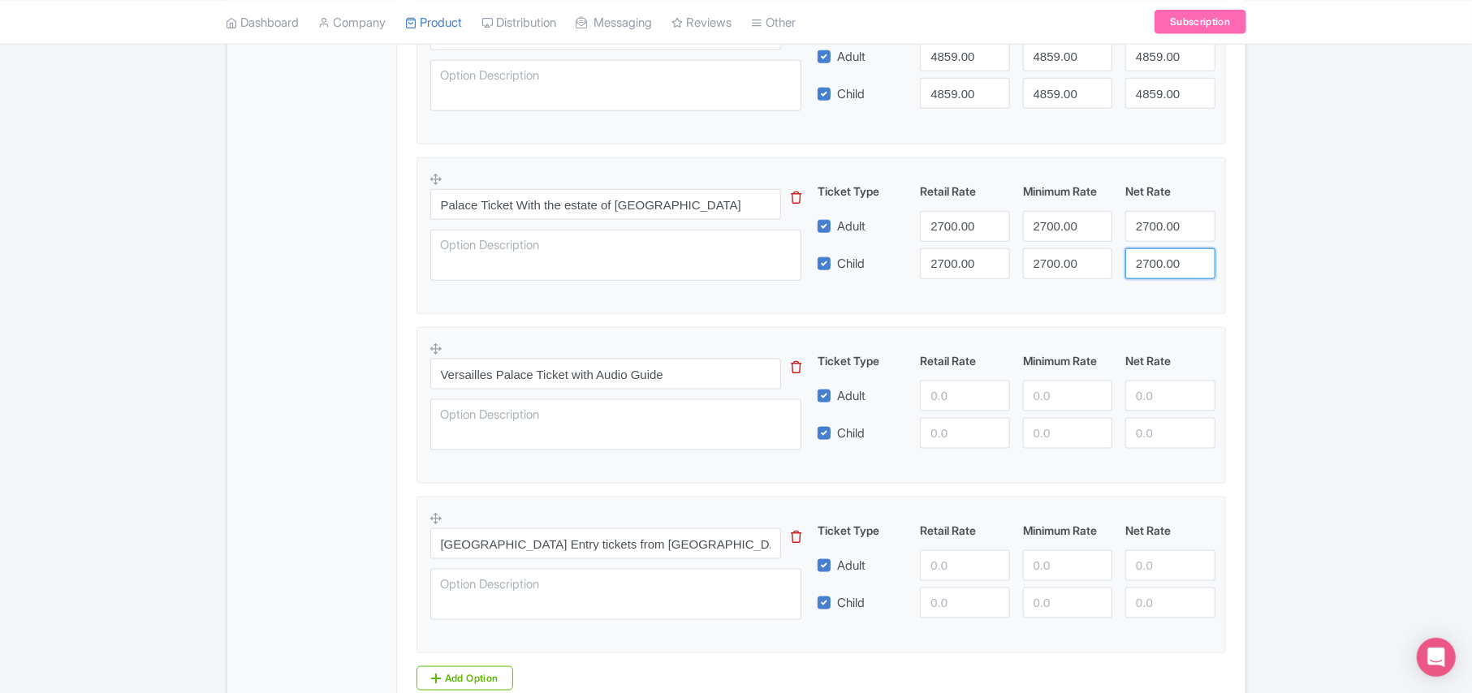
scroll to position [1312, 0]
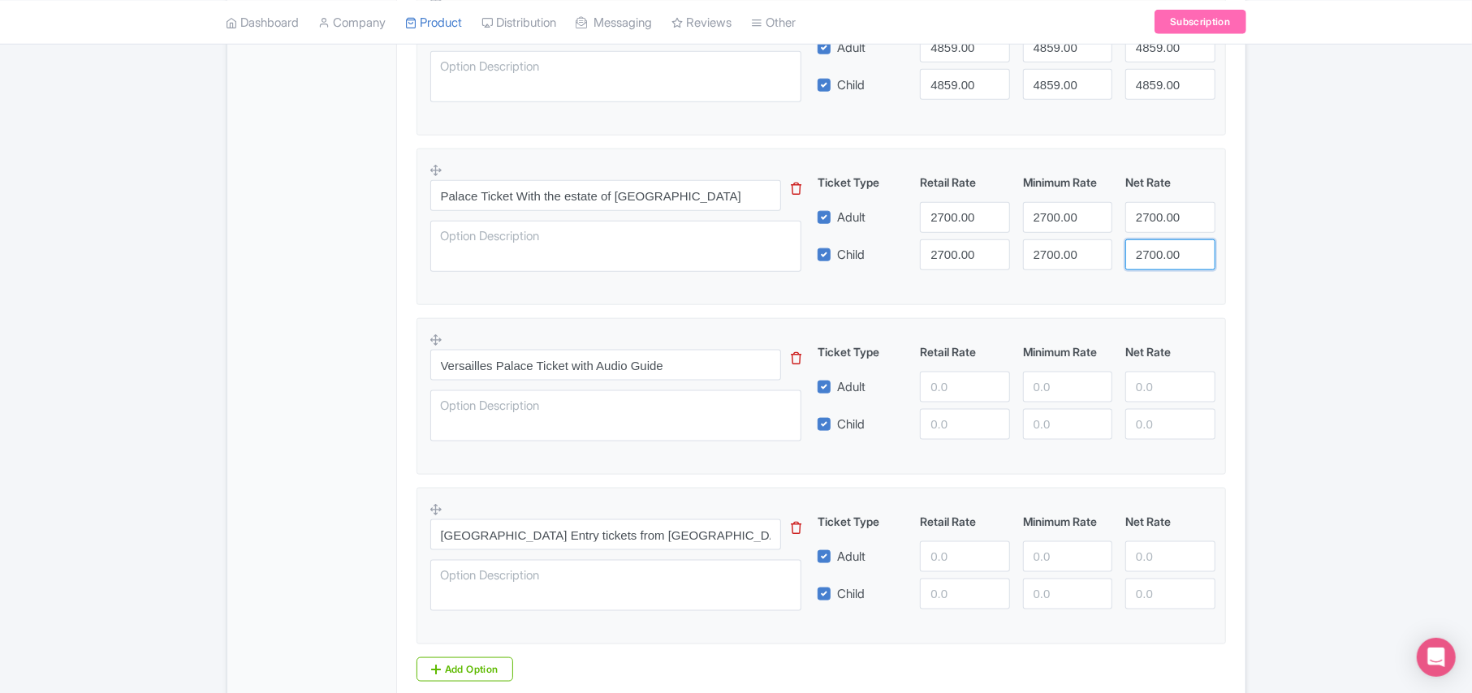
type input "2700.00"
click at [938, 383] on input "number" at bounding box center [964, 387] width 89 height 31
paste input "9300.00"
type input "9300.00"
paste input "9300.00"
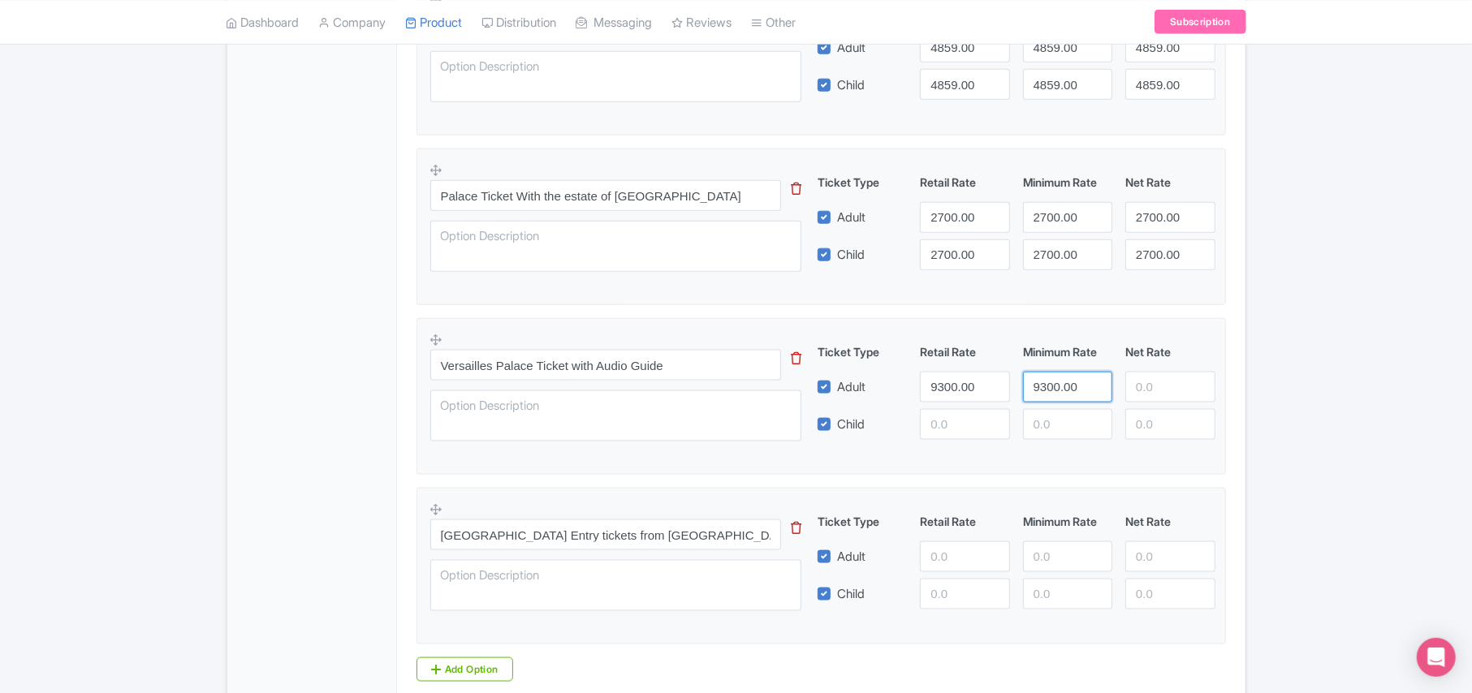
type input "9300.00"
paste input "9300.00"
type input "9300.00"
paste input "9300.00"
type input "9300.00"
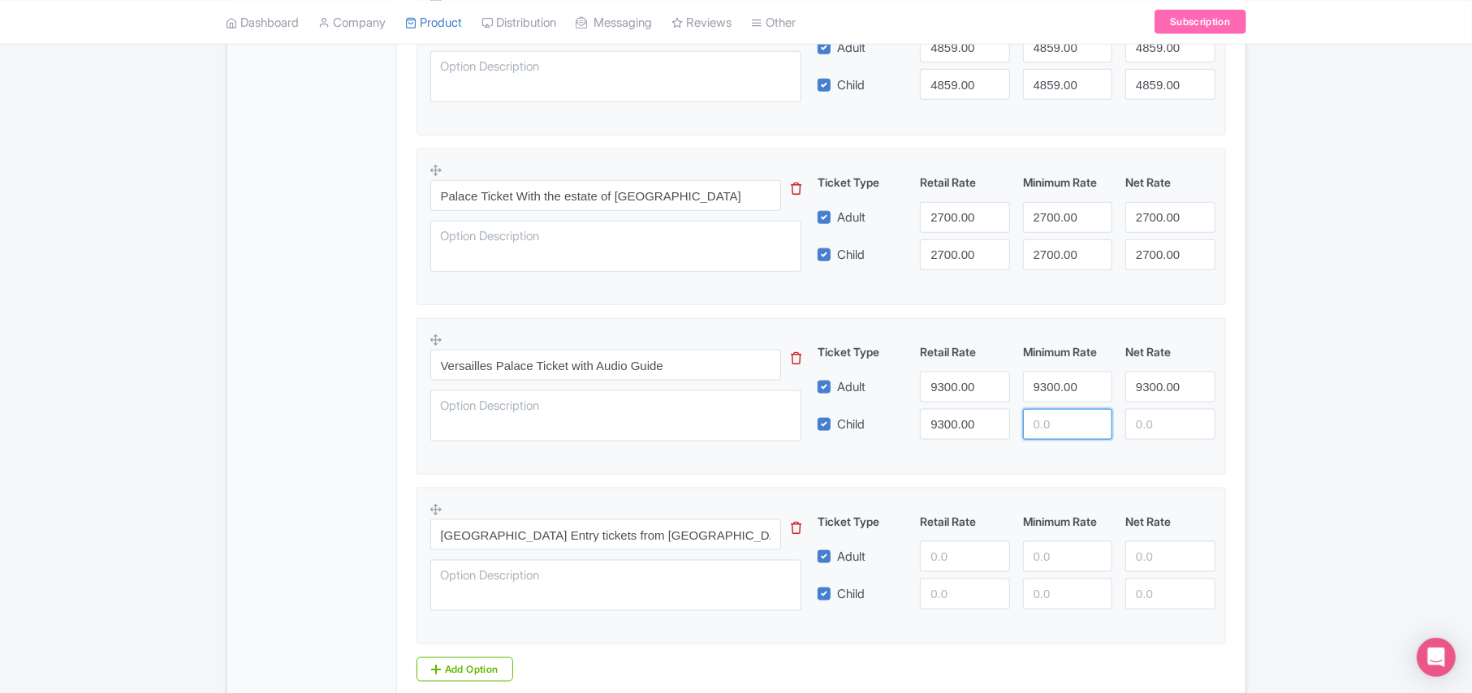
paste input "9300.00"
type input "9300.00"
paste input "9300.00"
type input "9300.00"
click at [942, 558] on input "number" at bounding box center [964, 556] width 89 height 31
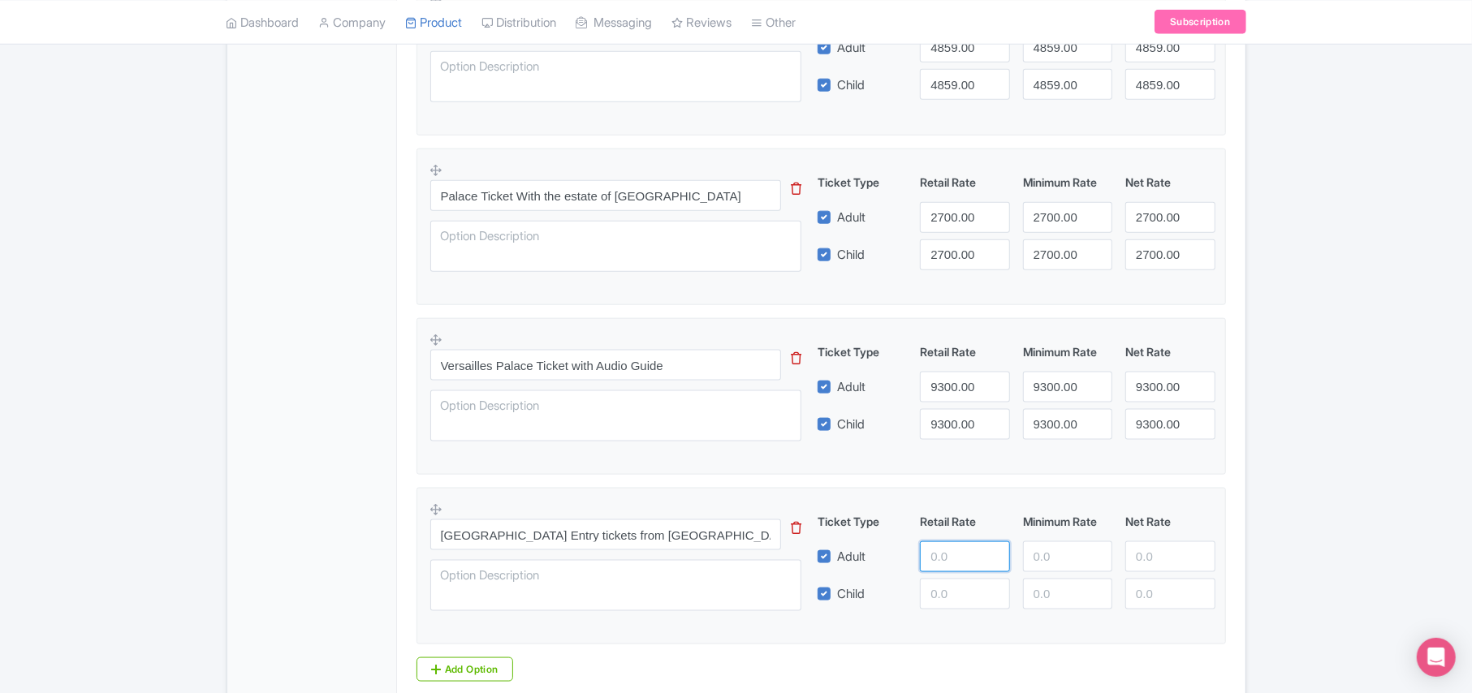
paste input "9459.00"
type input "9459.00"
paste input "9459.00"
type input "9459.00"
paste input "9459.00"
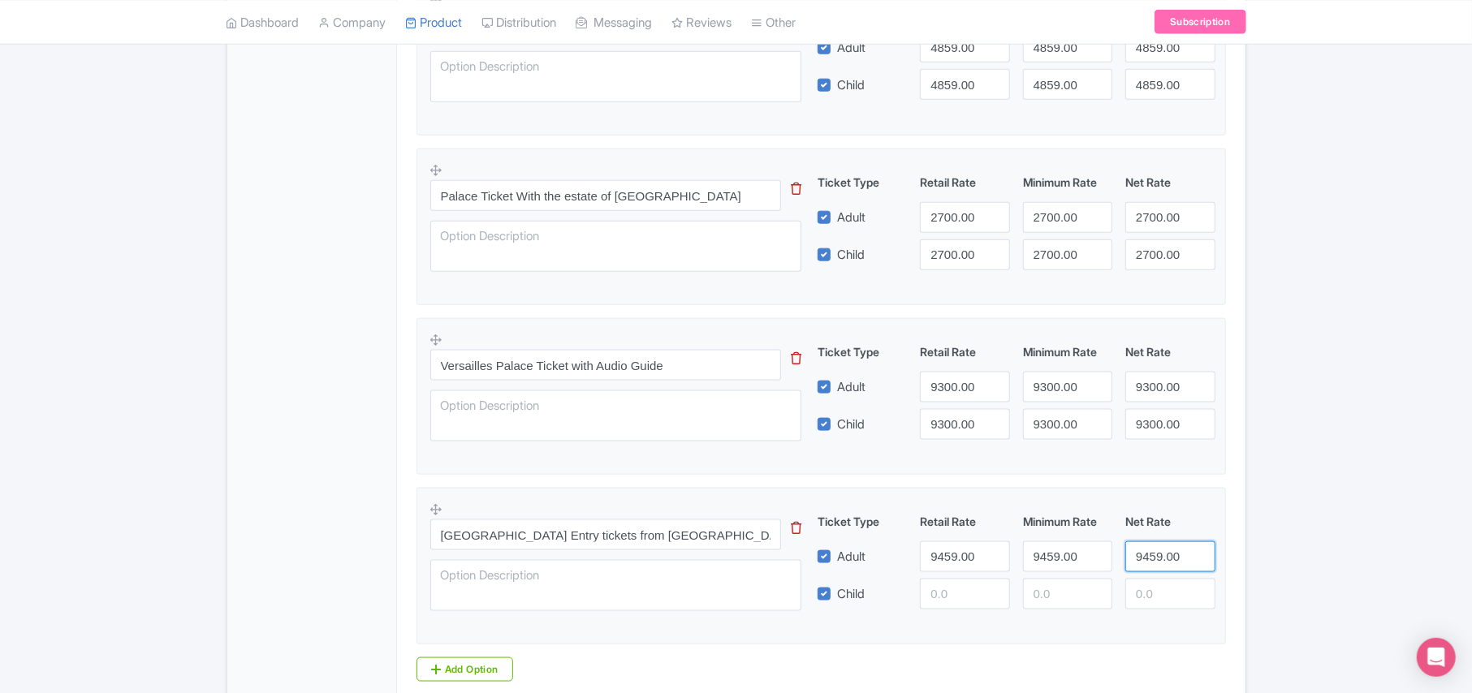
type input "9459.00"
paste
type input "9459.00"
paste input "9459.00"
type input "9459.00"
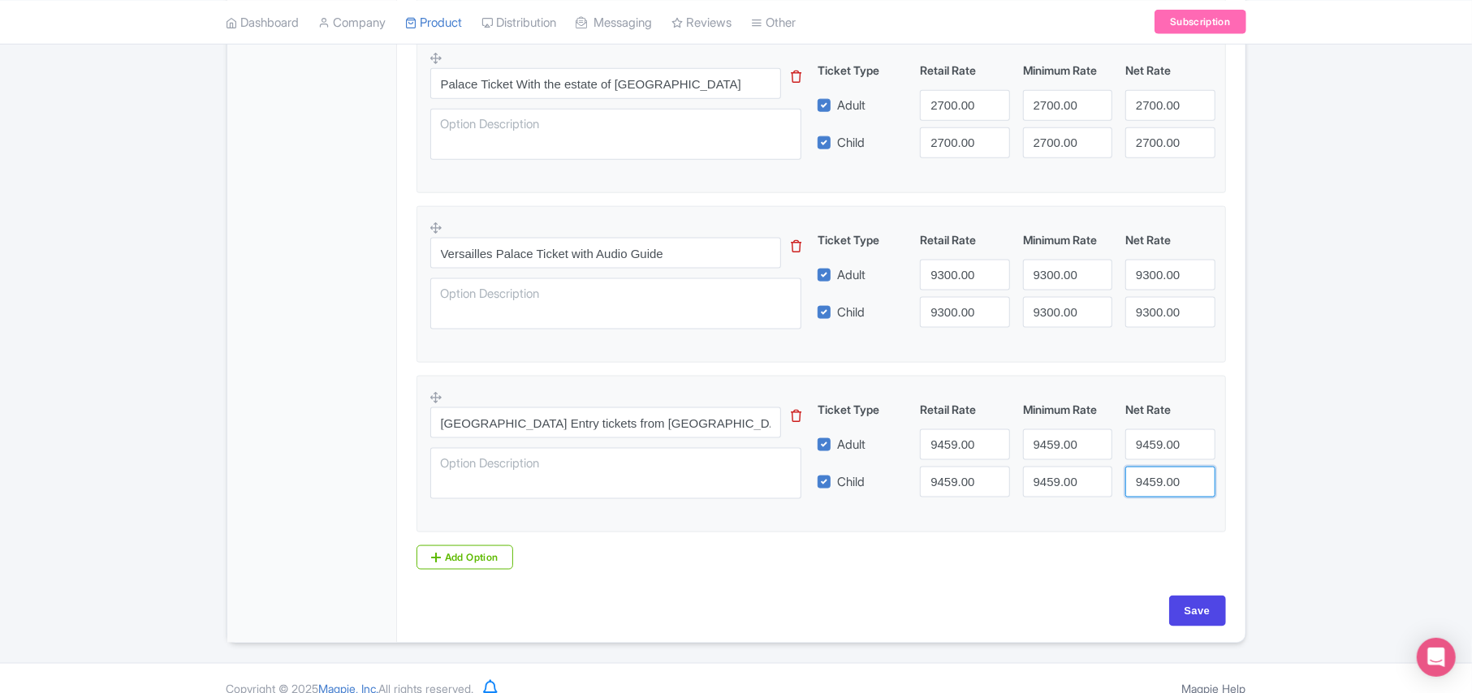
scroll to position [1453, 0]
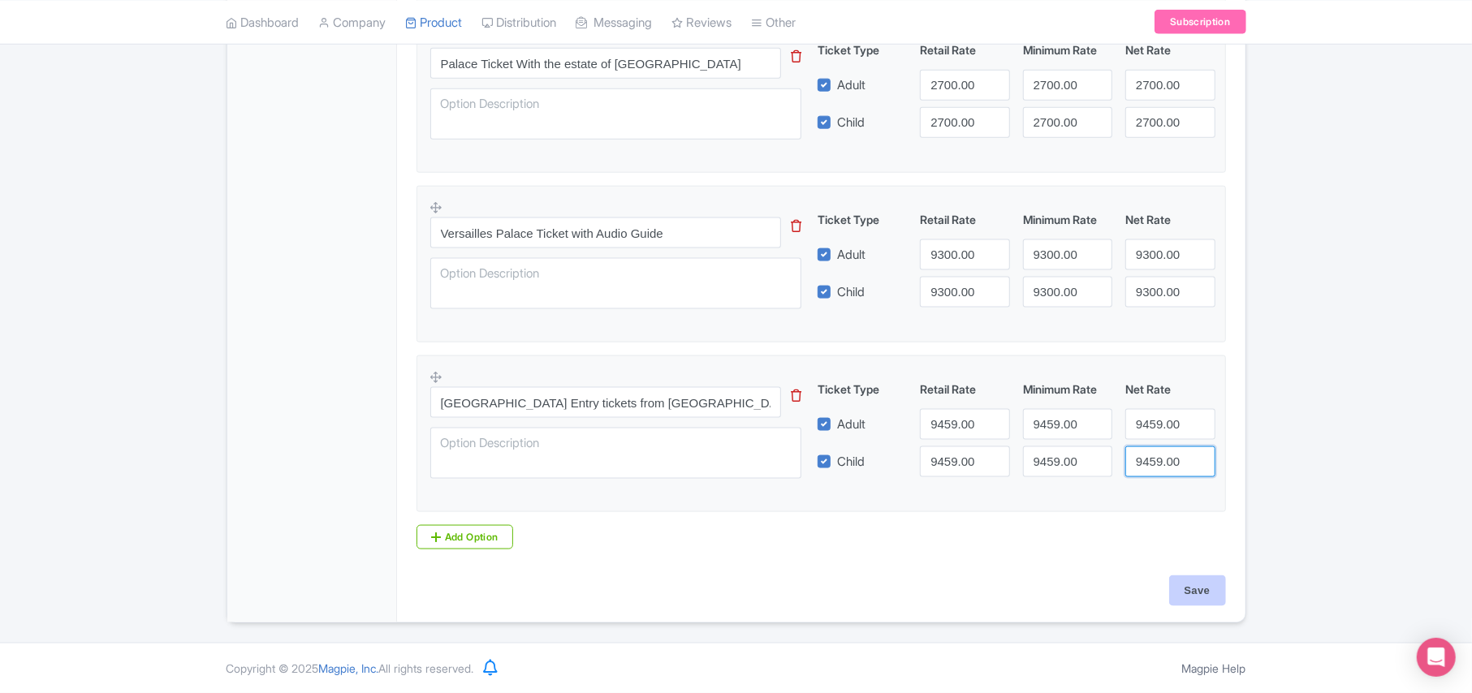
type input "9459.00"
click at [1190, 595] on input "Save" at bounding box center [1197, 590] width 57 height 31
type input "Saving..."
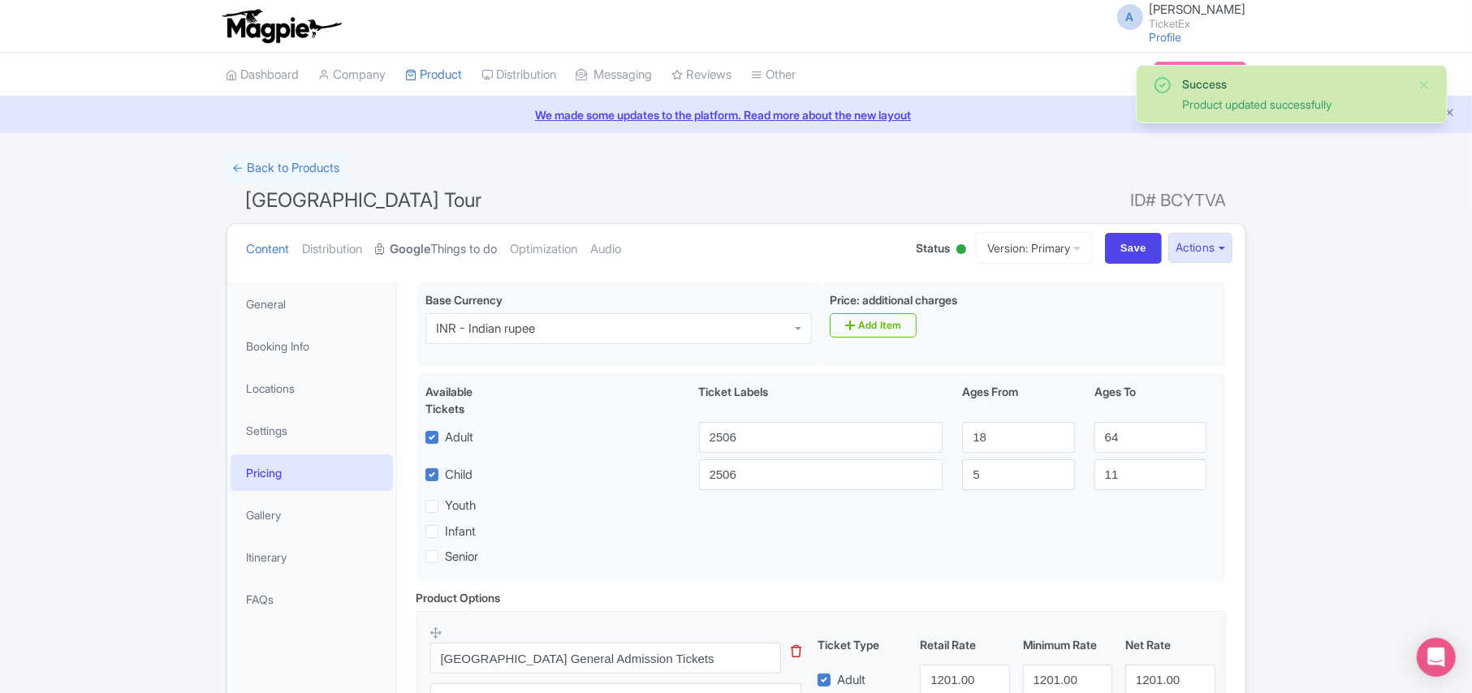
click at [461, 241] on link "Google Things to do" at bounding box center [437, 249] width 122 height 51
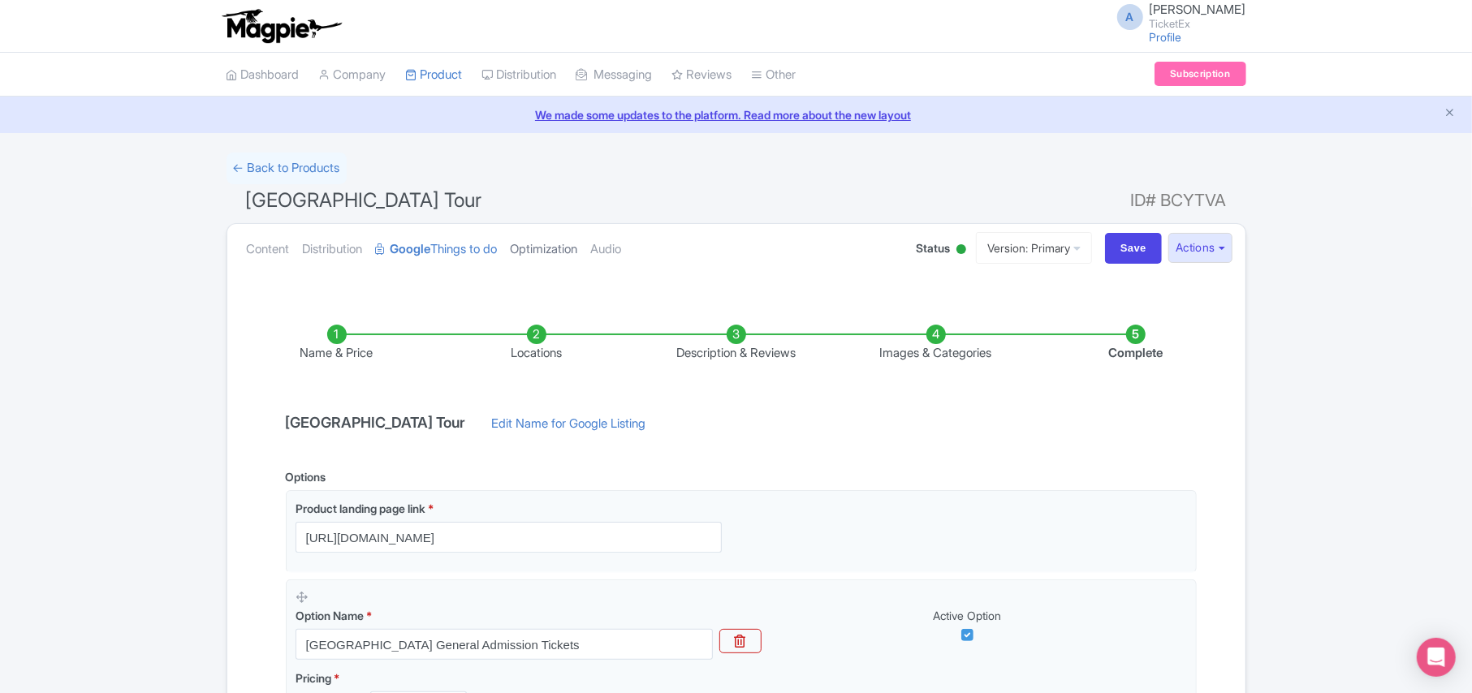
click at [554, 250] on link "Optimization" at bounding box center [544, 249] width 67 height 51
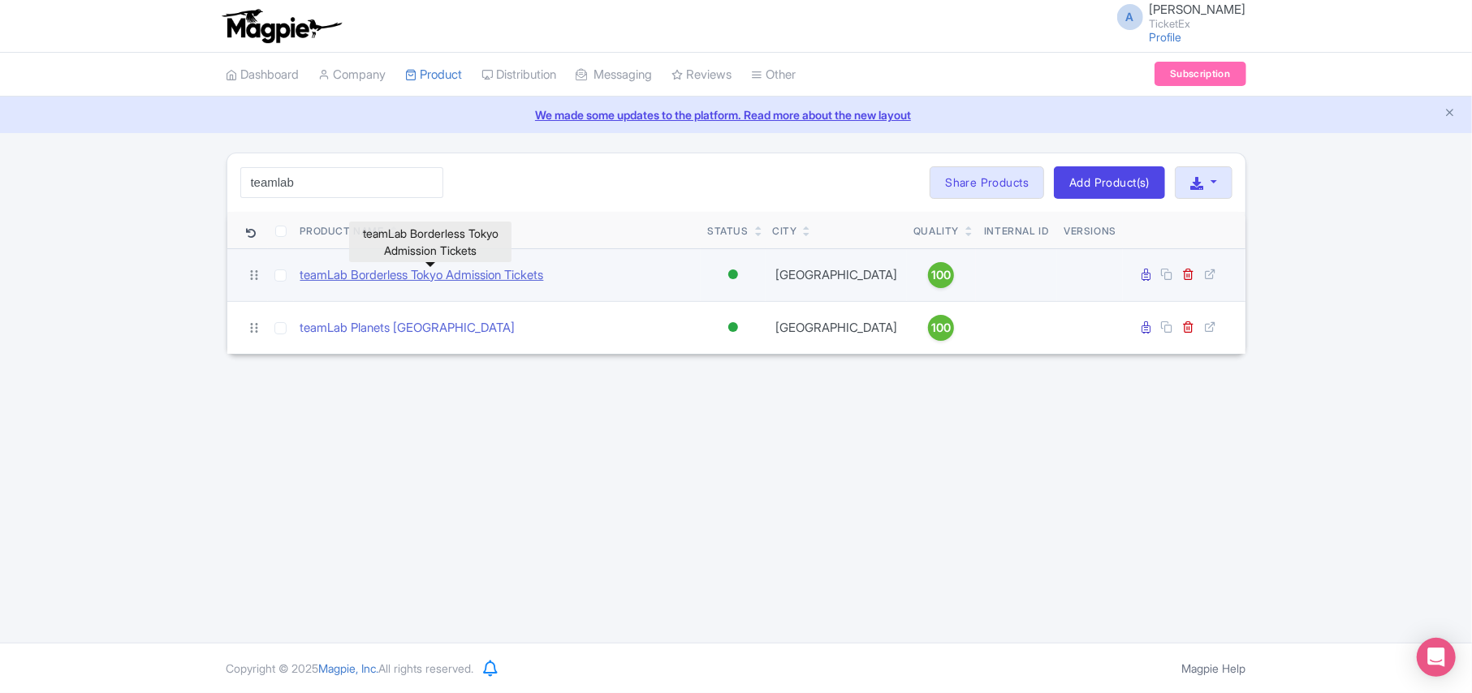
click at [364, 274] on link "teamLab Borderless Tokyo Admission Tickets" at bounding box center [422, 275] width 244 height 19
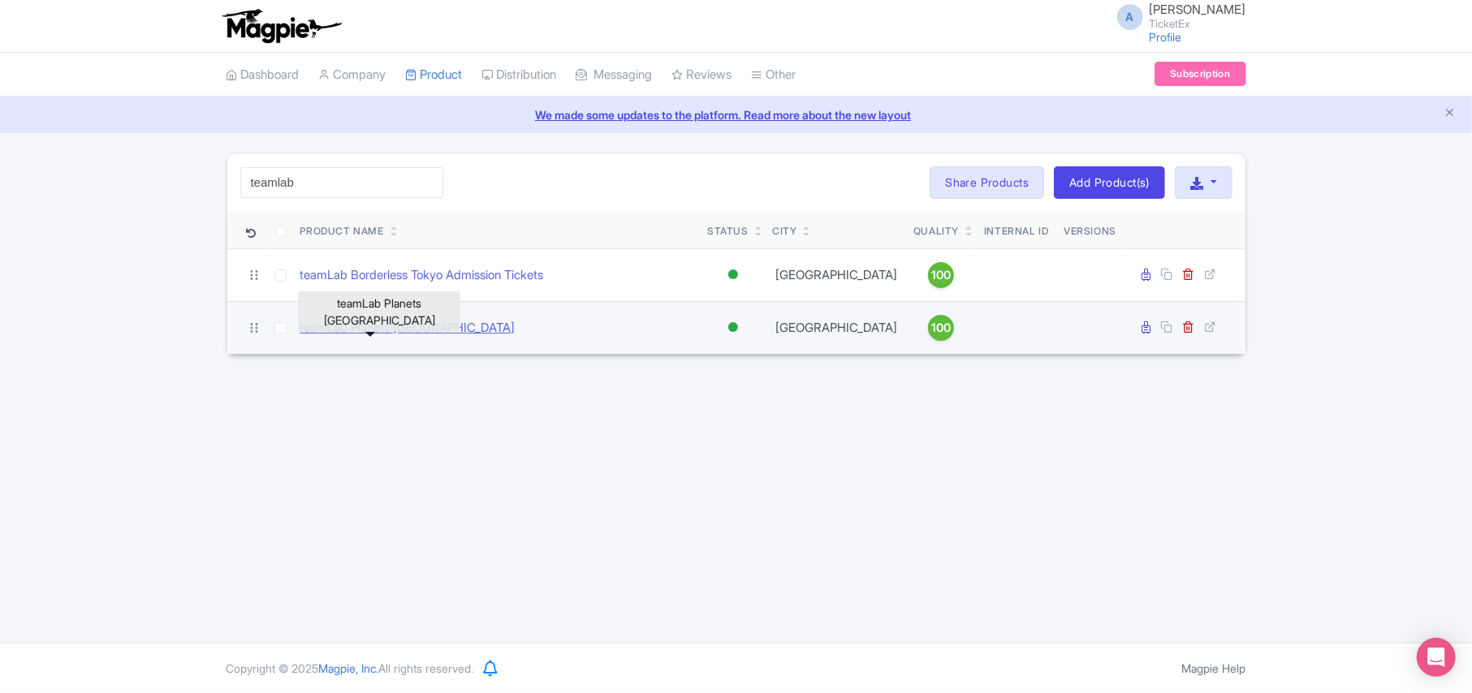
click at [357, 328] on link "teamLab Planets [GEOGRAPHIC_DATA]" at bounding box center [407, 328] width 215 height 19
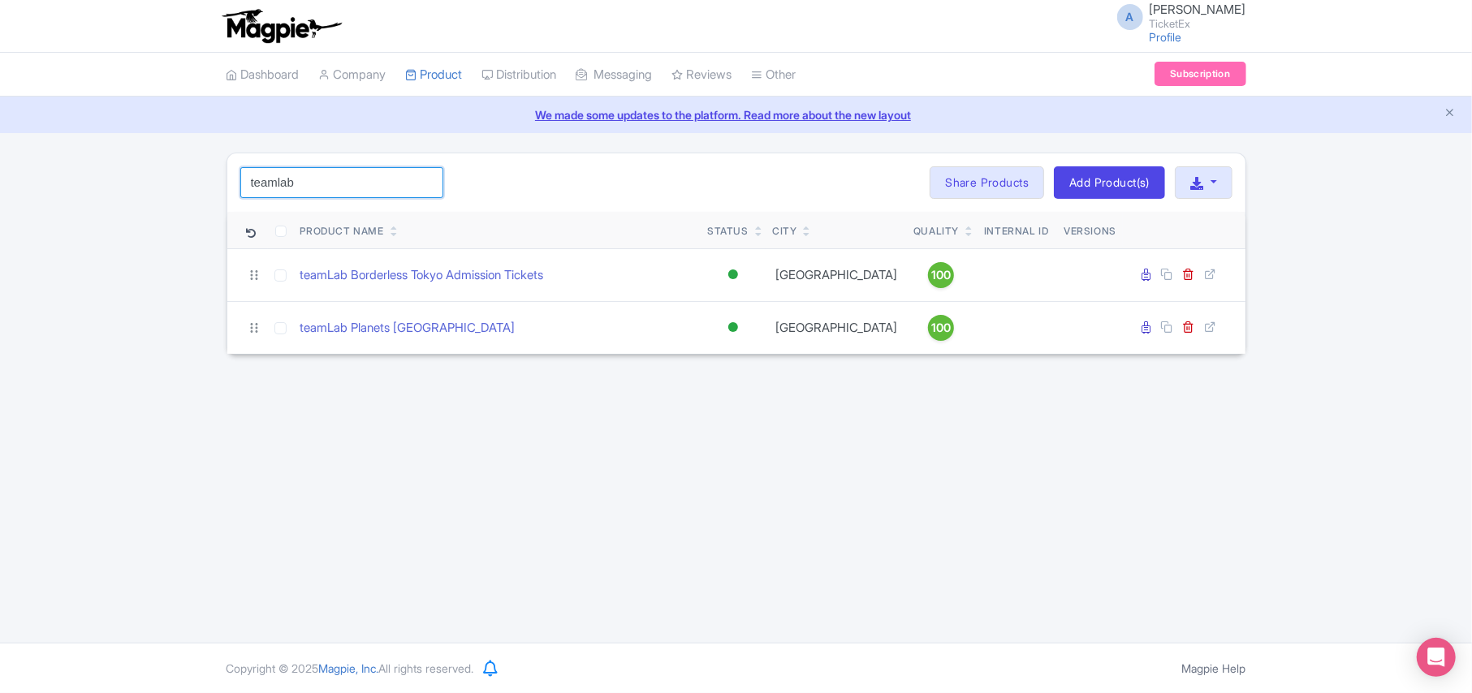
drag, startPoint x: 316, startPoint y: 186, endPoint x: 147, endPoint y: 182, distance: 168.9
click at [147, 182] on div "teamlab Search Bulk Actions [GEOGRAPHIC_DATA] Add to Collection Share Products …" at bounding box center [736, 254] width 1472 height 202
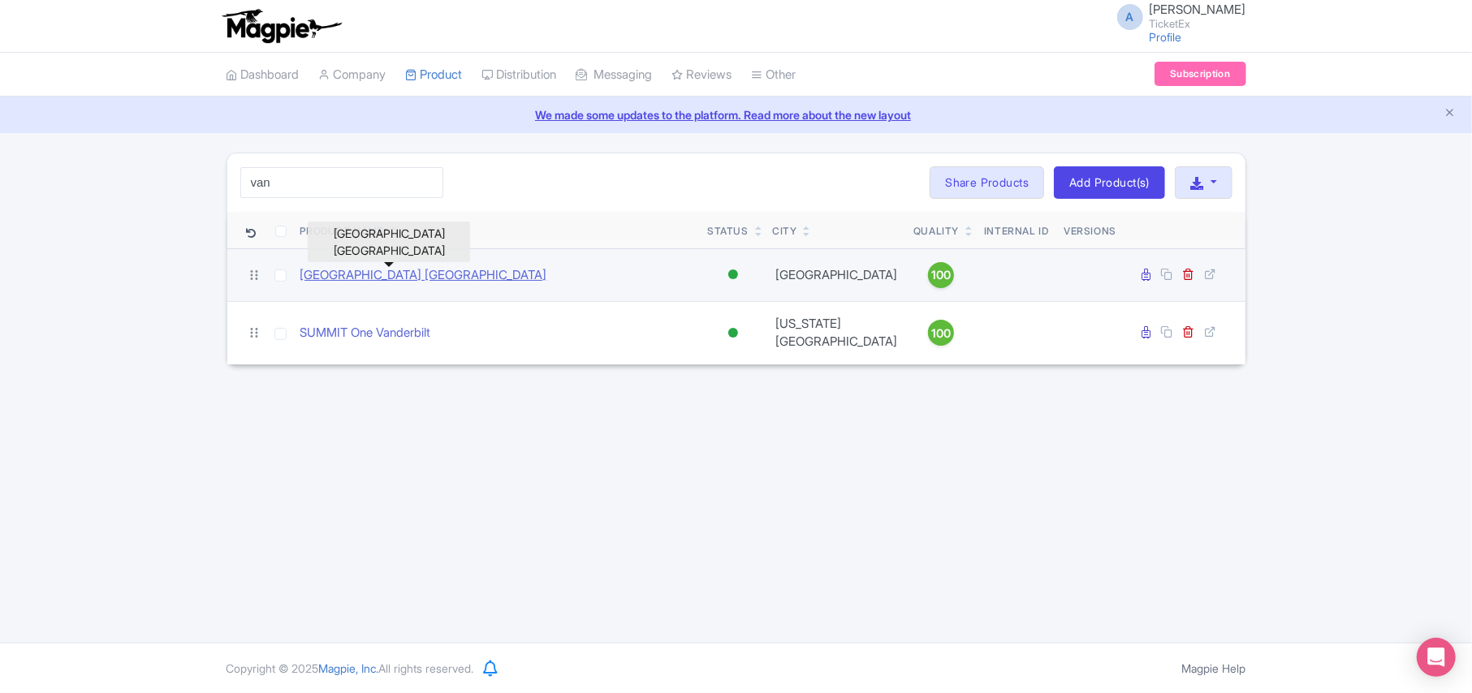
click at [346, 279] on link "[GEOGRAPHIC_DATA] [GEOGRAPHIC_DATA]" at bounding box center [423, 275] width 247 height 19
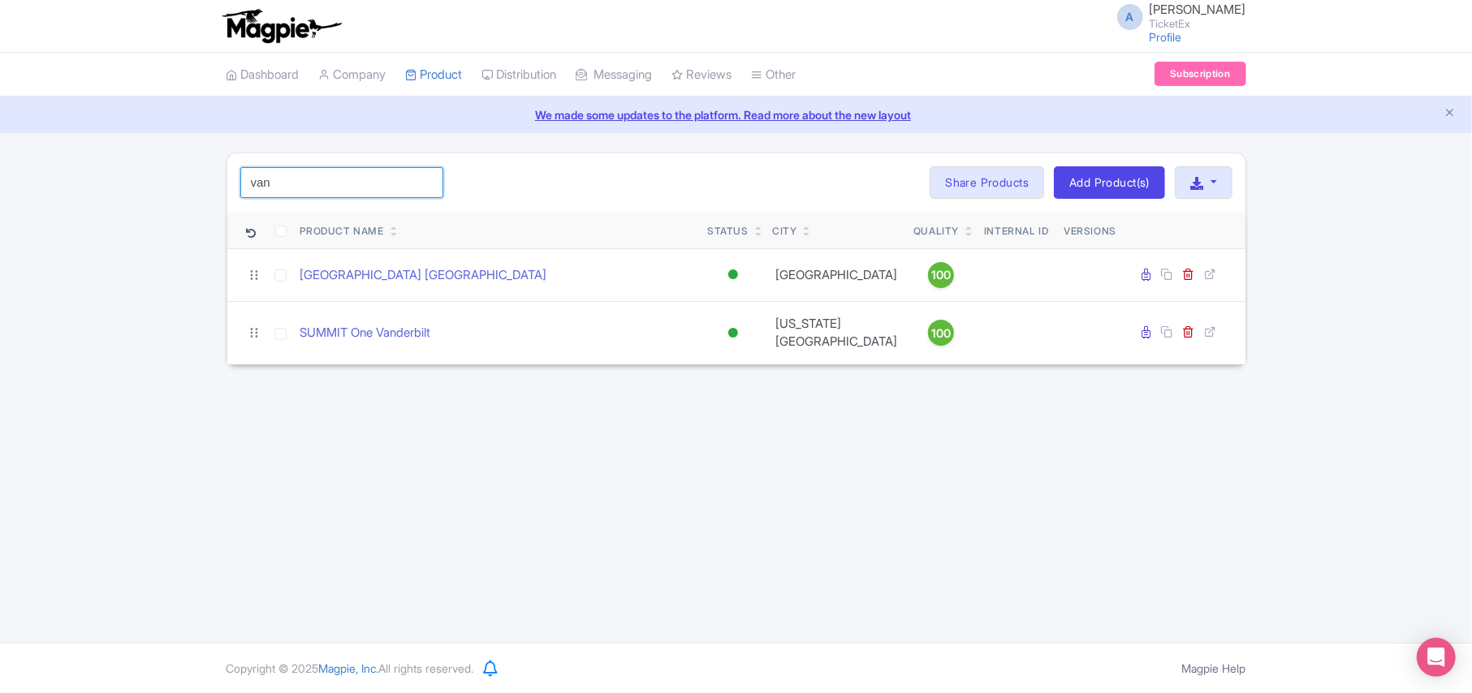
drag, startPoint x: 351, startPoint y: 174, endPoint x: 192, endPoint y: 187, distance: 159.6
click at [192, 187] on div "van Search Bulk Actions [GEOGRAPHIC_DATA] Add to Collection Share Products Add …" at bounding box center [736, 259] width 1472 height 213
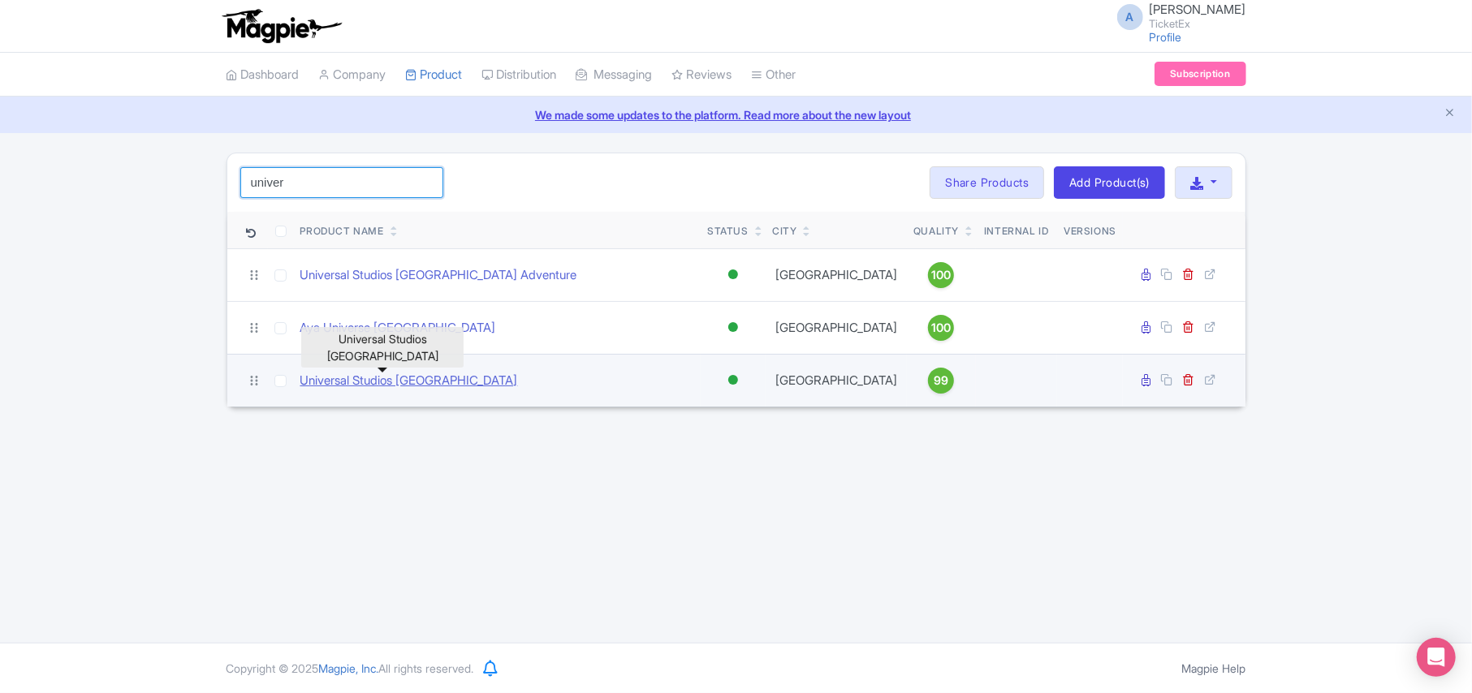
type input "univer"
click at [386, 390] on link "Universal Studios [GEOGRAPHIC_DATA]" at bounding box center [409, 381] width 218 height 19
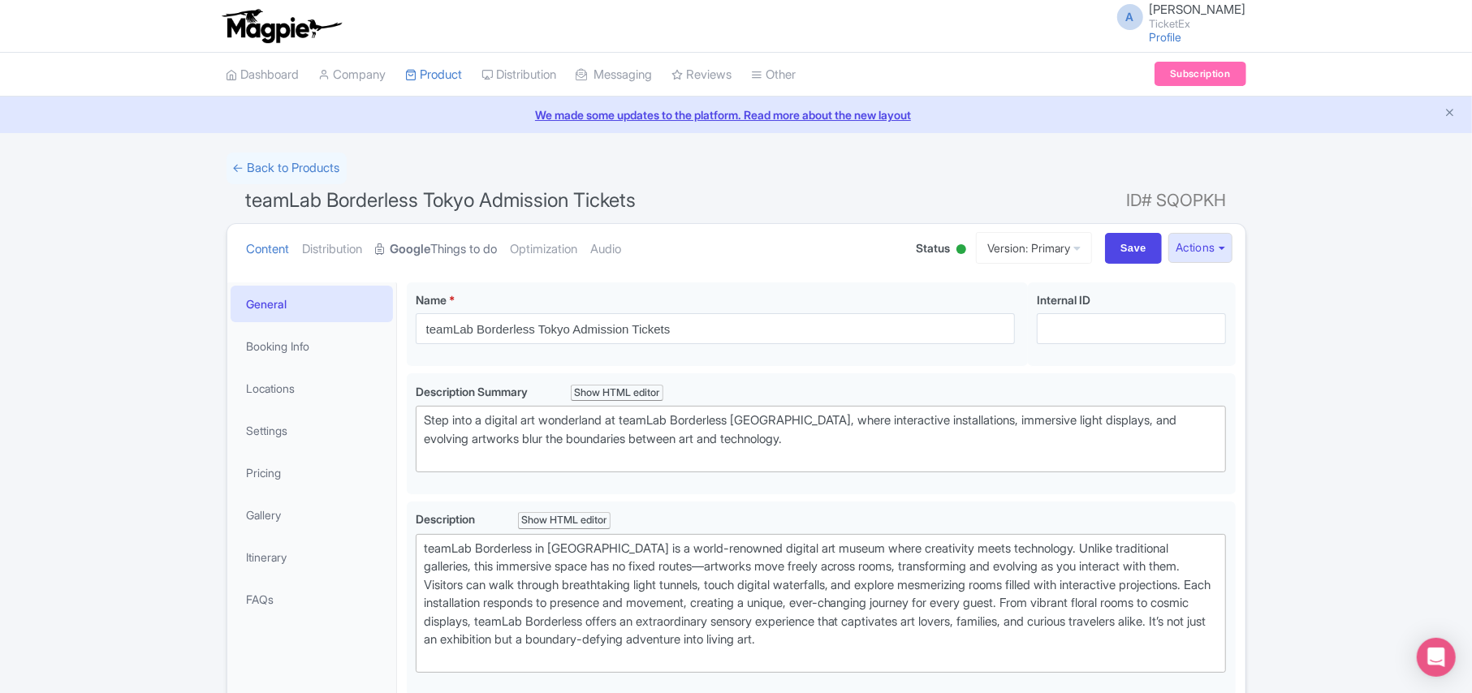
click at [452, 244] on link "Google Things to do" at bounding box center [437, 249] width 122 height 51
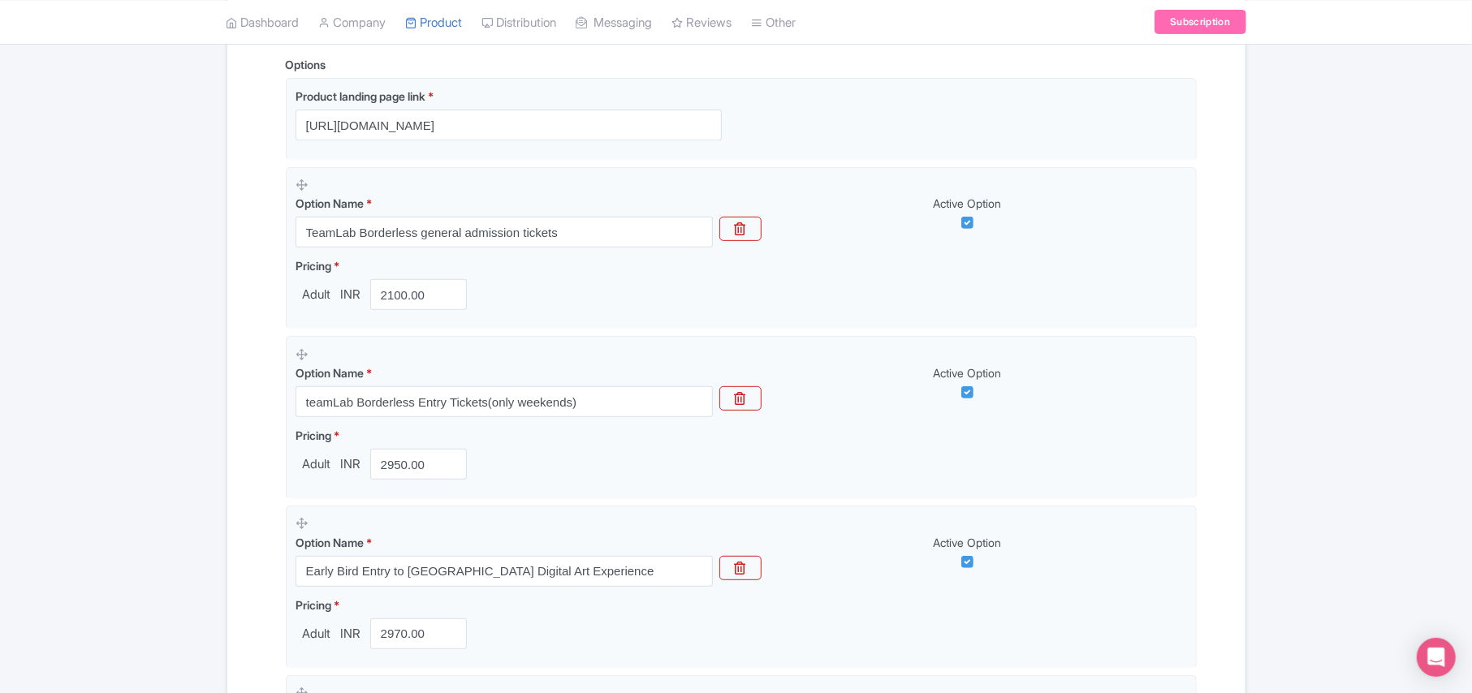
scroll to position [433, 0]
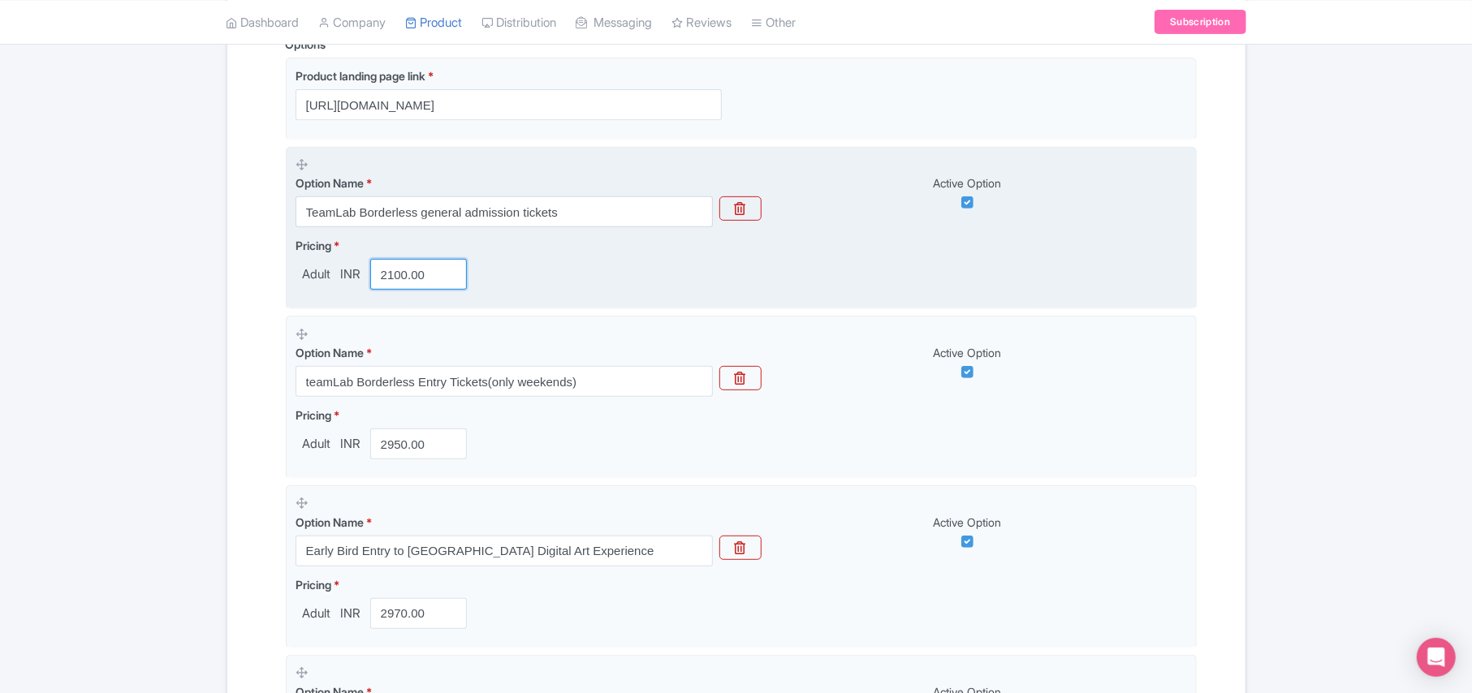
drag, startPoint x: 393, startPoint y: 279, endPoint x: 407, endPoint y: 283, distance: 14.4
click at [407, 283] on input "2100.00" at bounding box center [418, 274] width 97 height 31
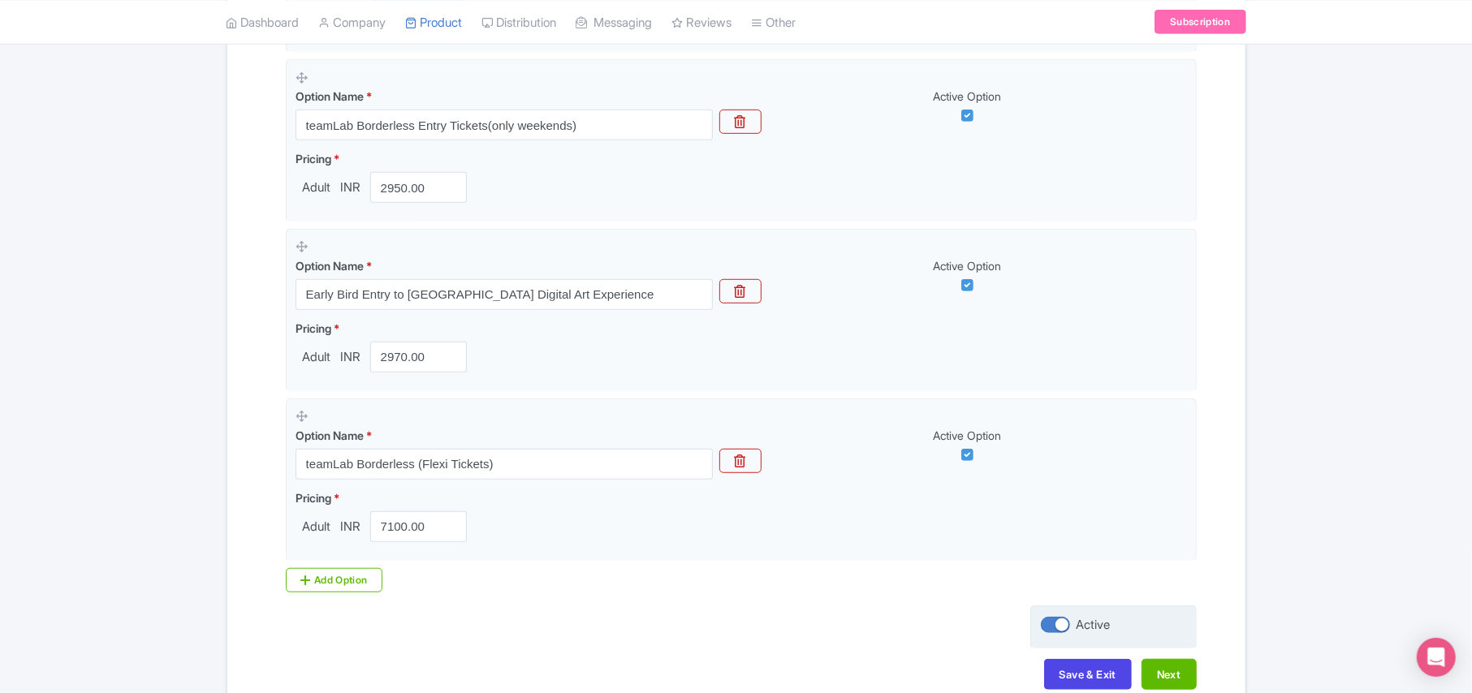
scroll to position [789, 0]
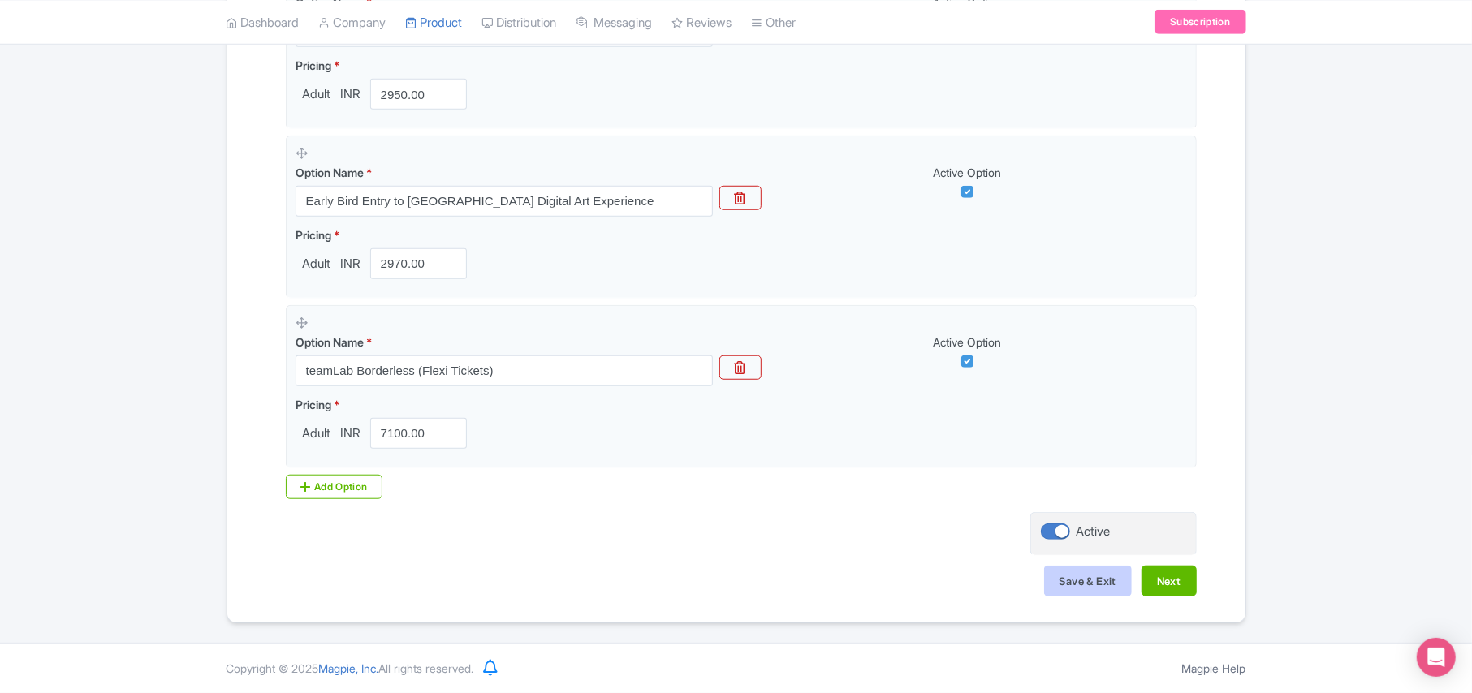
type input "2099.00"
click at [1108, 579] on button "Save & Exit" at bounding box center [1088, 581] width 88 height 31
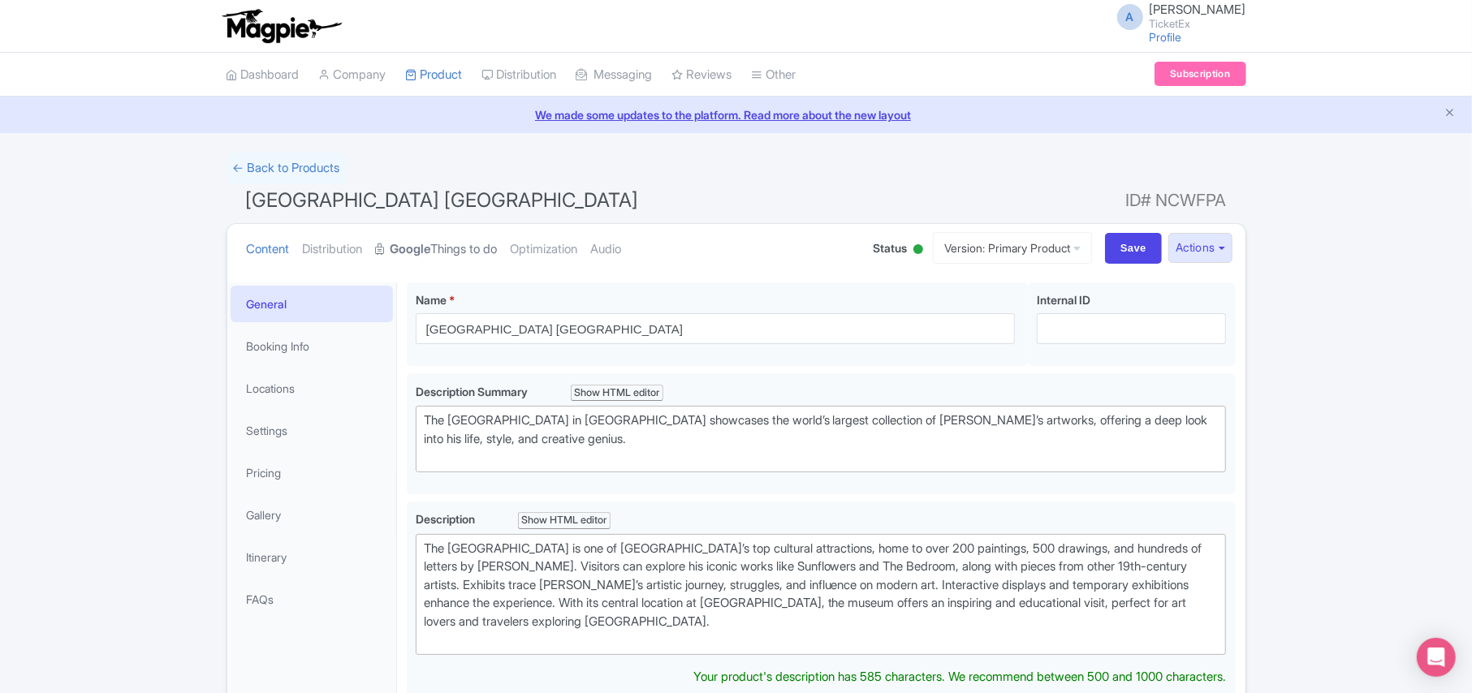
click at [453, 254] on link "Google Things to do" at bounding box center [437, 249] width 122 height 51
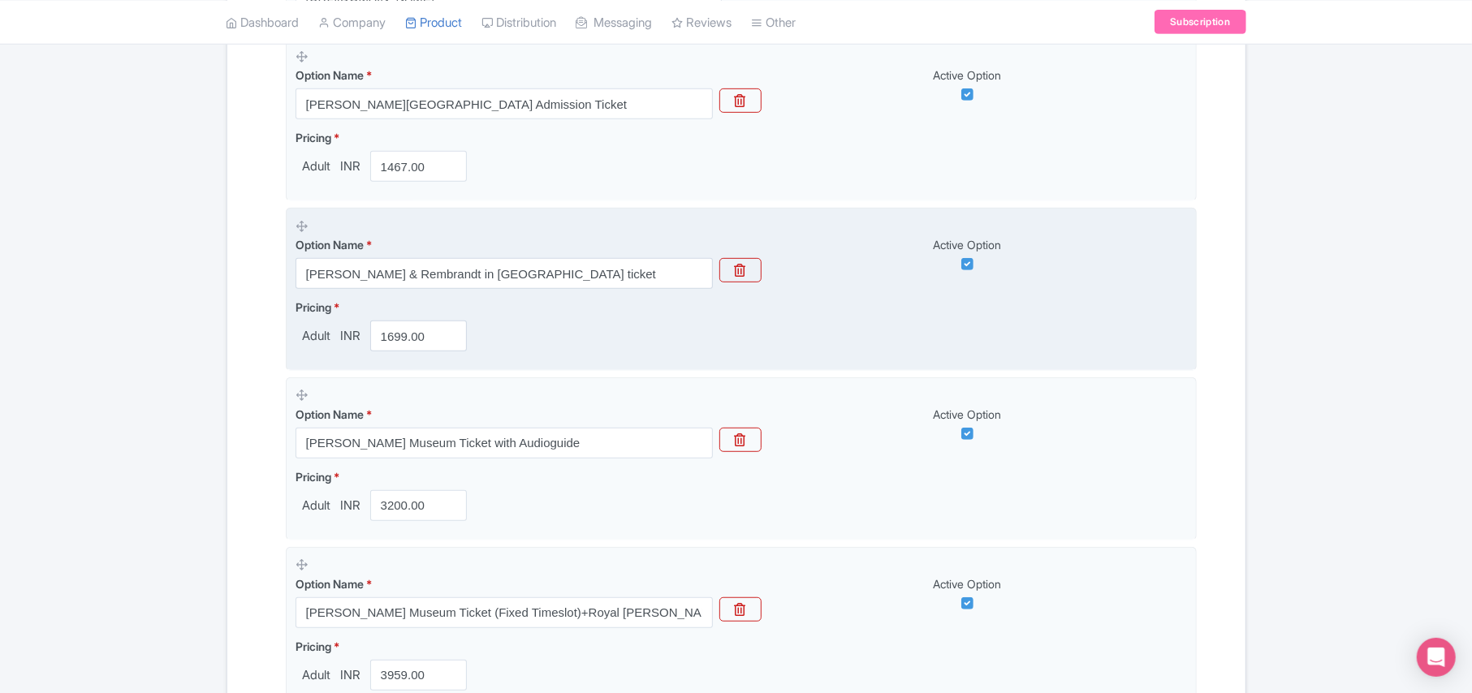
scroll to position [433, 0]
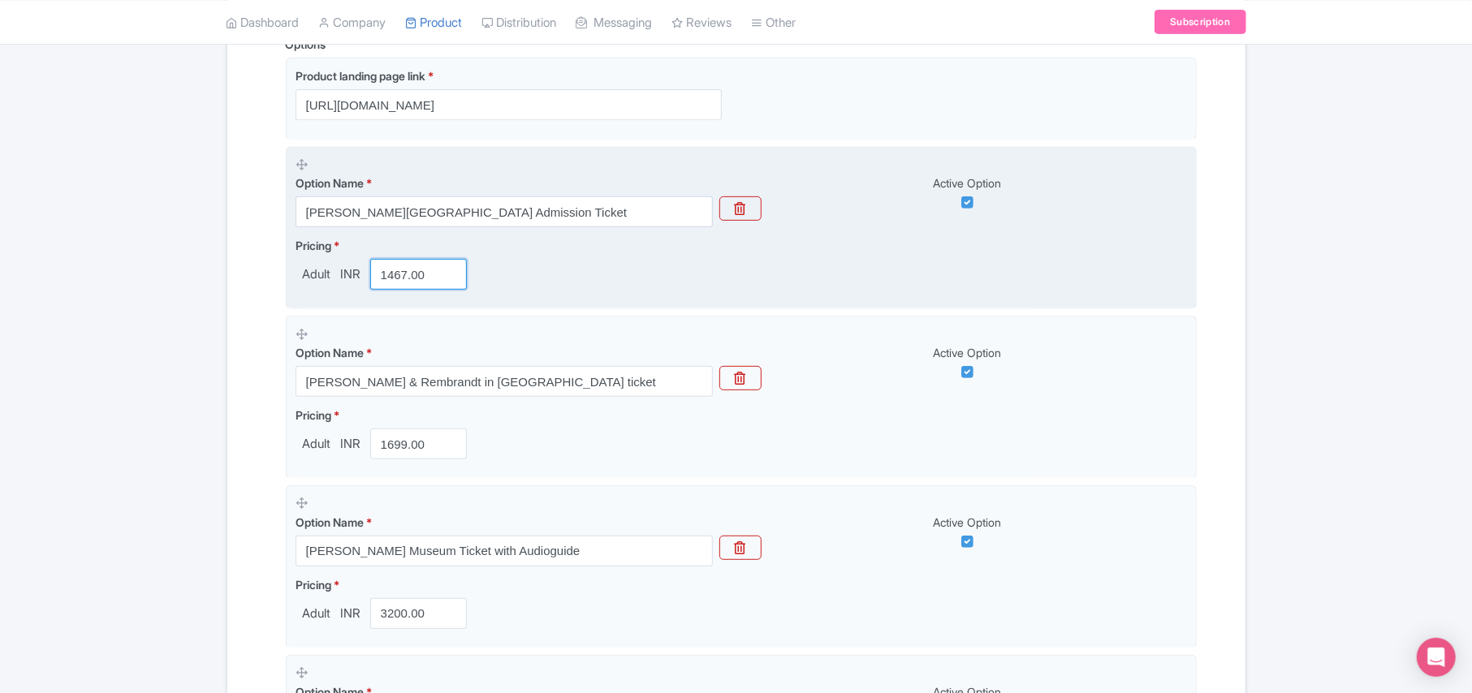
drag, startPoint x: 430, startPoint y: 274, endPoint x: 334, endPoint y: 274, distance: 95.8
click at [334, 274] on div "Adult INR 1467.00" at bounding box center [384, 274] width 179 height 31
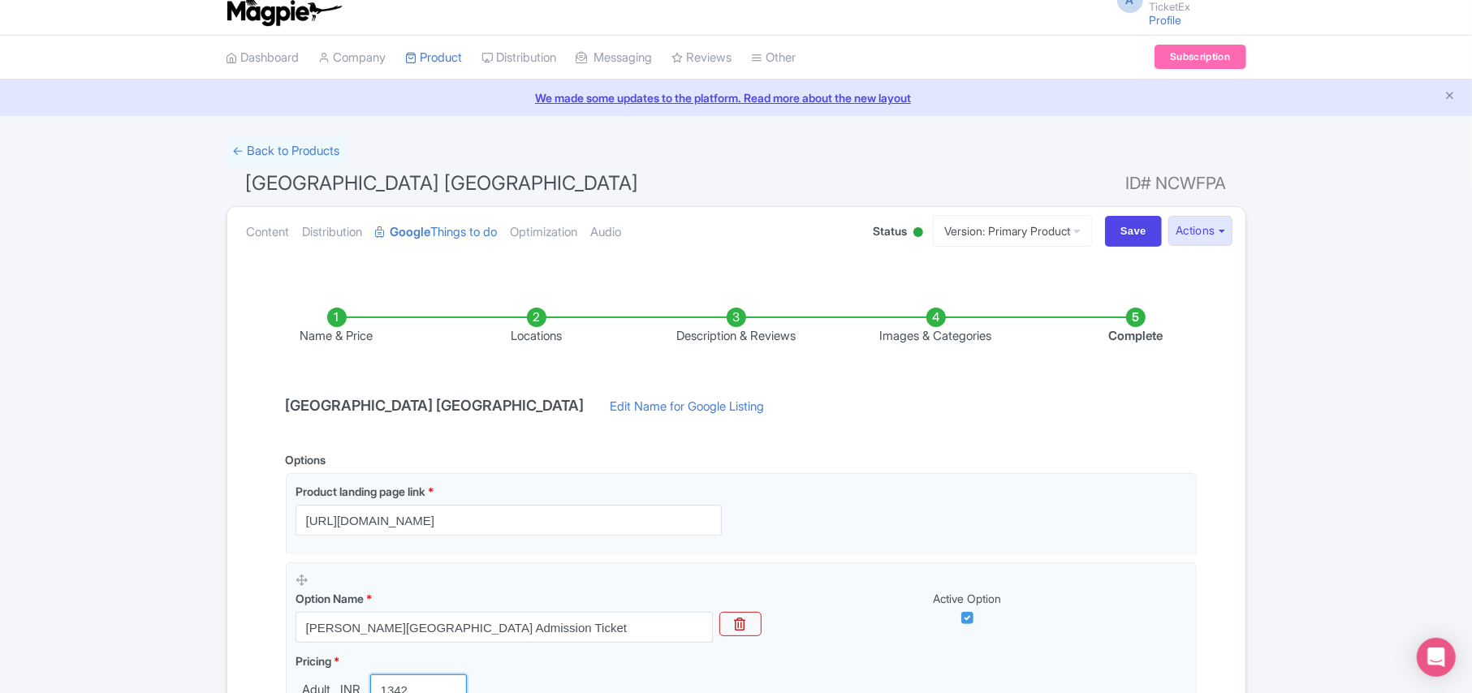
scroll to position [0, 0]
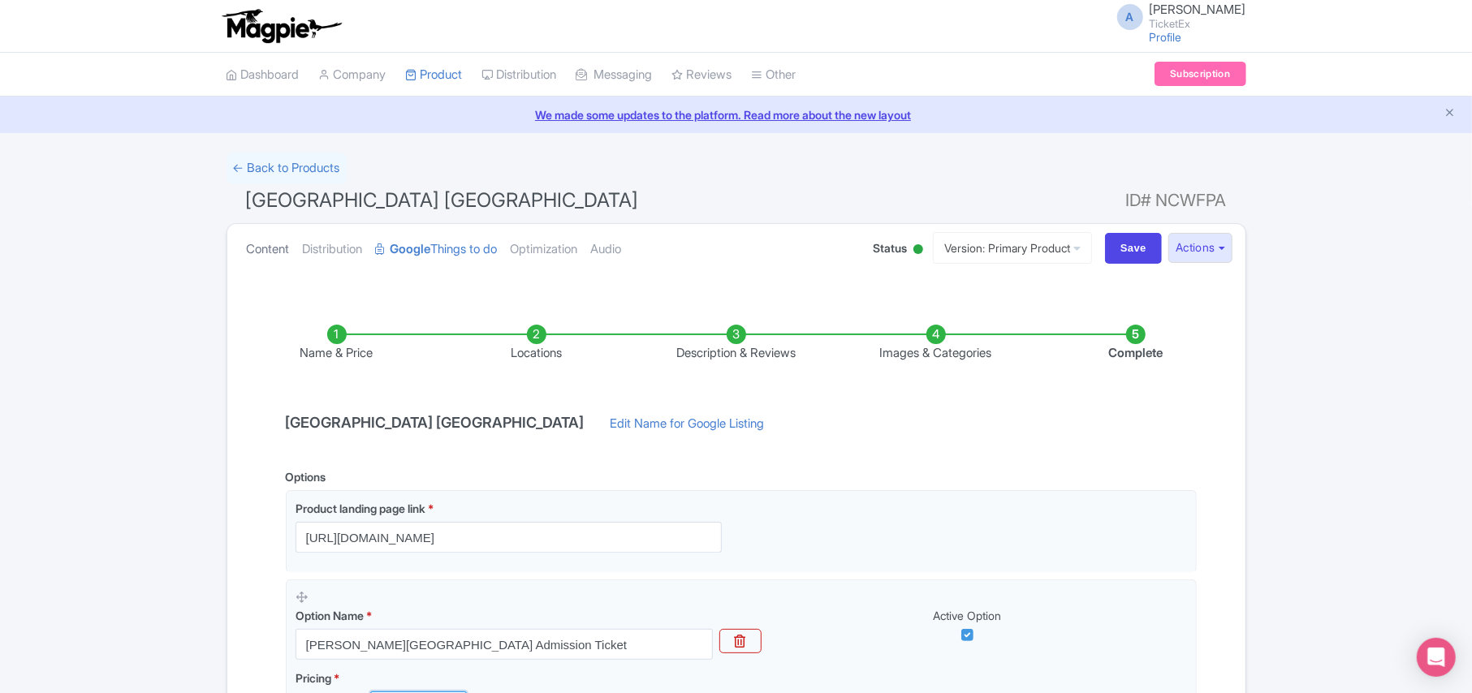
type input "1342"
click at [274, 244] on link "Content" at bounding box center [268, 249] width 43 height 51
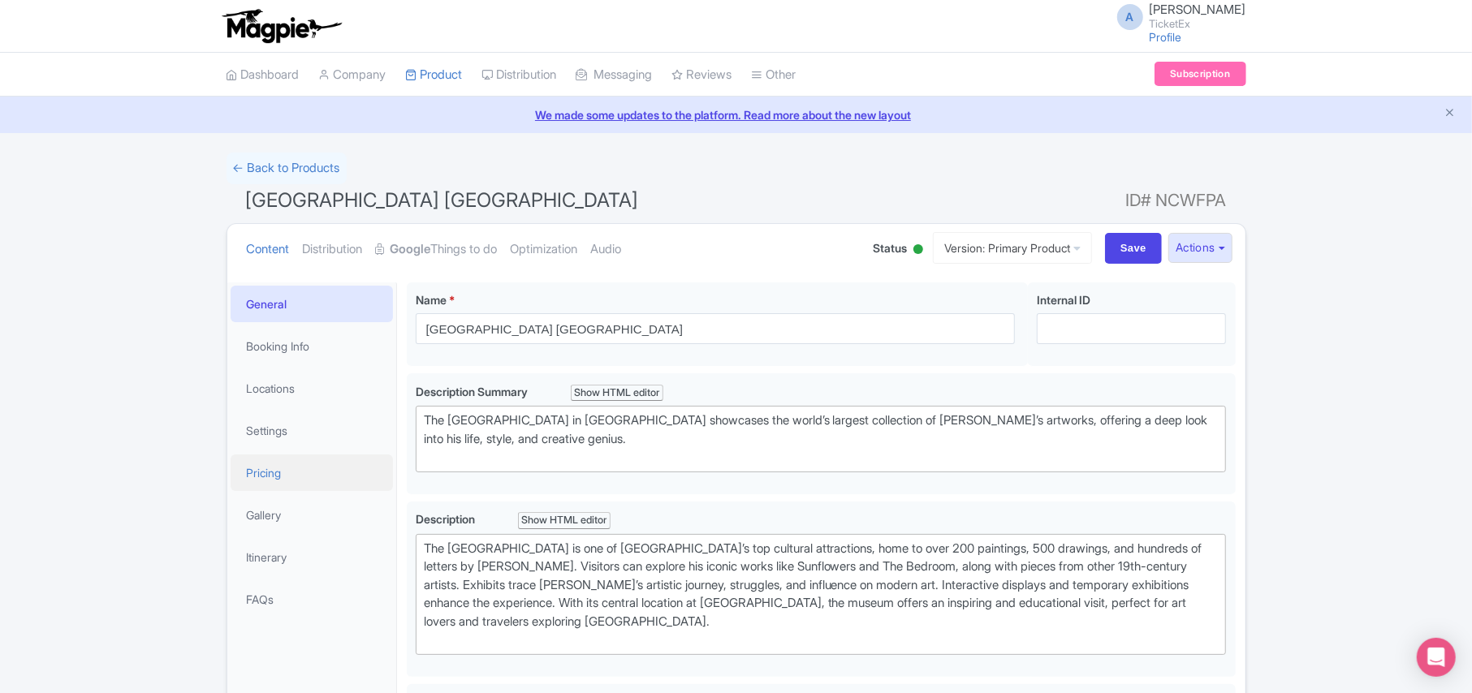
click at [270, 476] on link "Pricing" at bounding box center [312, 473] width 162 height 37
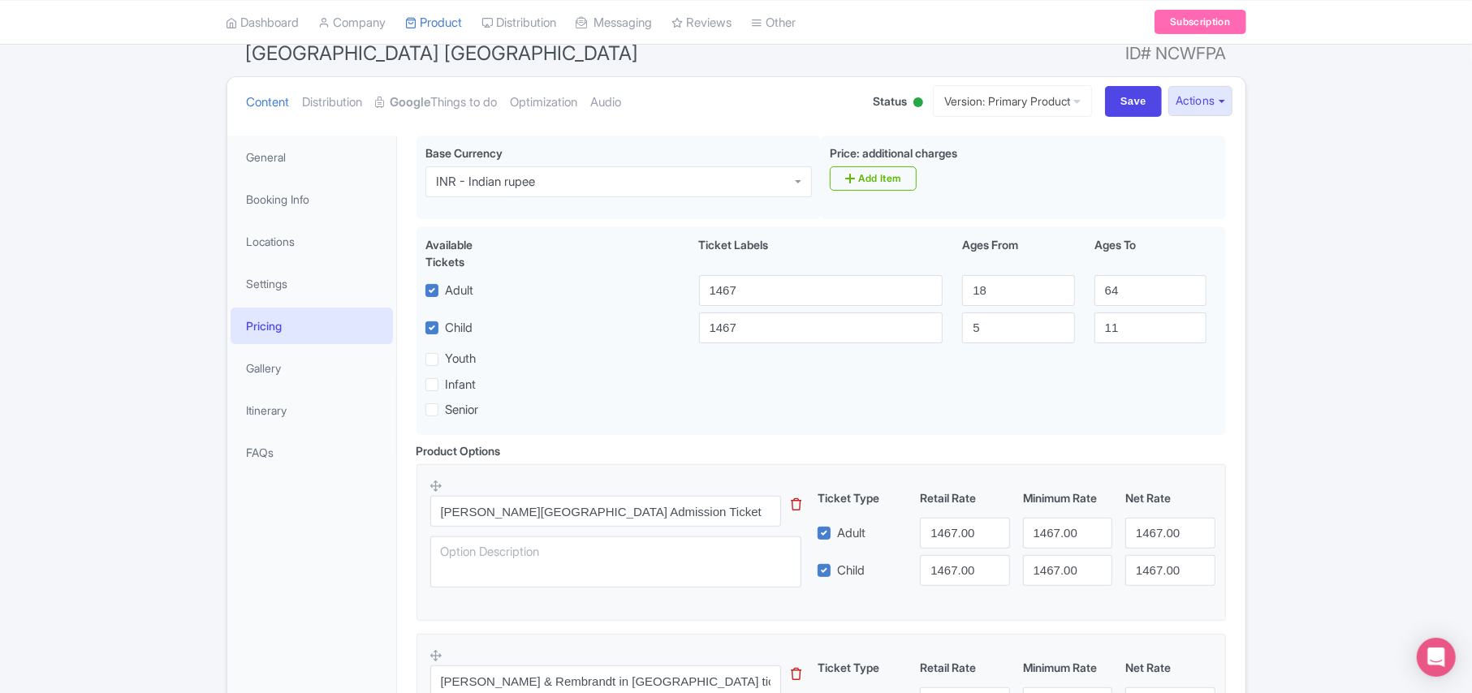
scroll to position [216, 0]
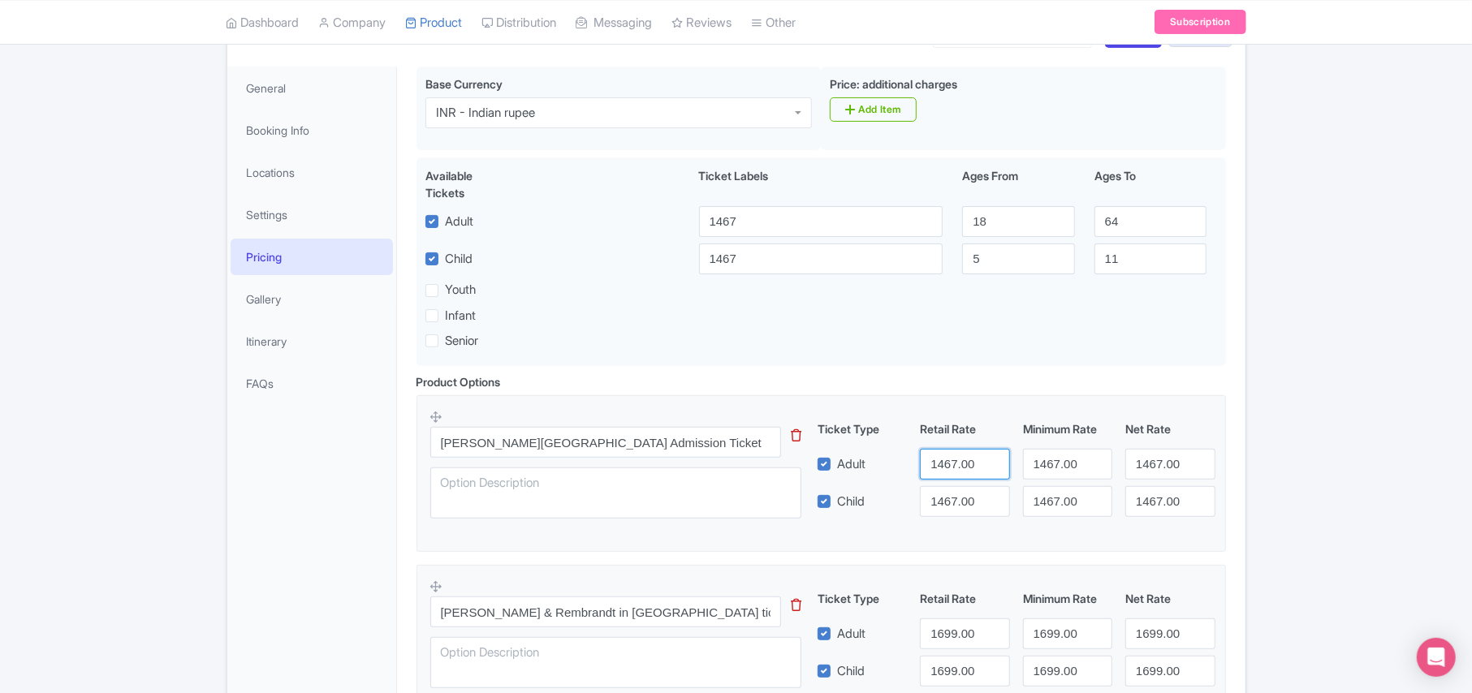
drag, startPoint x: 977, startPoint y: 466, endPoint x: 847, endPoint y: 466, distance: 129.9
click at [847, 466] on div "Adult 1467.00 1467.00 1467.00" at bounding box center [1016, 464] width 411 height 31
type input "1342"
paste input "342"
type input "1342"
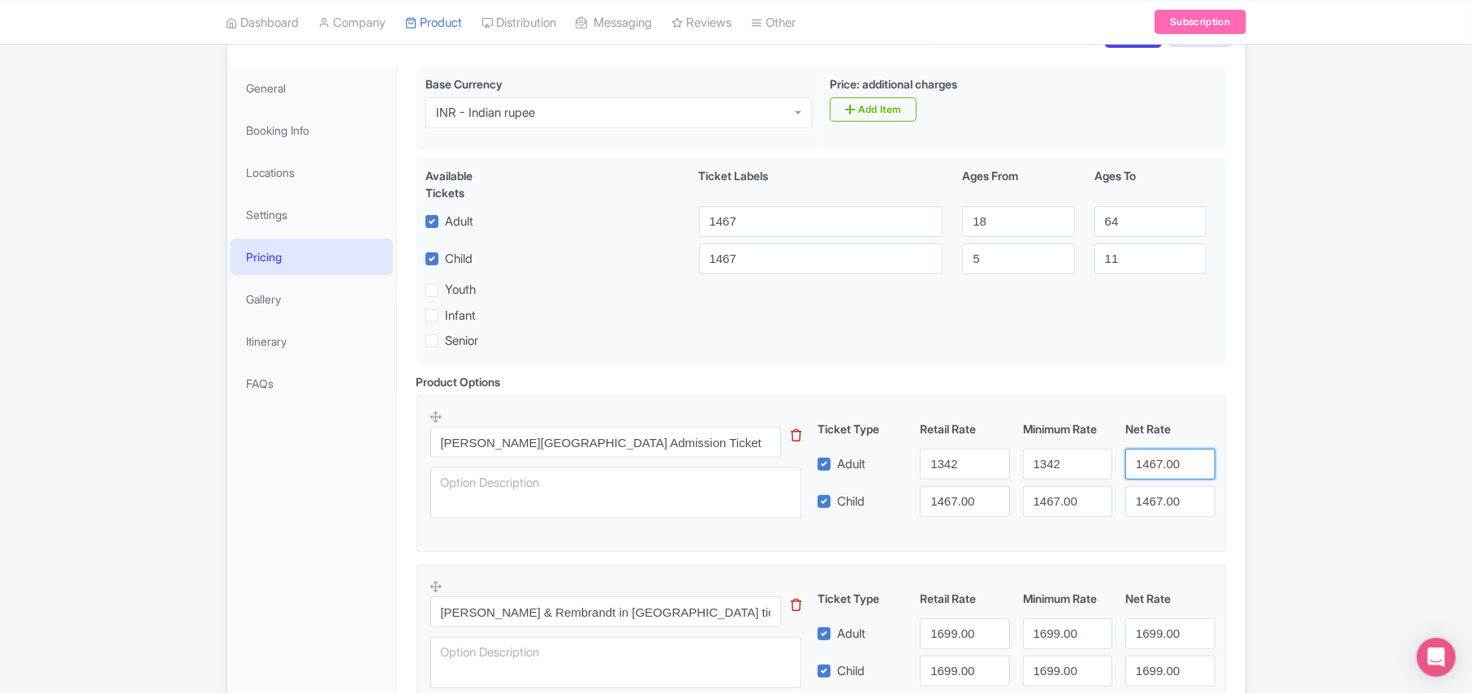
paste input "342"
type input "1342"
paste input "342"
type input "1342"
paste input "342"
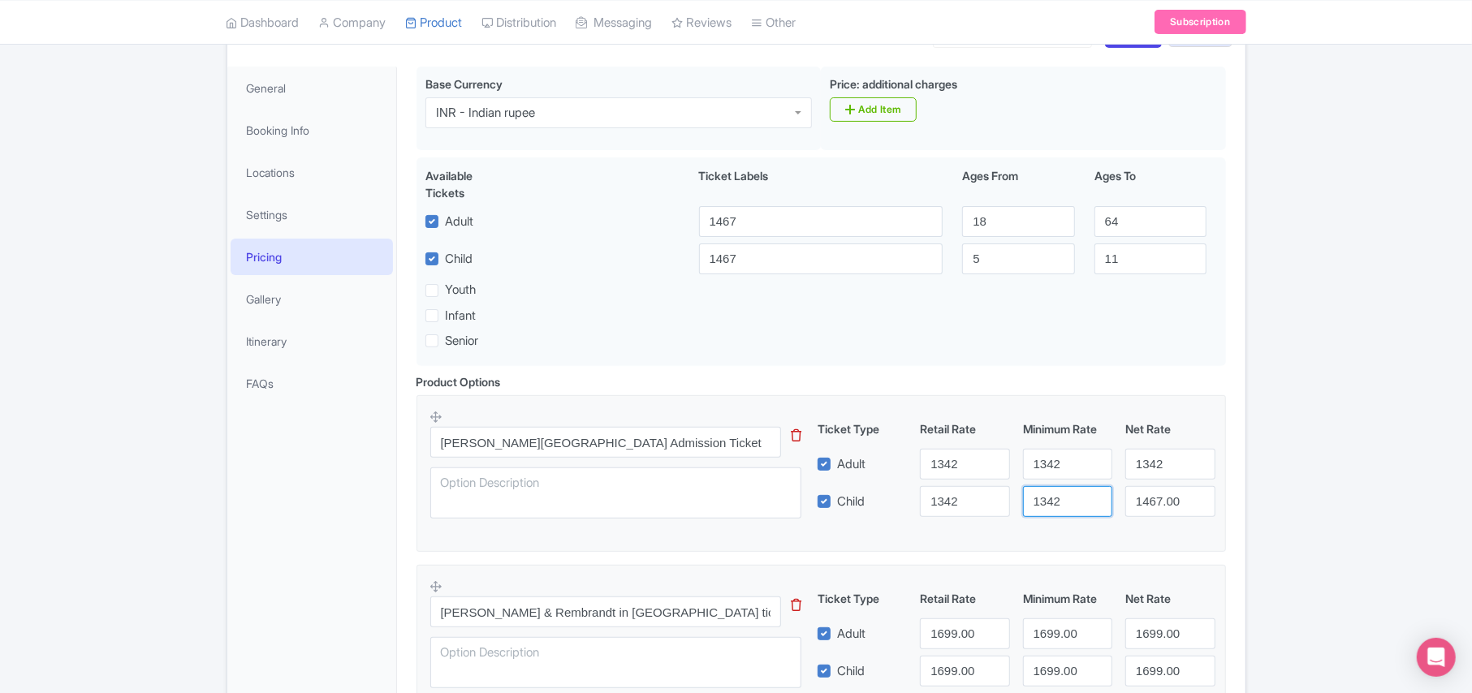
type input "1342"
paste input "342"
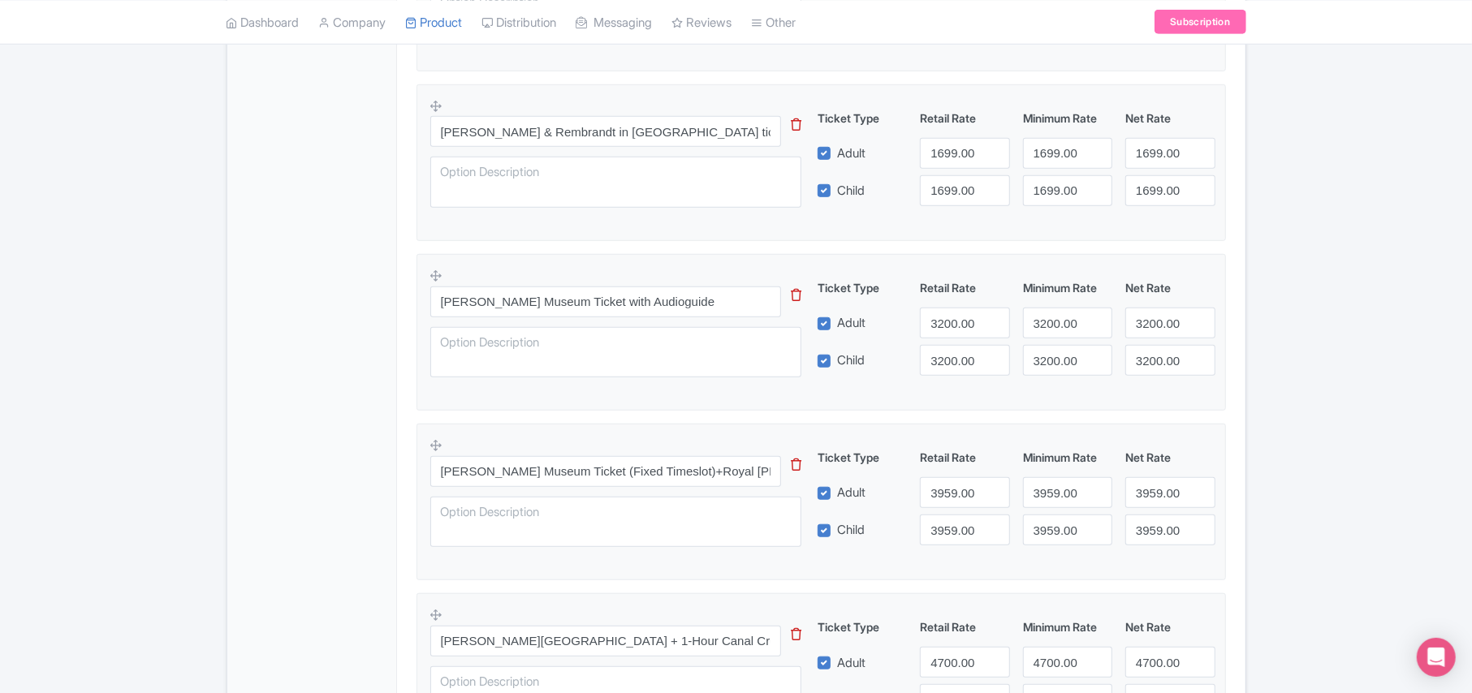
scroll to position [942, 0]
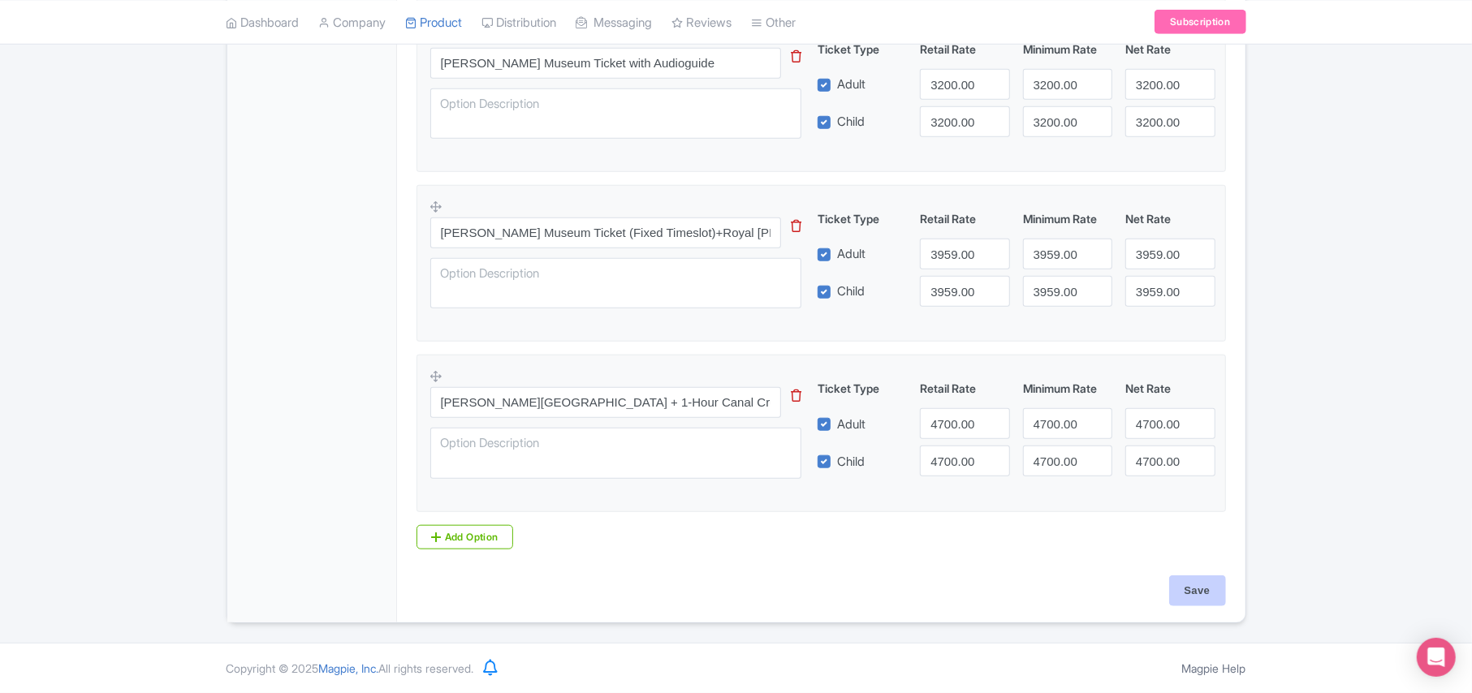
type input "1342"
click at [1196, 594] on input "Save" at bounding box center [1197, 590] width 57 height 31
type input "Saving..."
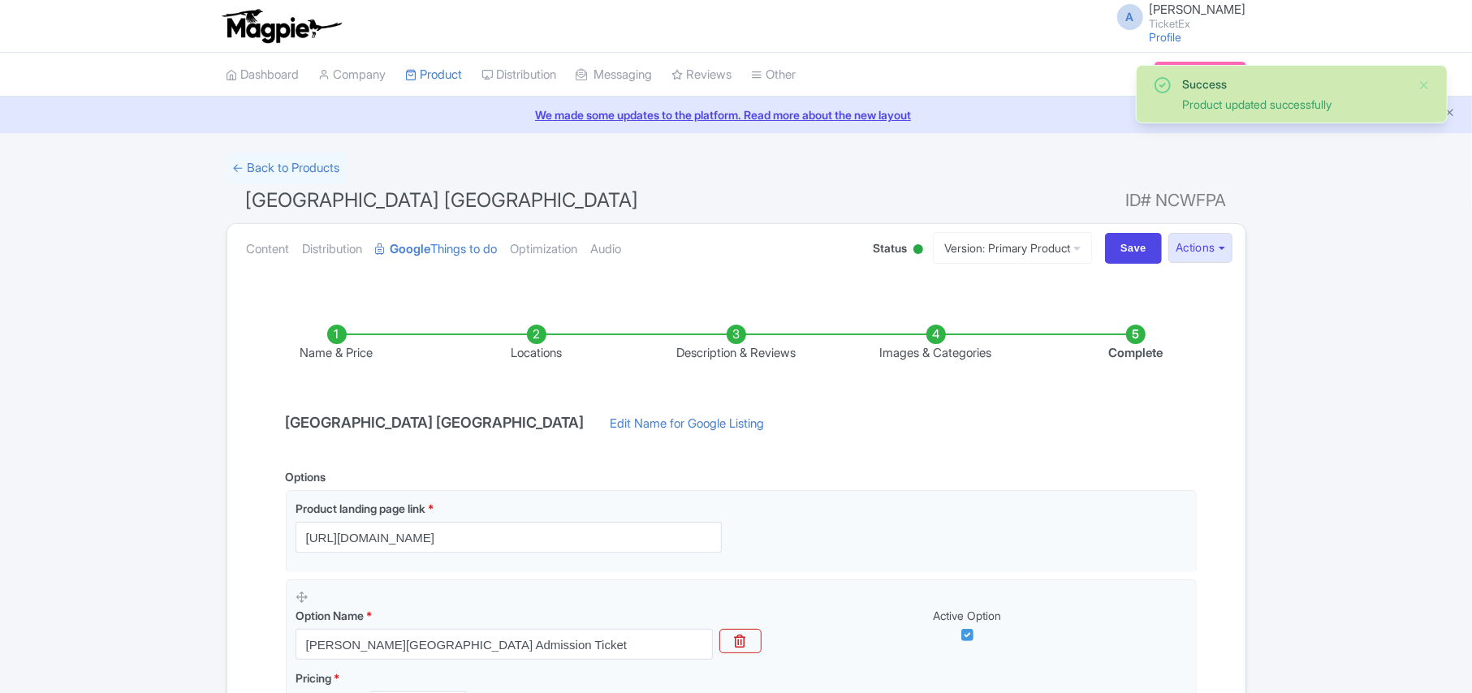
scroll to position [216, 0]
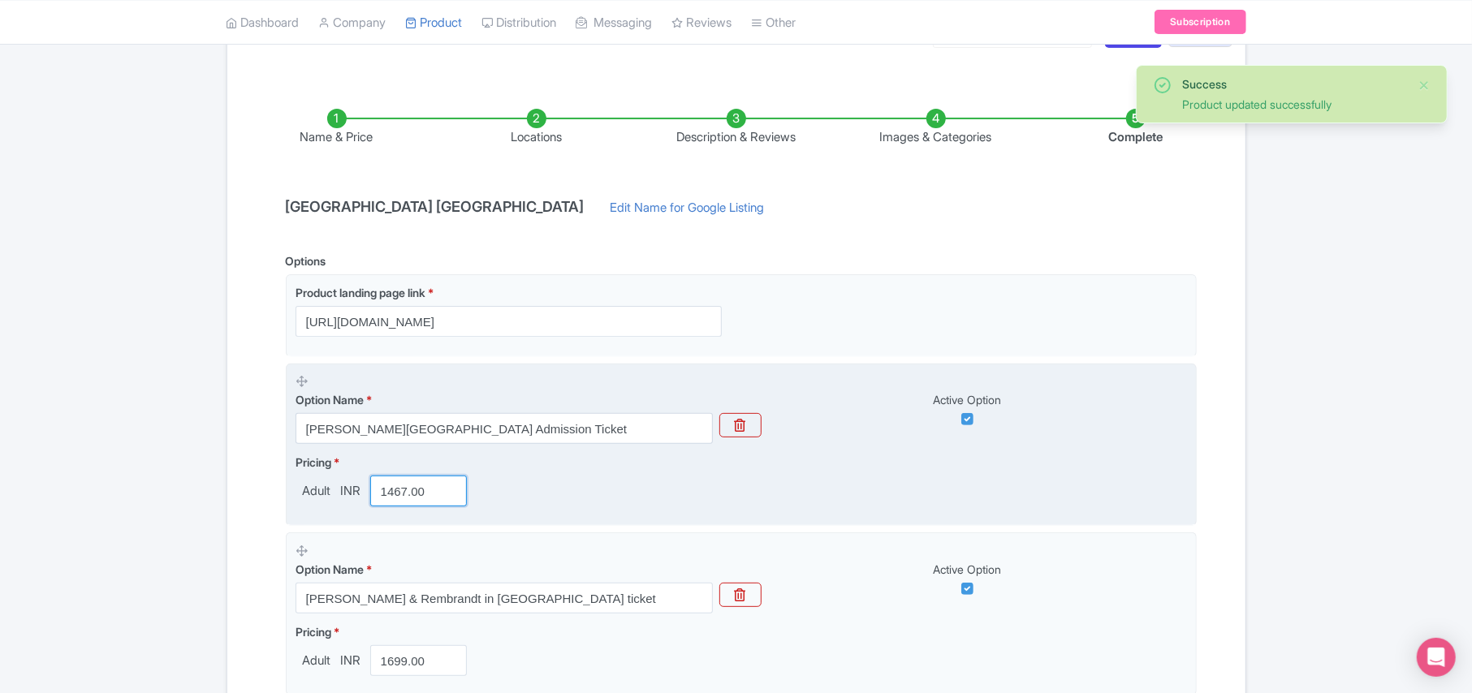
drag, startPoint x: 433, startPoint y: 492, endPoint x: 357, endPoint y: 494, distance: 76.3
click at [357, 494] on div "Adult INR 1467.00" at bounding box center [384, 491] width 179 height 31
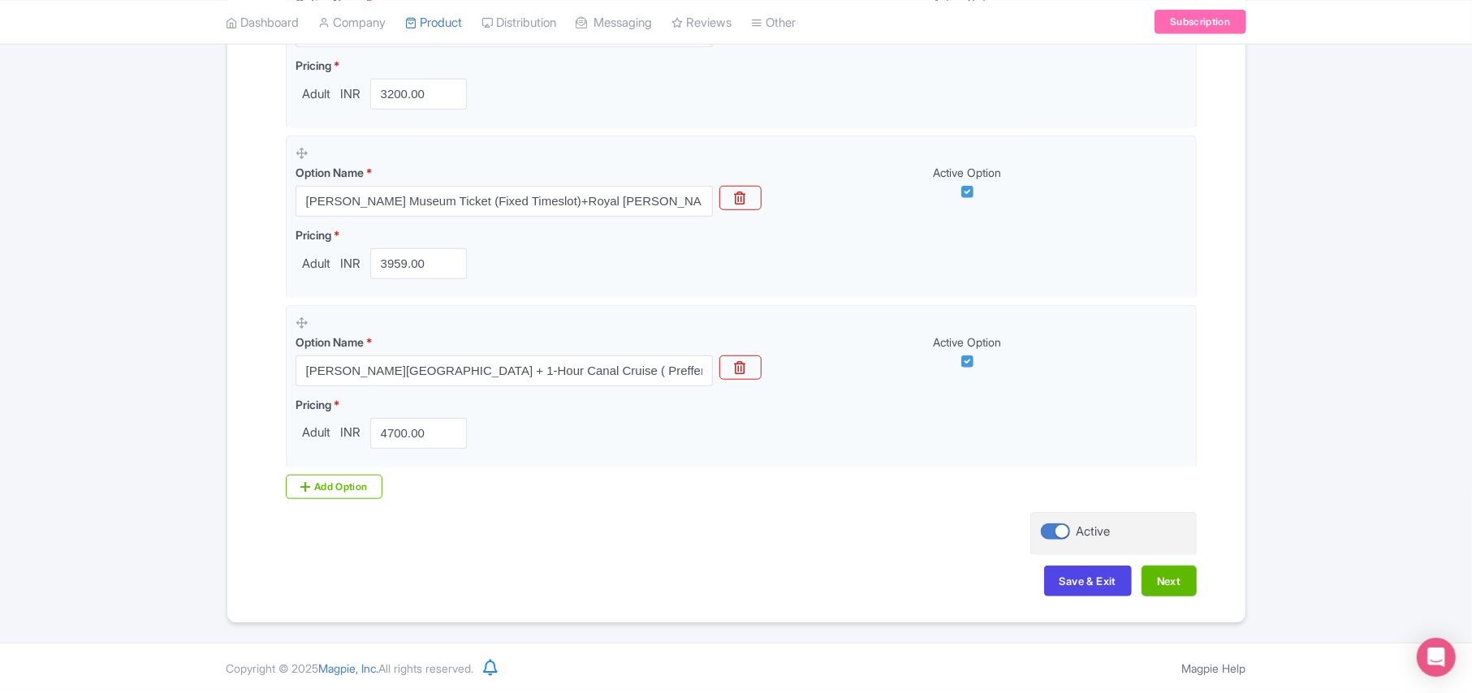
scroll to position [959, 0]
type input "1342"
click at [1102, 586] on button "Save & Exit" at bounding box center [1088, 581] width 88 height 31
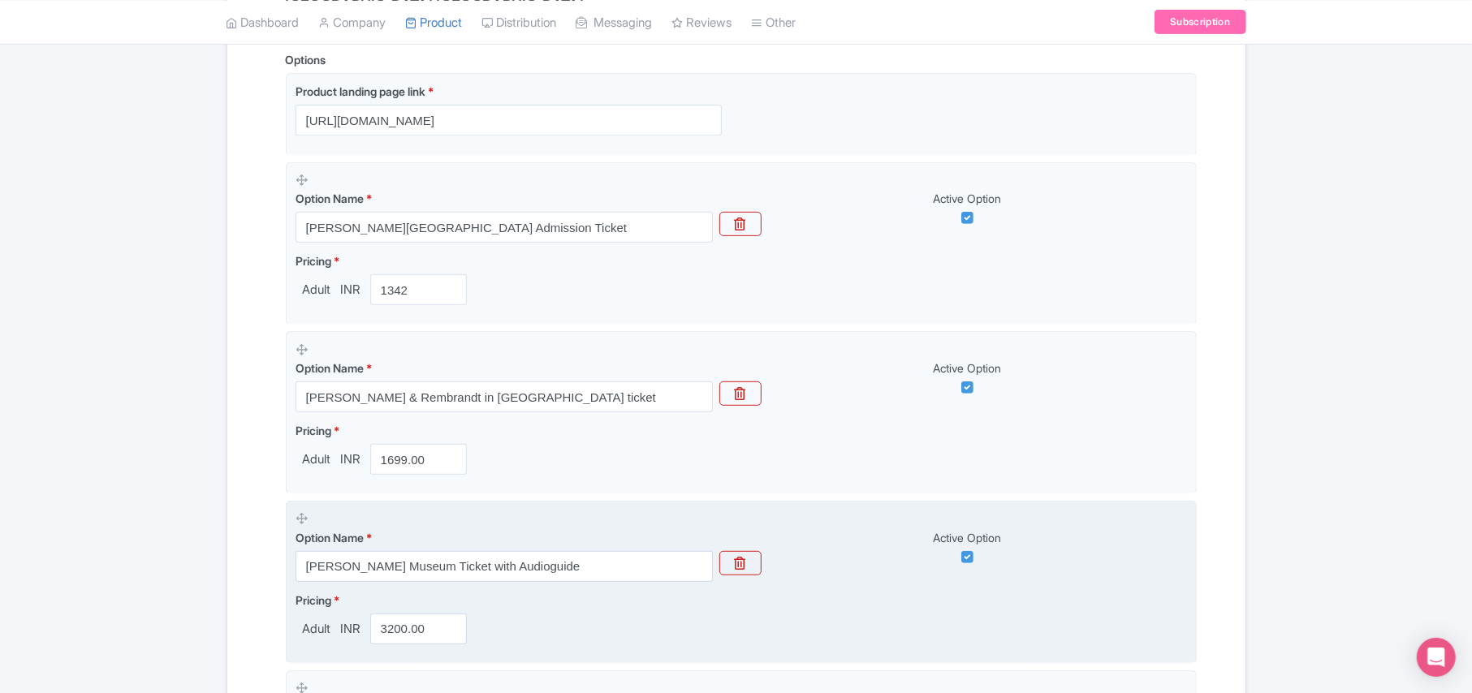
scroll to position [309, 0]
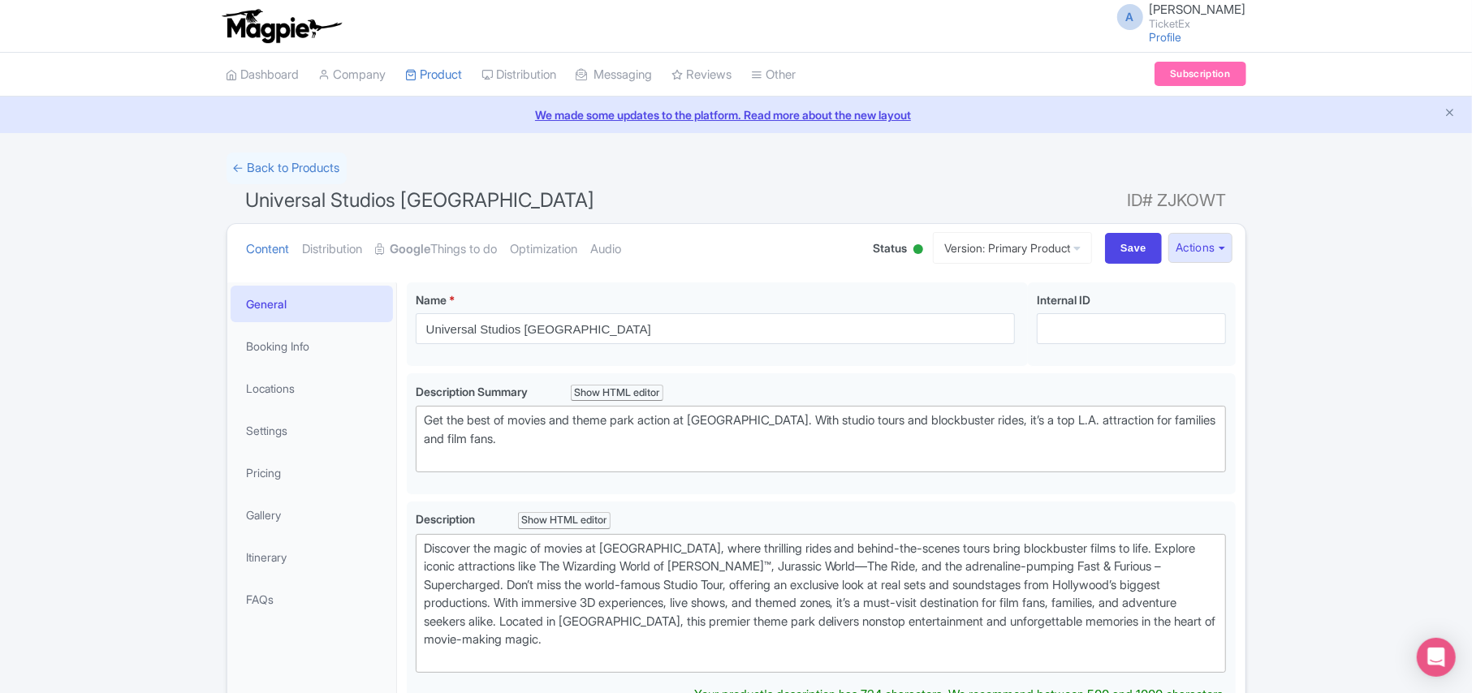
click at [426, 251] on strong "Google" at bounding box center [410, 249] width 41 height 19
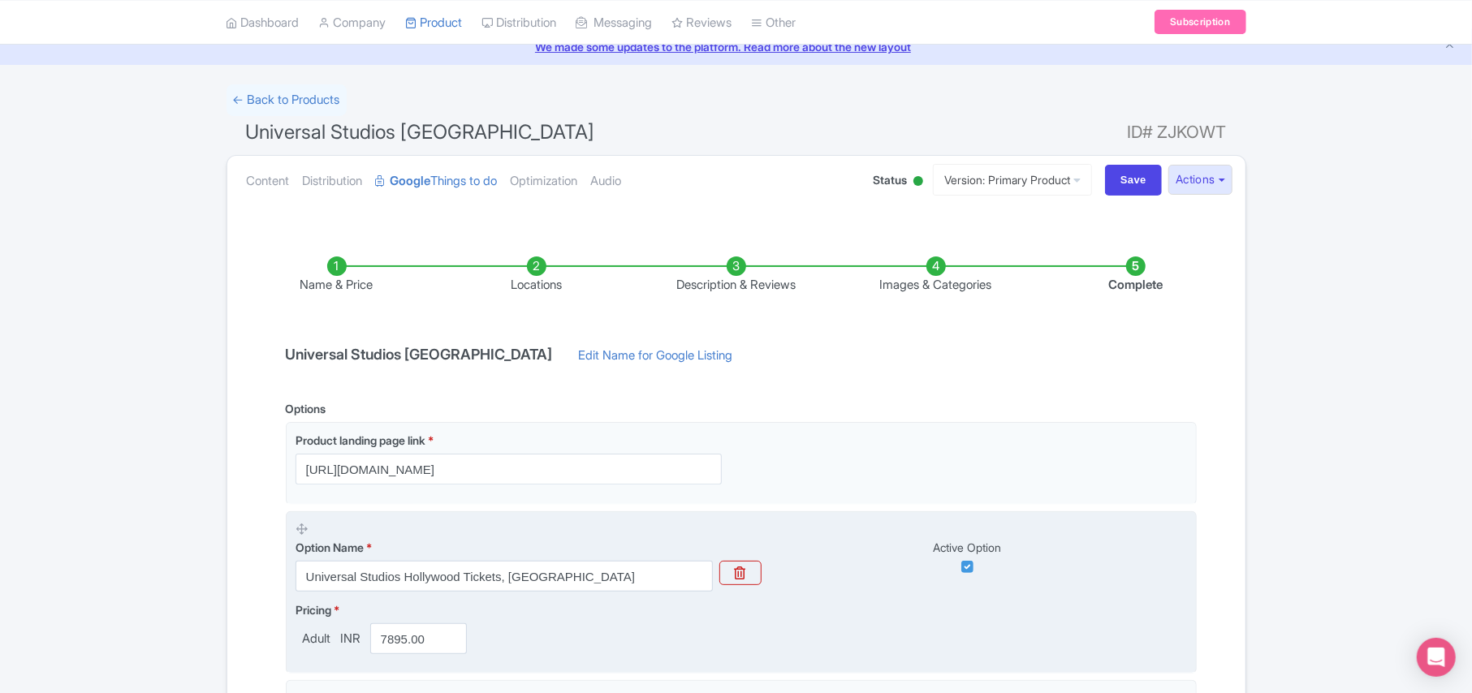
scroll to position [216, 0]
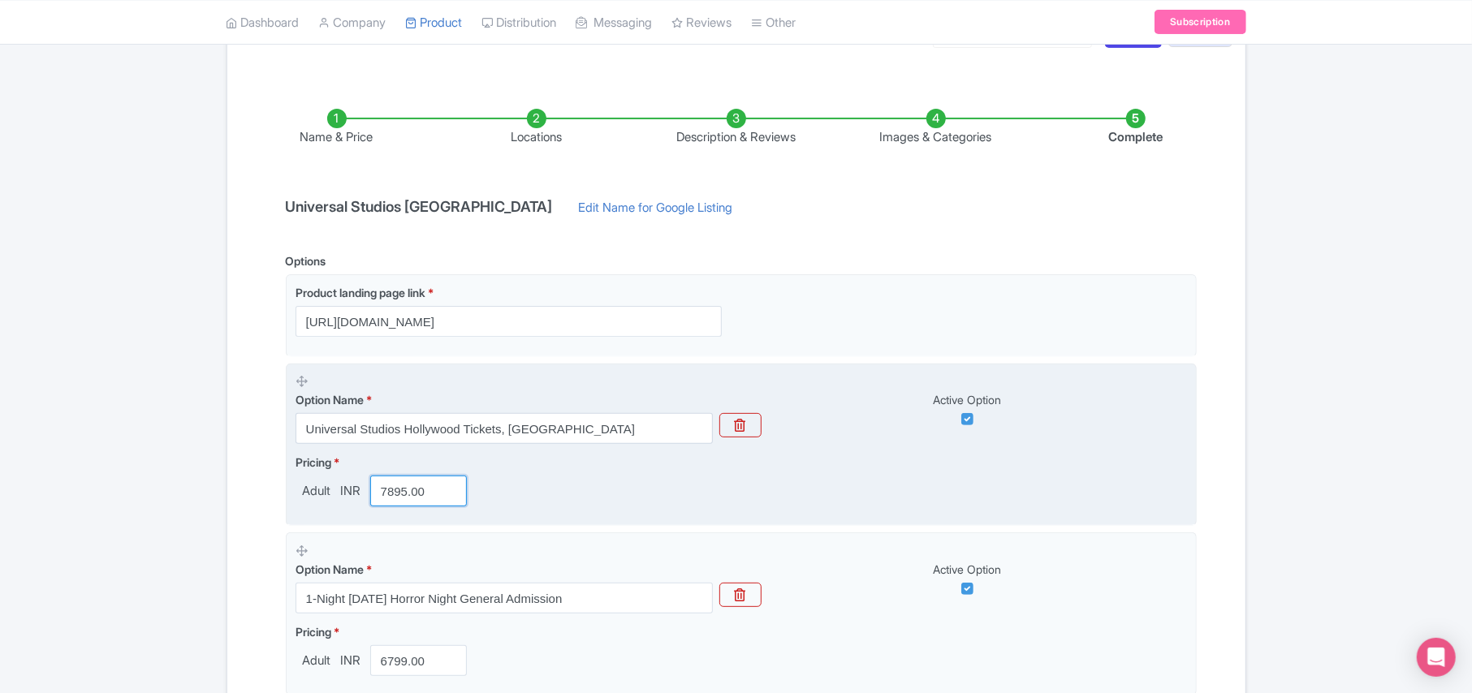
drag, startPoint x: 426, startPoint y: 492, endPoint x: 335, endPoint y: 494, distance: 90.9
click at [338, 497] on div "Adult INR 7895.00" at bounding box center [384, 491] width 179 height 31
paste input "6759"
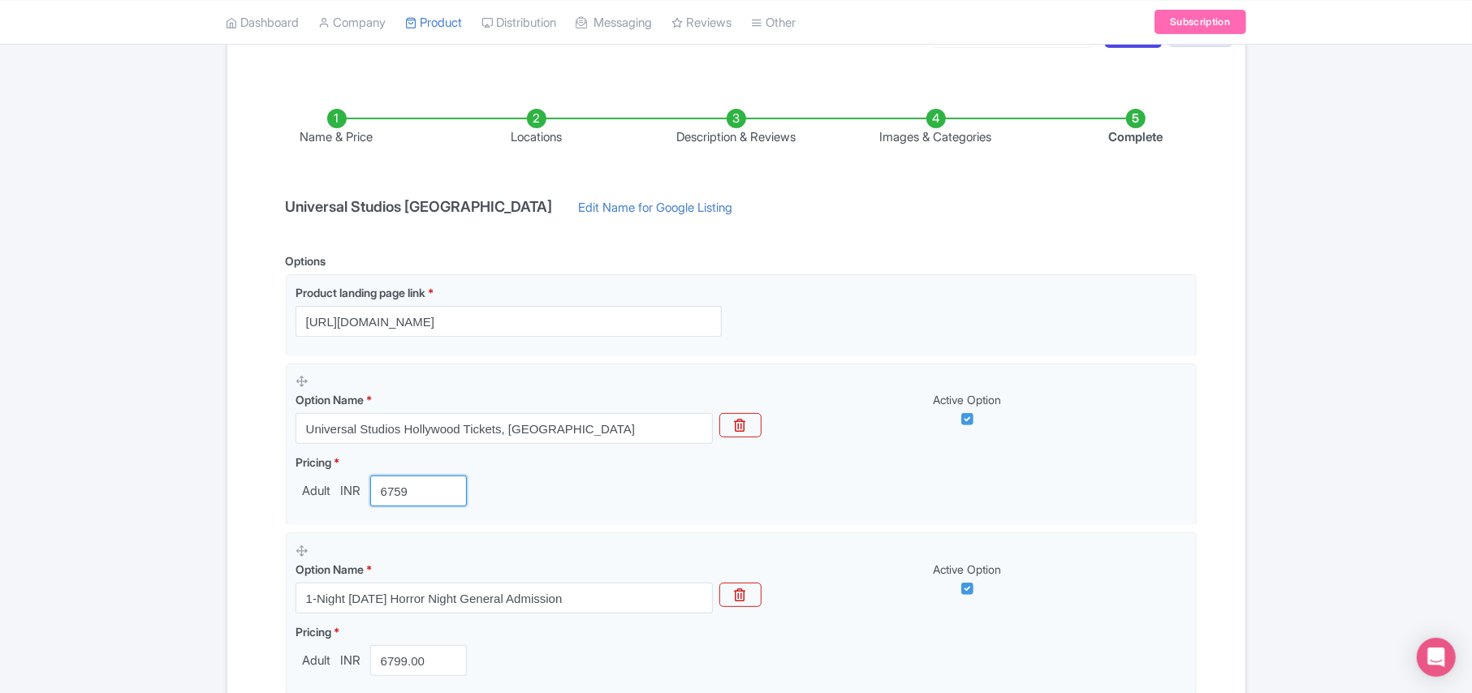
scroll to position [959, 0]
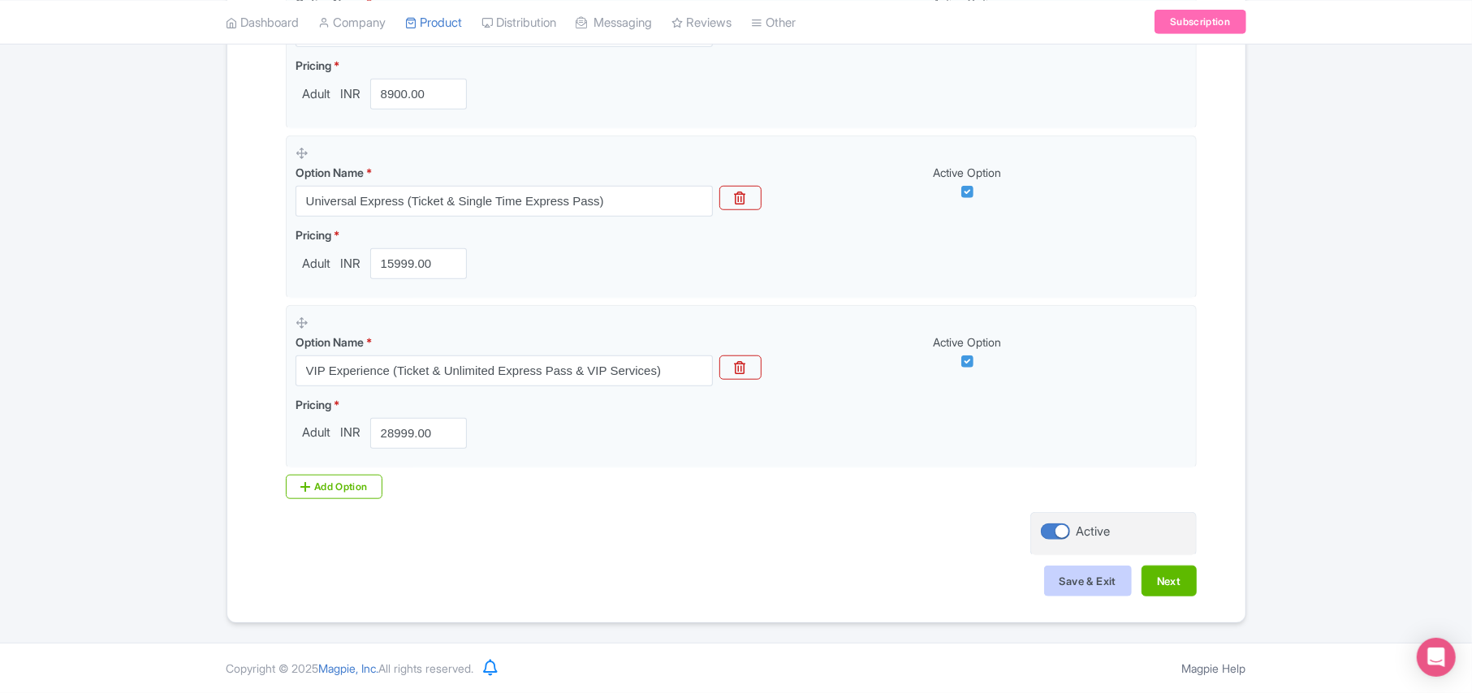
type input "6759"
click at [1071, 588] on button "Save & Exit" at bounding box center [1088, 581] width 88 height 31
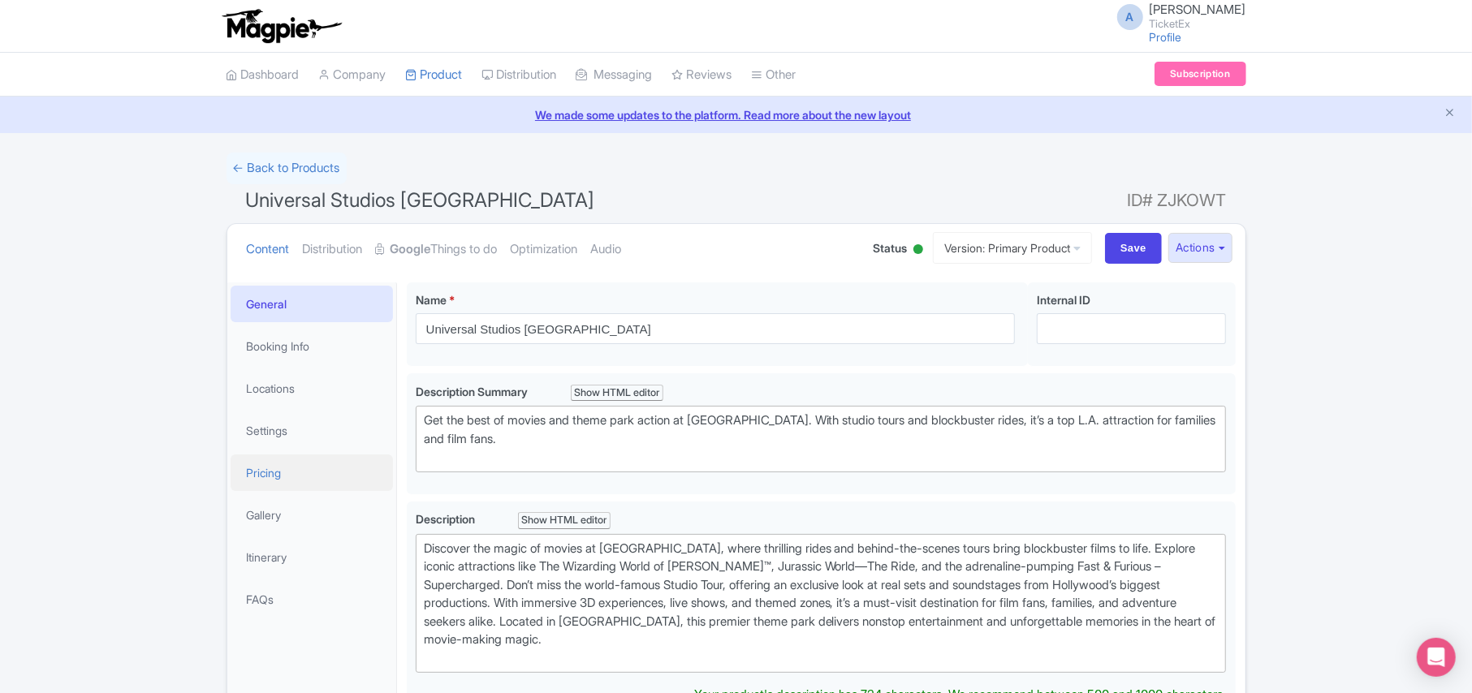
click at [261, 477] on link "Pricing" at bounding box center [312, 473] width 162 height 37
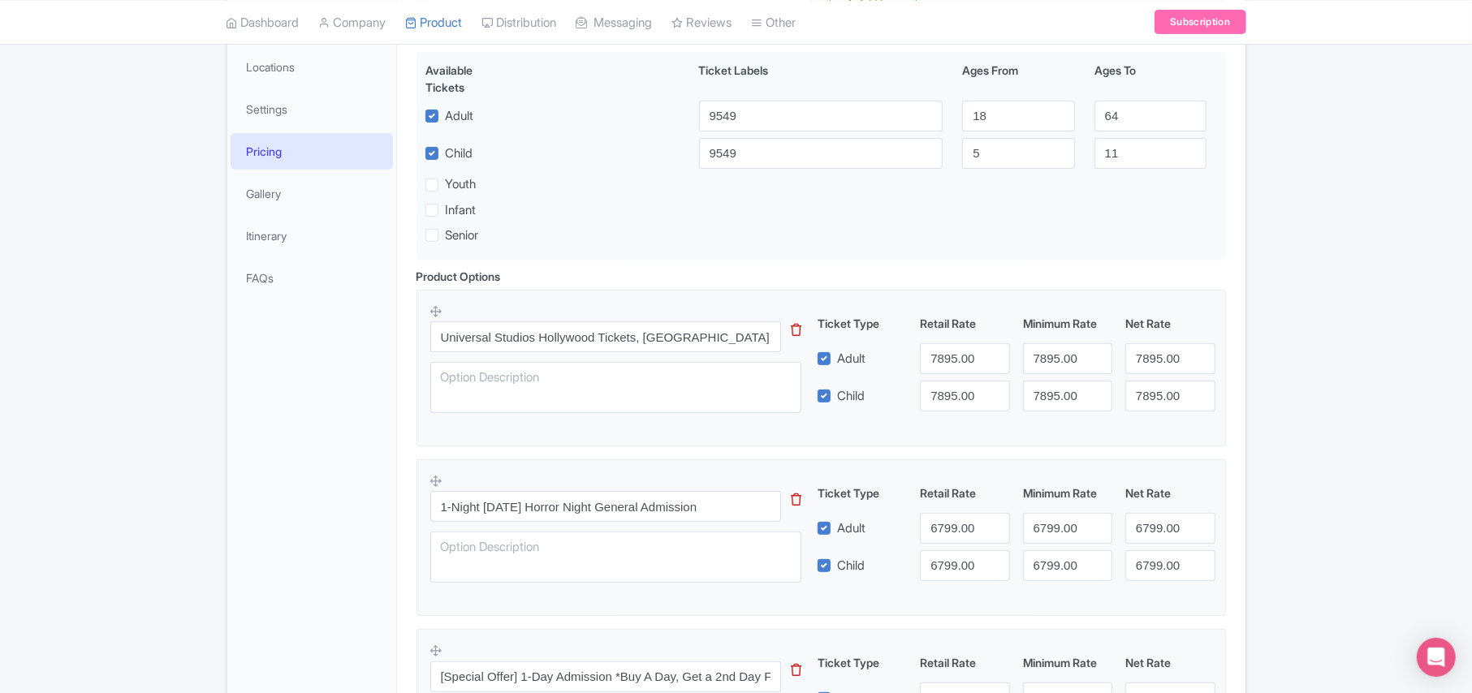
scroll to position [325, 0]
click at [955, 360] on input "7895.00" at bounding box center [964, 355] width 89 height 31
paste input "6759"
type input "6759"
paste input "6759"
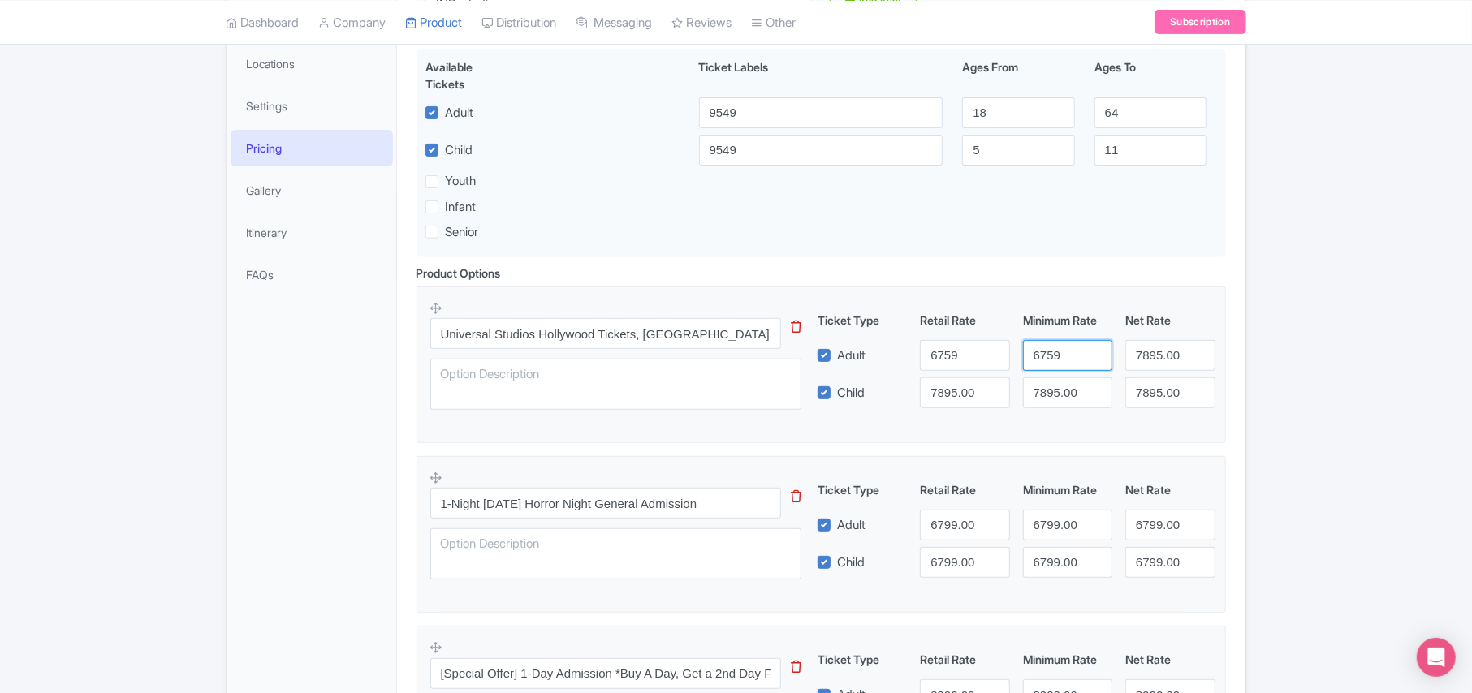
type input "6759"
paste input "6759"
type input "6759"
paste input "6759"
type input "6759"
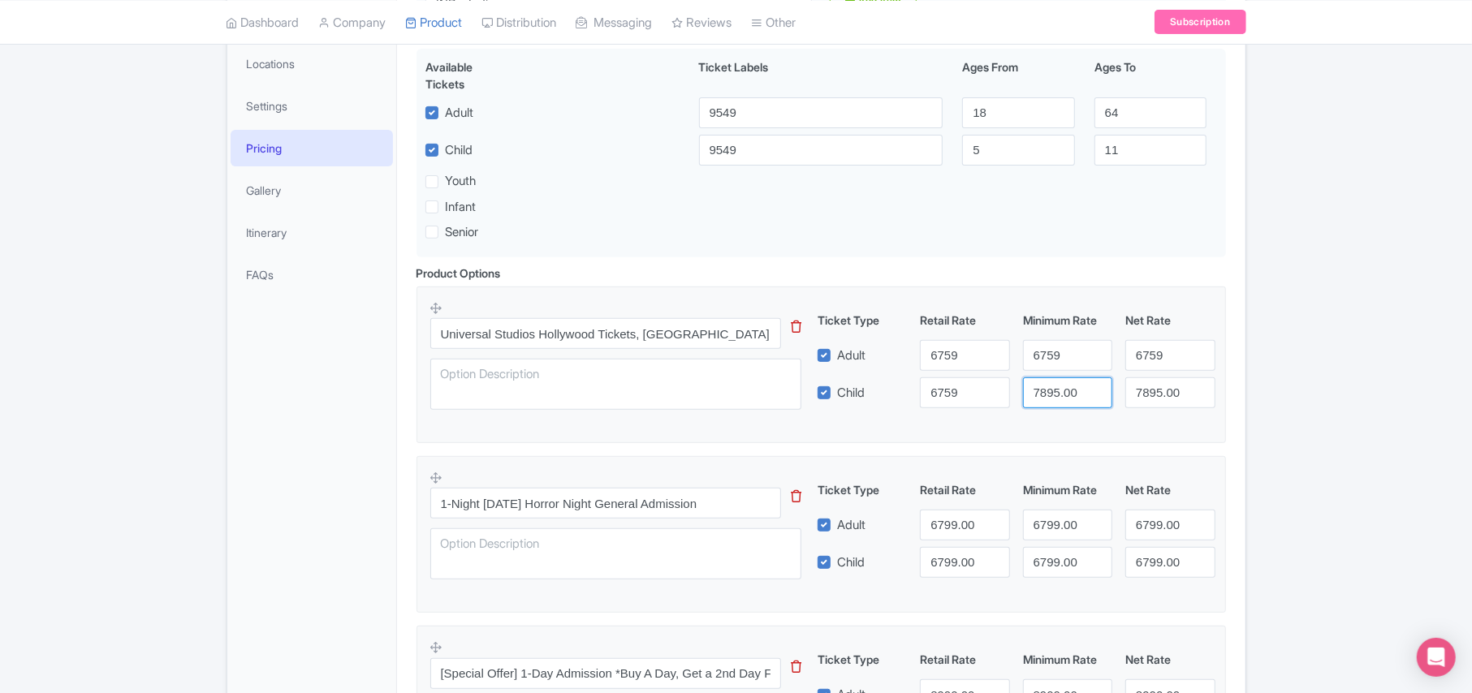
paste input "6759"
type input "6759"
paste input "6759"
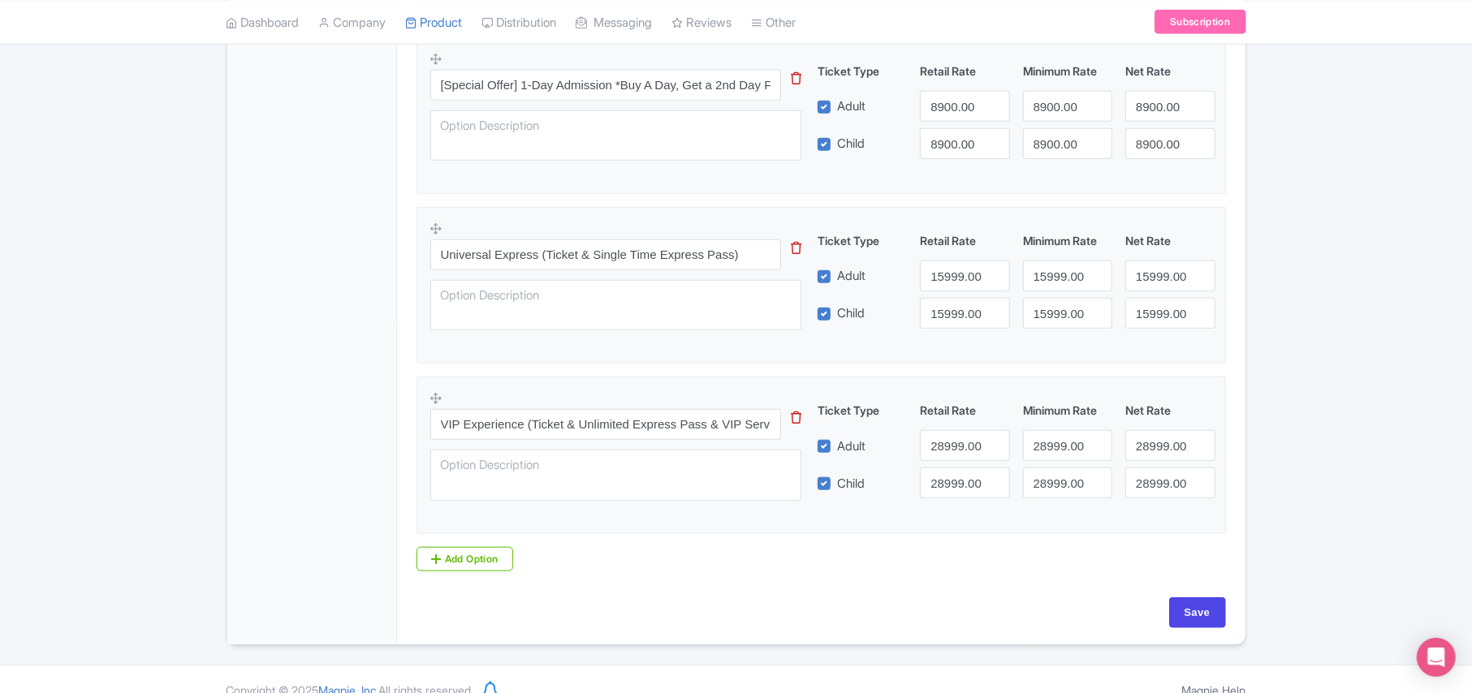
scroll to position [942, 0]
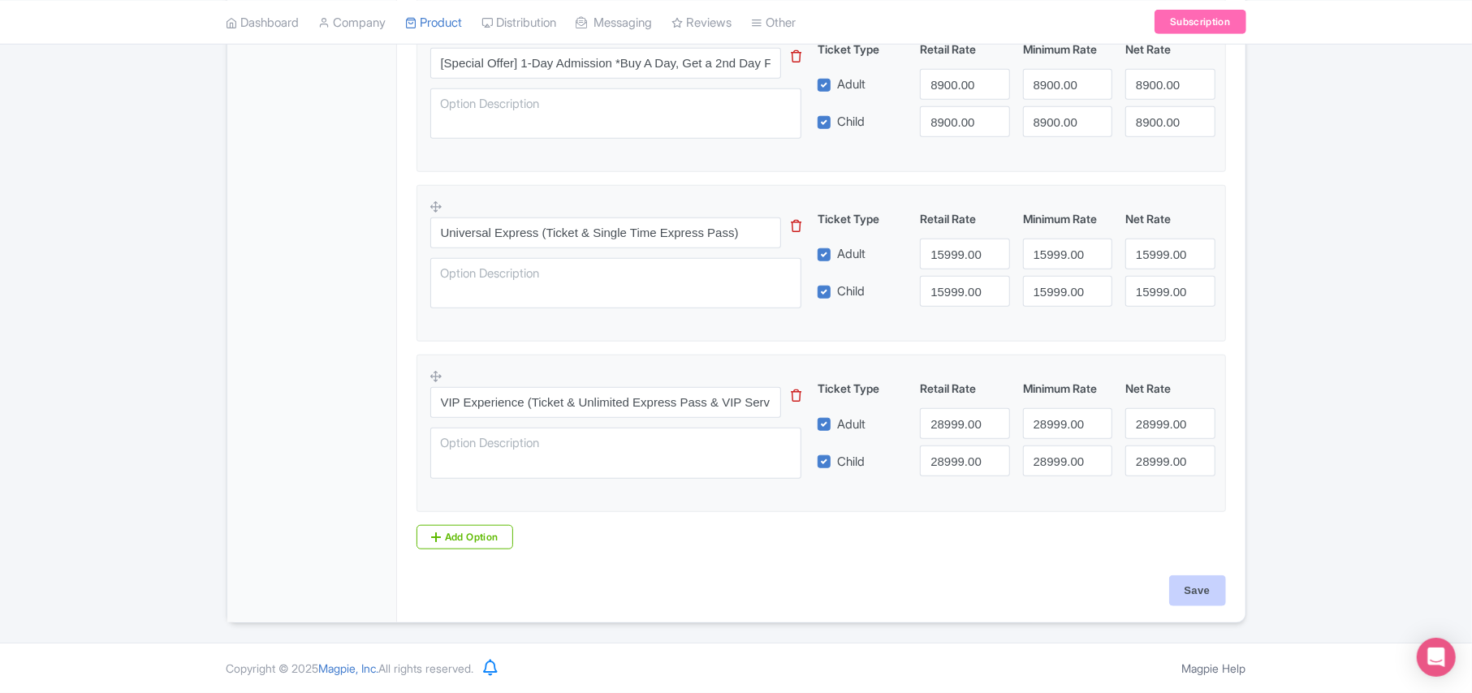
type input "6759"
click at [1196, 593] on input "Save" at bounding box center [1197, 590] width 57 height 31
type input "Saving..."
